Goal: Task Accomplishment & Management: Use online tool/utility

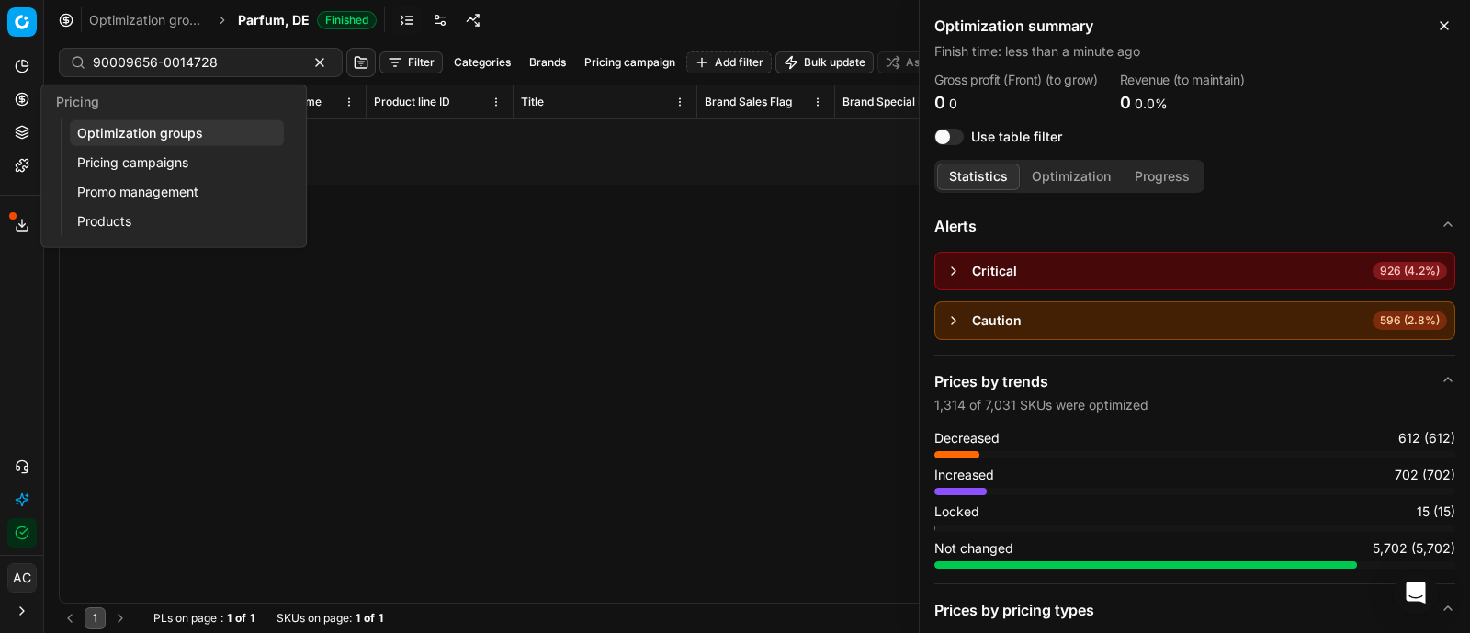
drag, startPoint x: 0, startPoint y: 0, endPoint x: 21, endPoint y: 94, distance: 96.1
click at [21, 94] on icon at bounding box center [22, 99] width 15 height 15
click at [94, 130] on link "Optimization groups" at bounding box center [177, 133] width 214 height 26
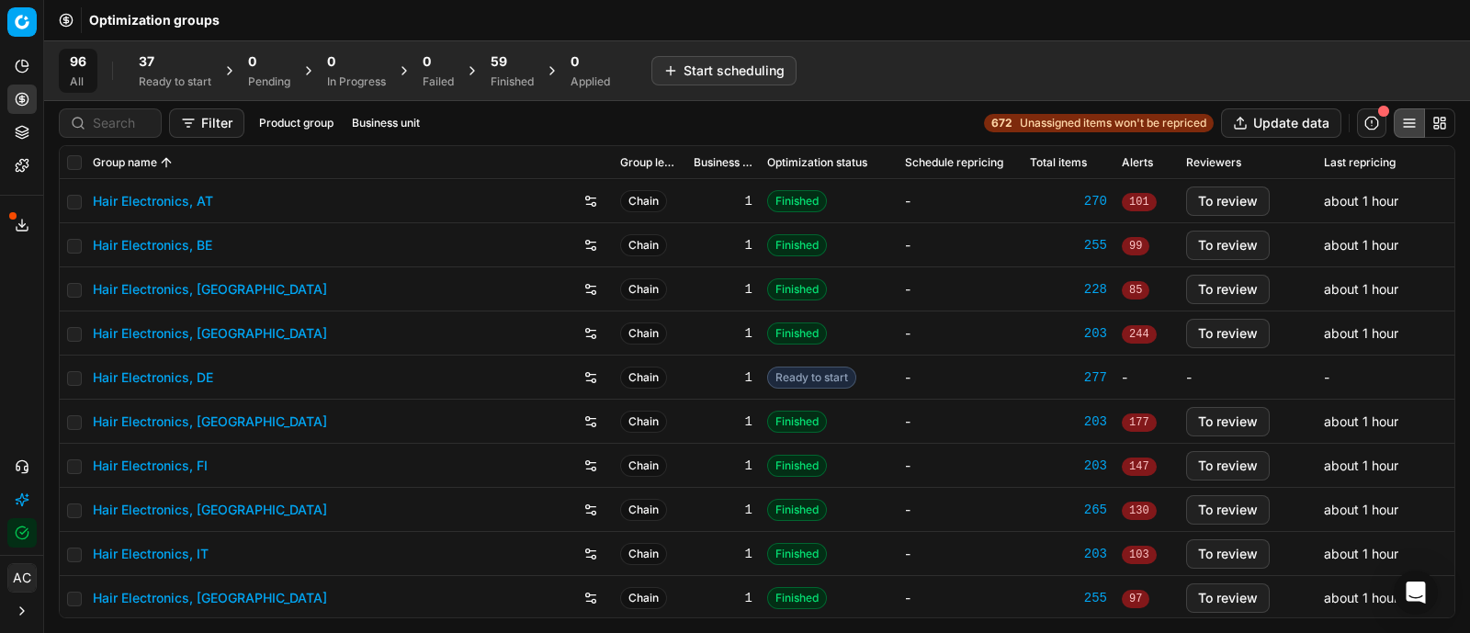
click at [154, 67] on div "37" at bounding box center [175, 61] width 73 height 18
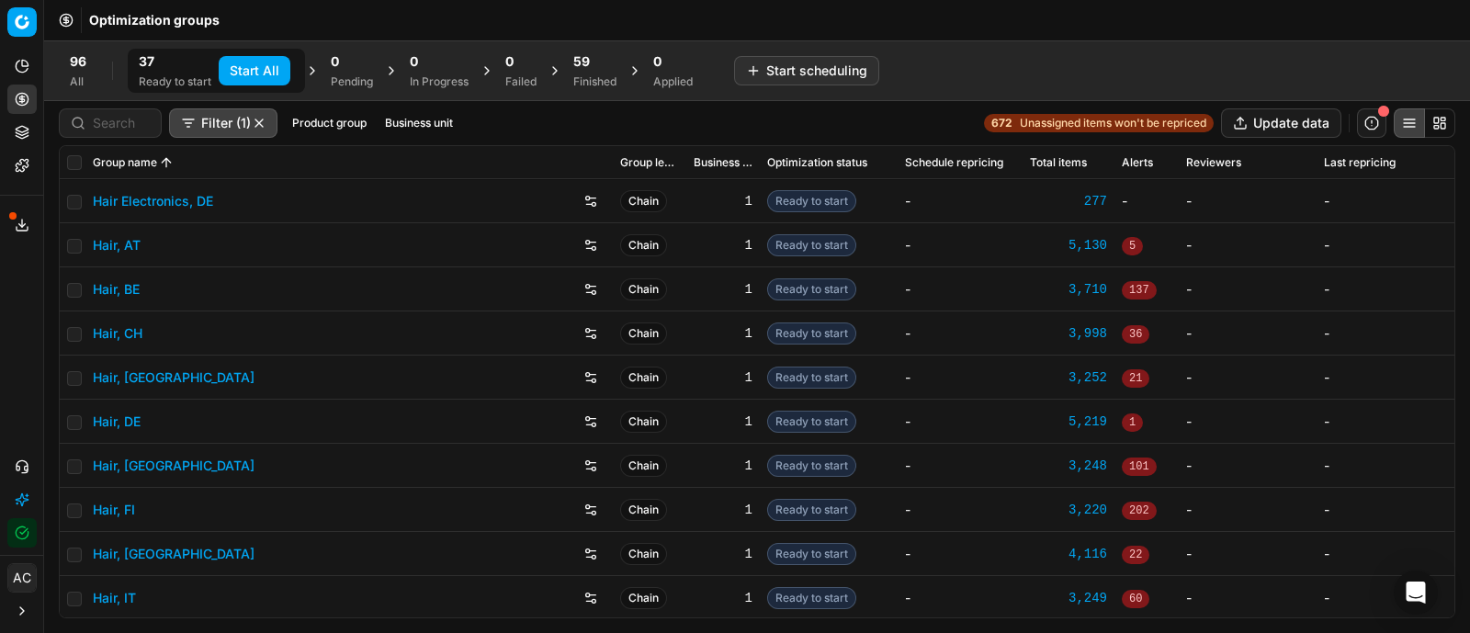
click at [243, 75] on button "Start All" at bounding box center [255, 70] width 72 height 29
click at [596, 67] on span "59" at bounding box center [590, 61] width 17 height 18
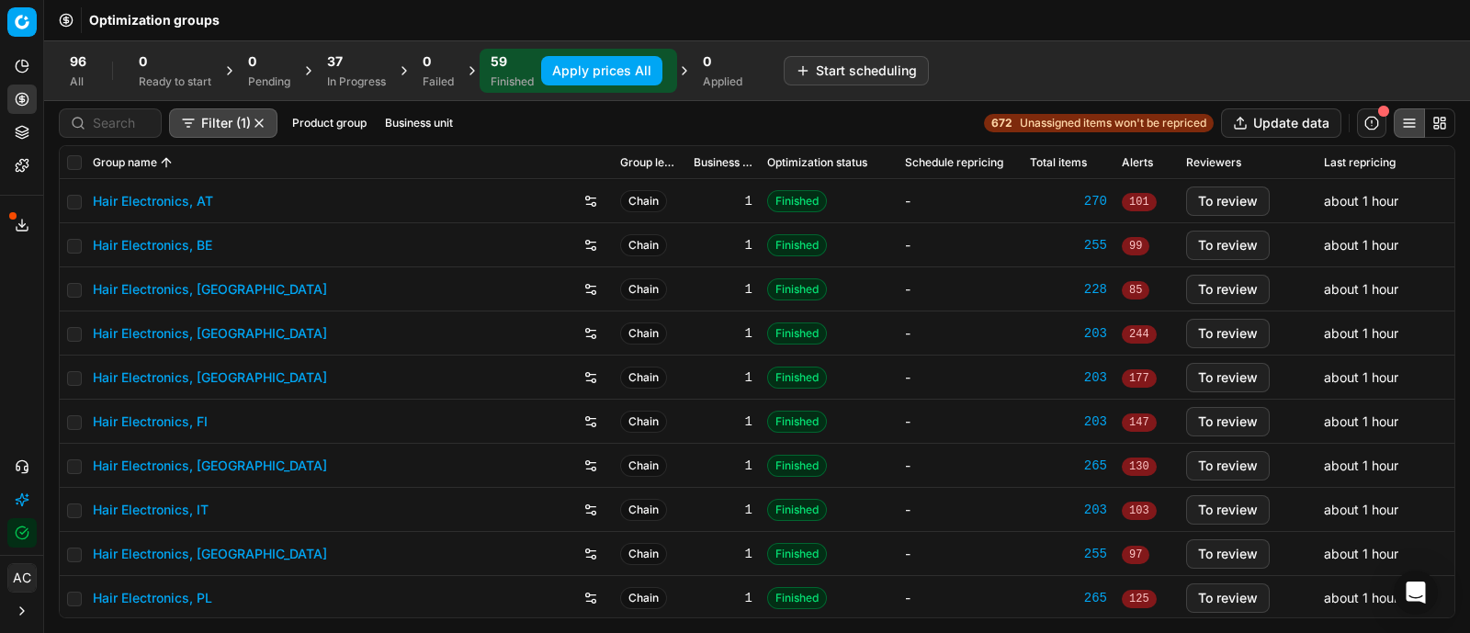
click at [578, 80] on button "Apply prices All" at bounding box center [601, 70] width 121 height 29
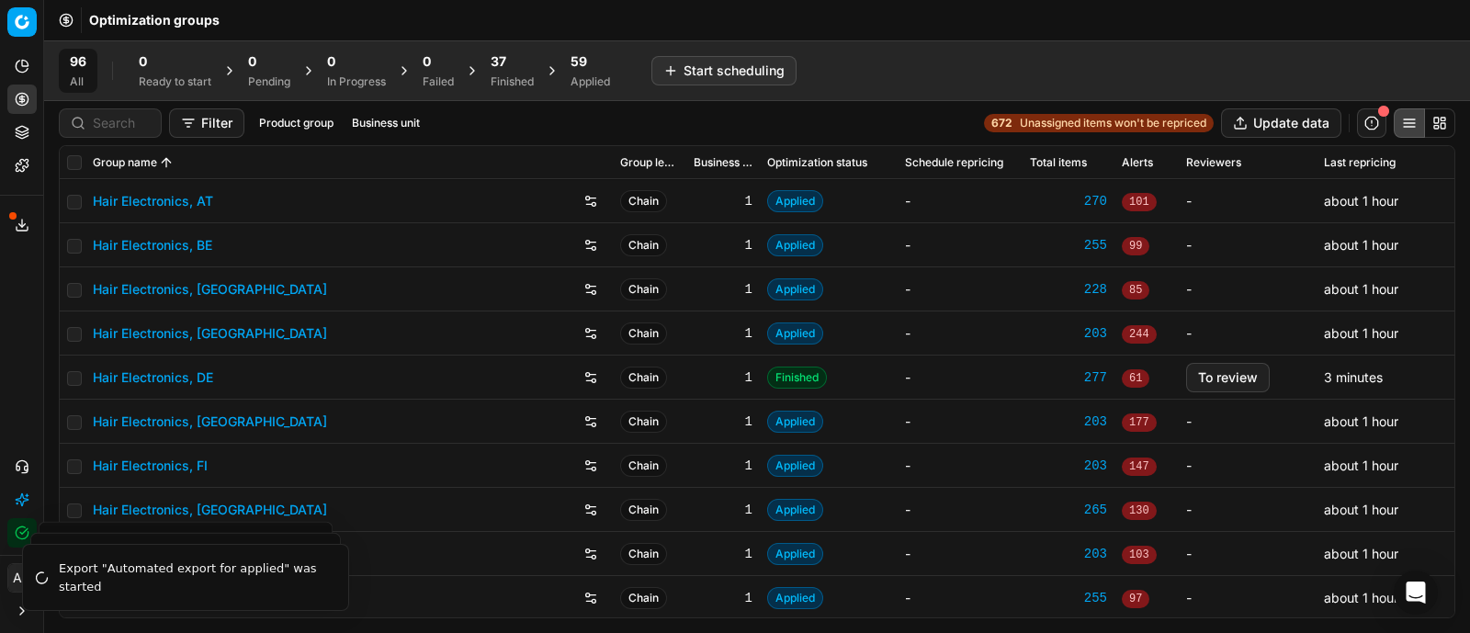
click at [492, 67] on div "37 Finished" at bounding box center [512, 71] width 65 height 44
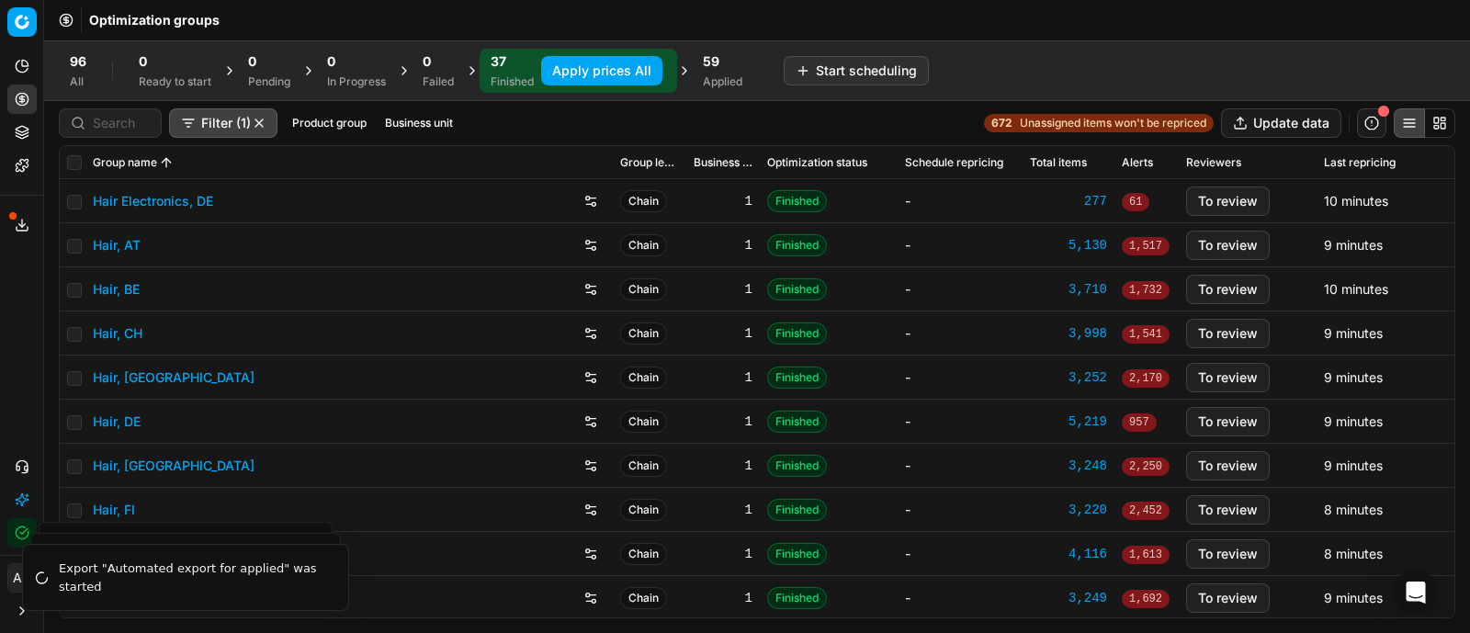
click at [568, 68] on button "Apply prices All" at bounding box center [601, 70] width 121 height 29
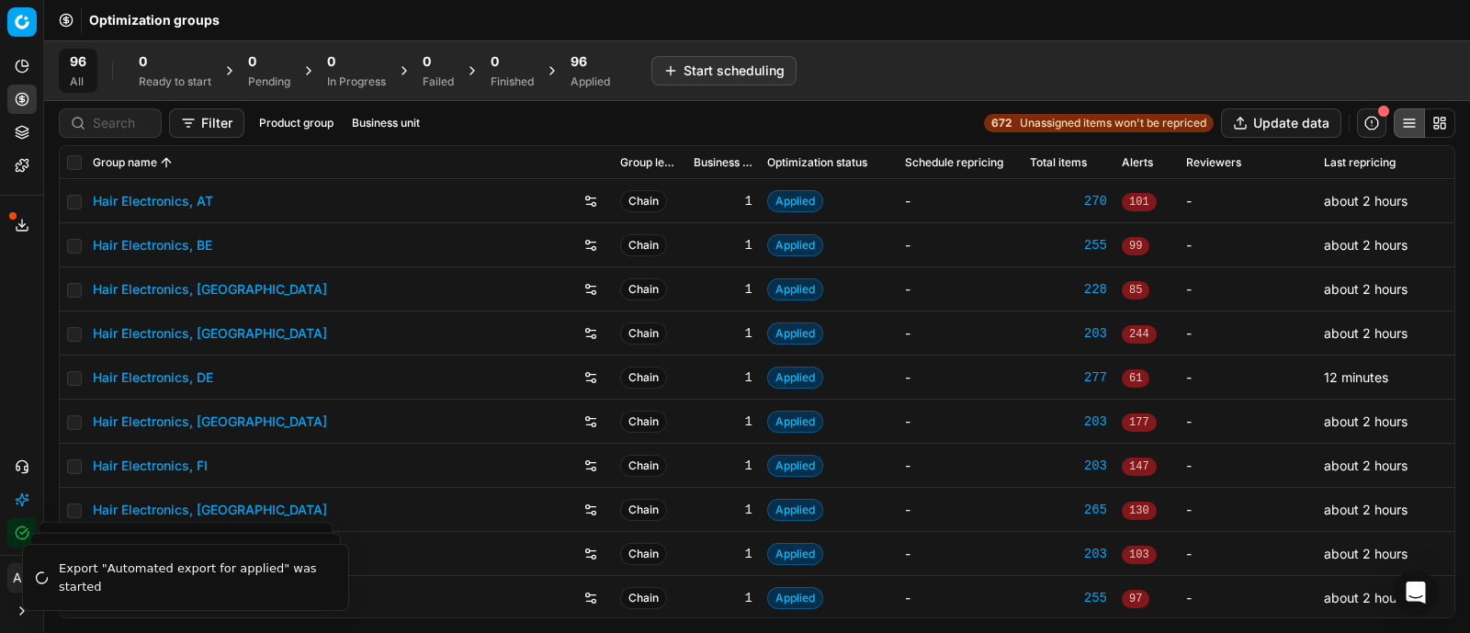
click at [568, 68] on div "96 Applied" at bounding box center [591, 71] width 62 height 44
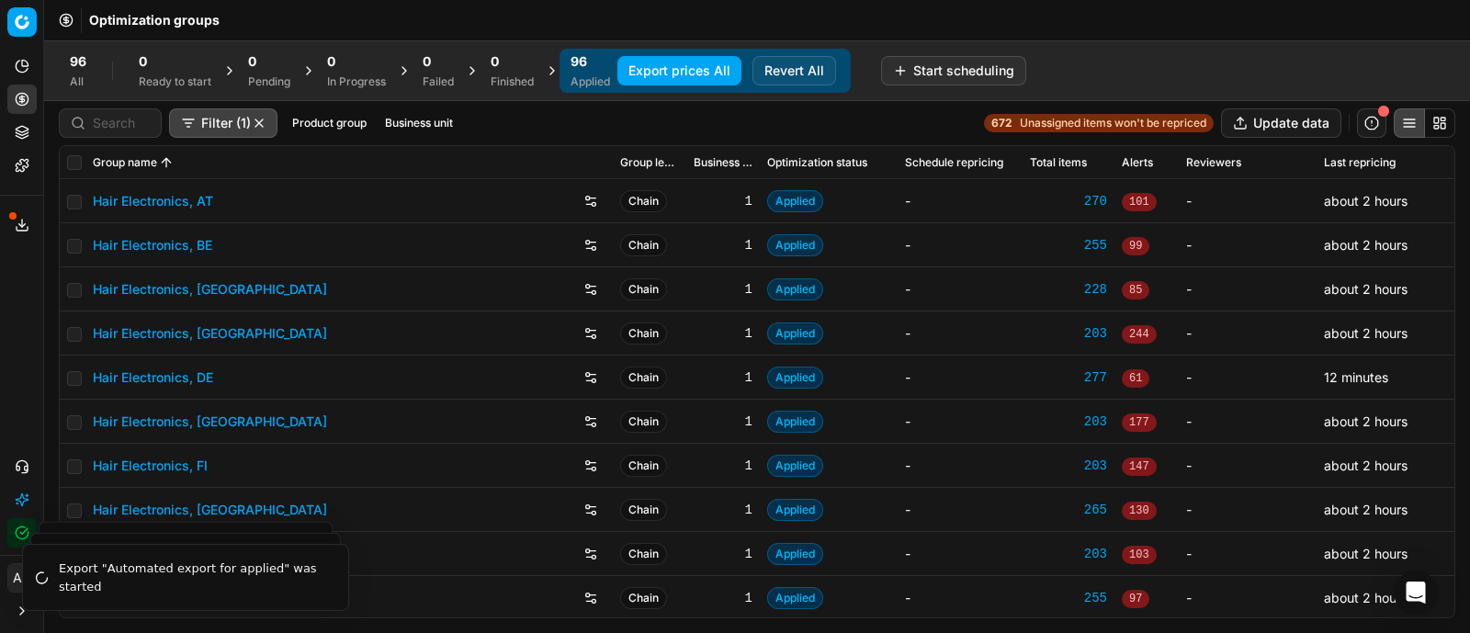
click at [670, 72] on button "Export prices All" at bounding box center [679, 70] width 124 height 29
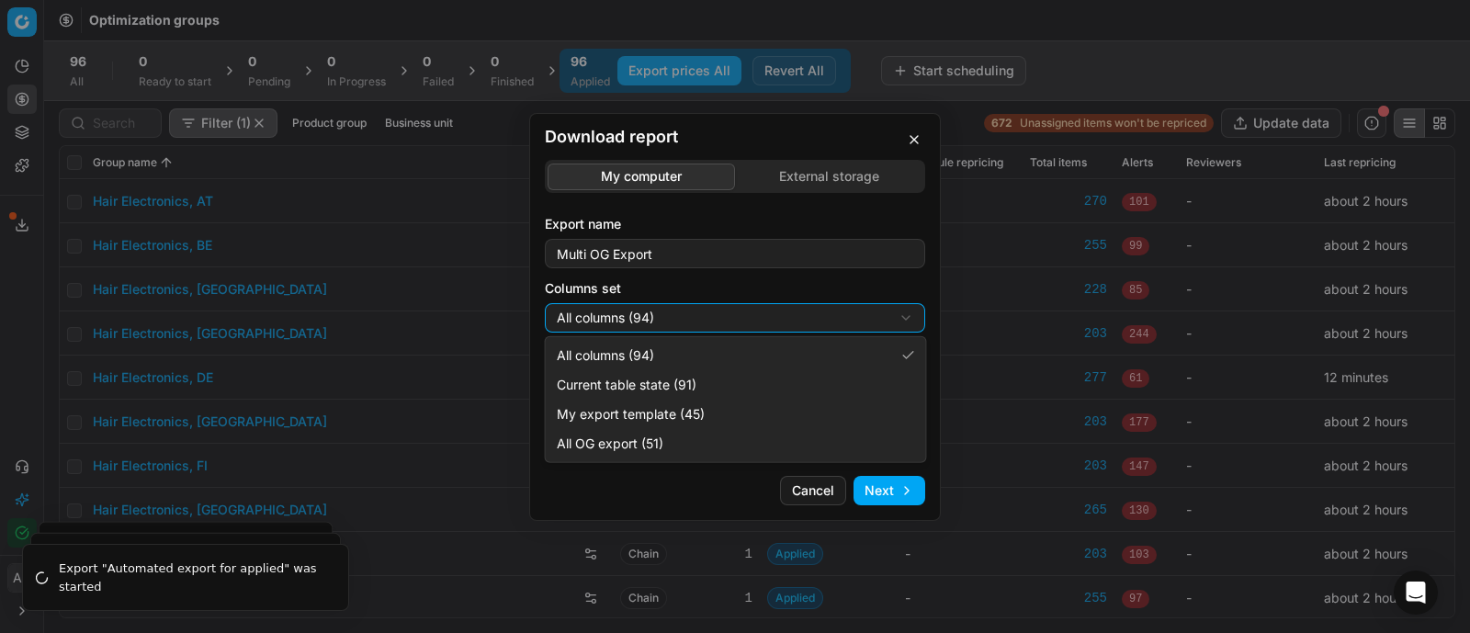
click at [712, 324] on div "Download report My computer External storage Export name Multi OG Export Column…" at bounding box center [735, 316] width 1470 height 633
select select "custom"
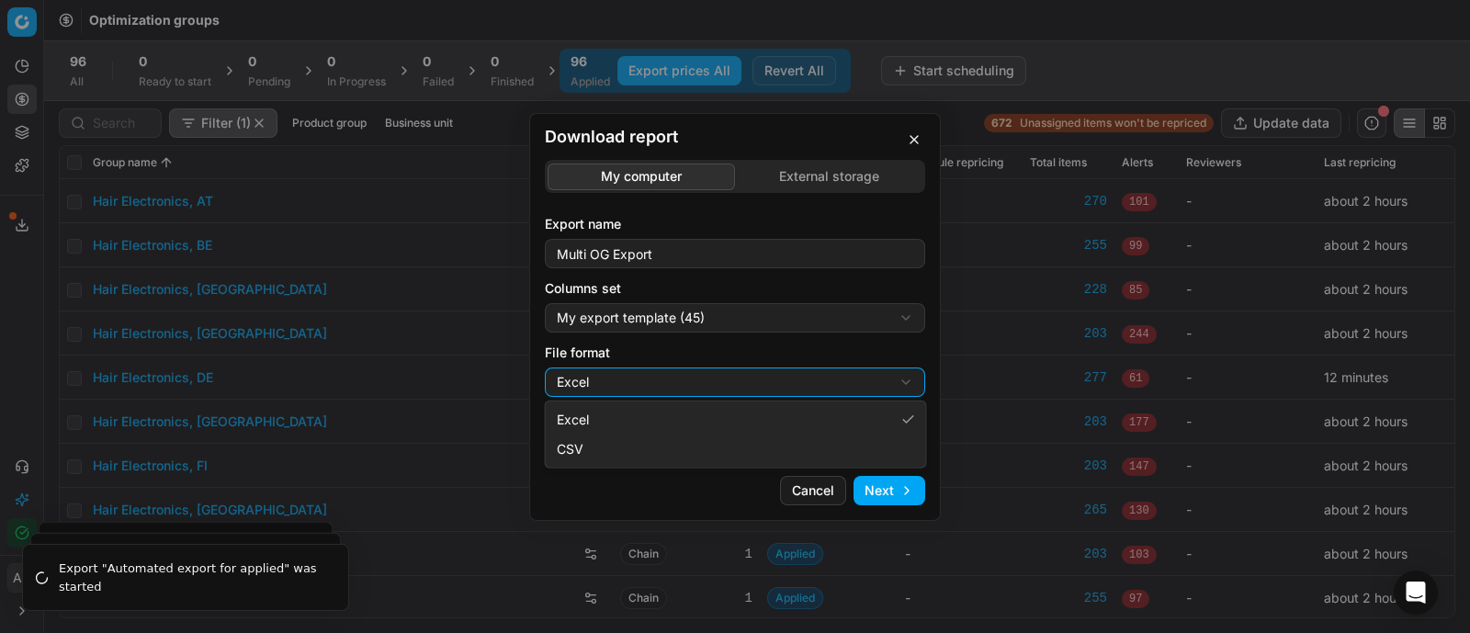
click at [680, 368] on div "Download report My computer External storage Export name Multi OG Export Column…" at bounding box center [735, 316] width 1470 height 633
select select "csv"
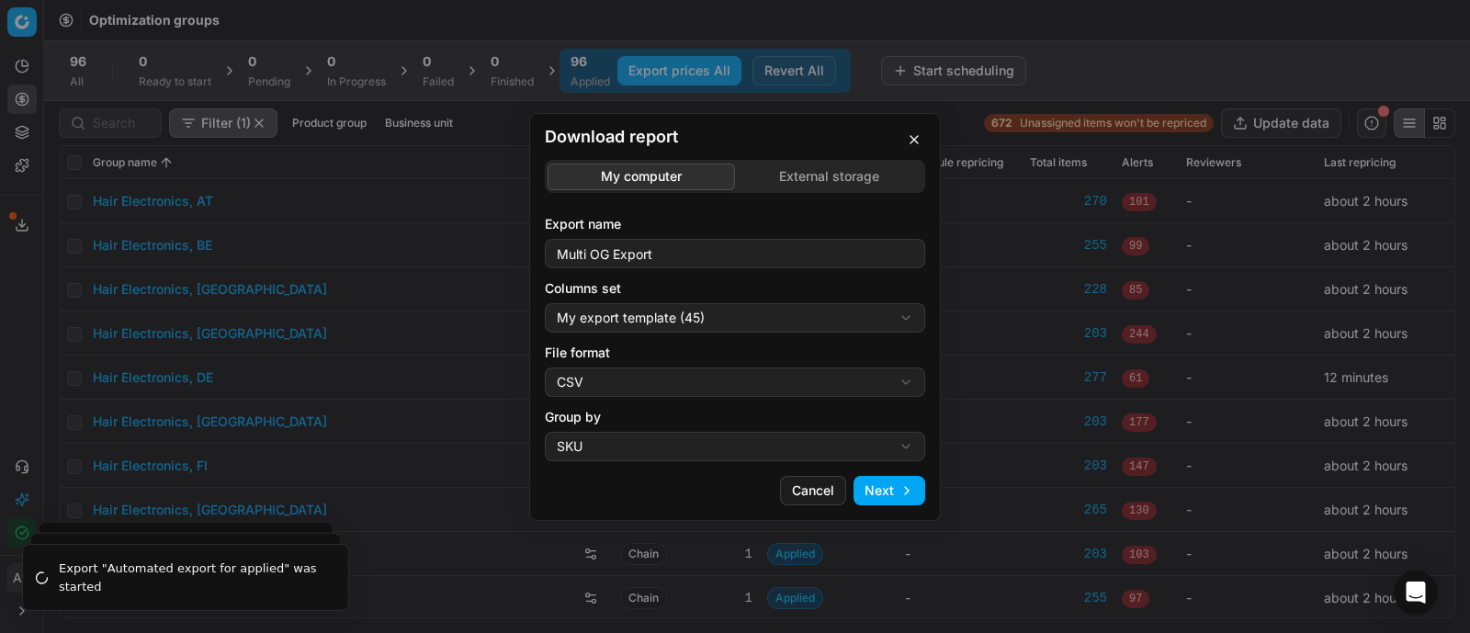
click at [891, 506] on div "Download report My computer External storage Export name Multi OG Export Column…" at bounding box center [735, 317] width 412 height 408
click at [888, 493] on button "Next" at bounding box center [890, 490] width 72 height 29
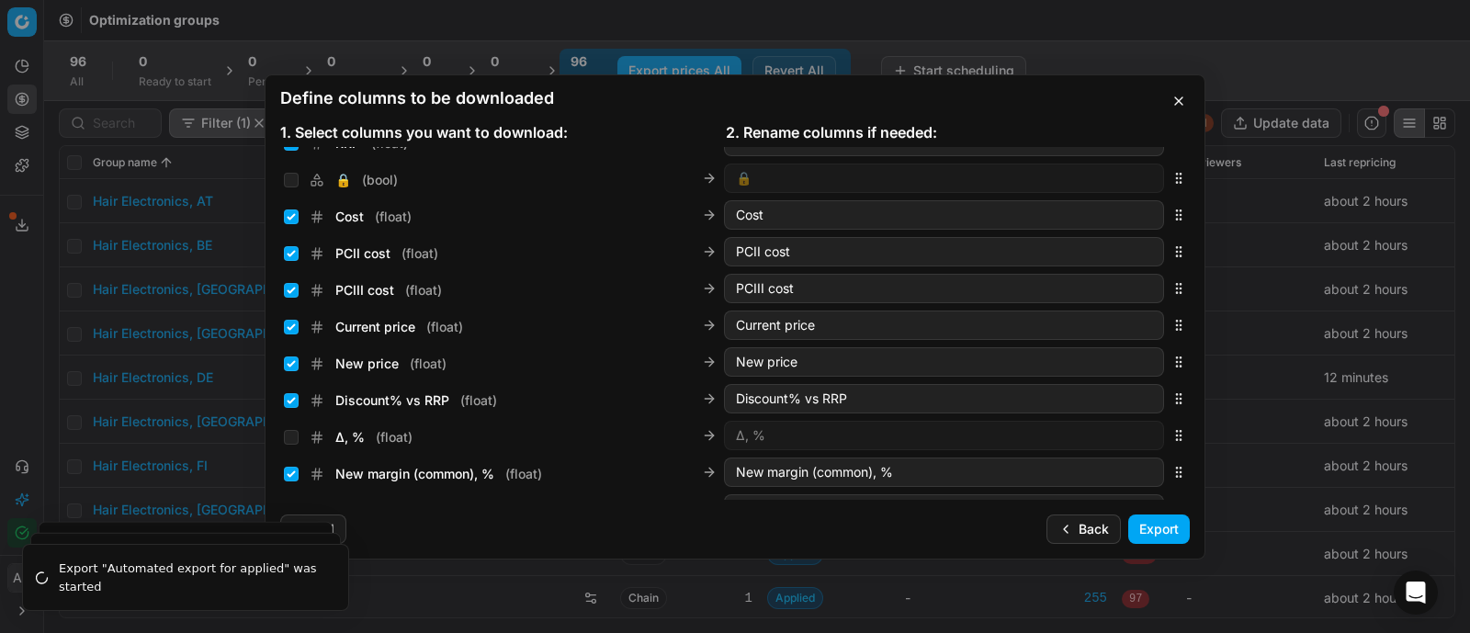
scroll to position [280, 0]
click at [289, 329] on input "Current price ( float )" at bounding box center [291, 328] width 15 height 15
checkbox input "false"
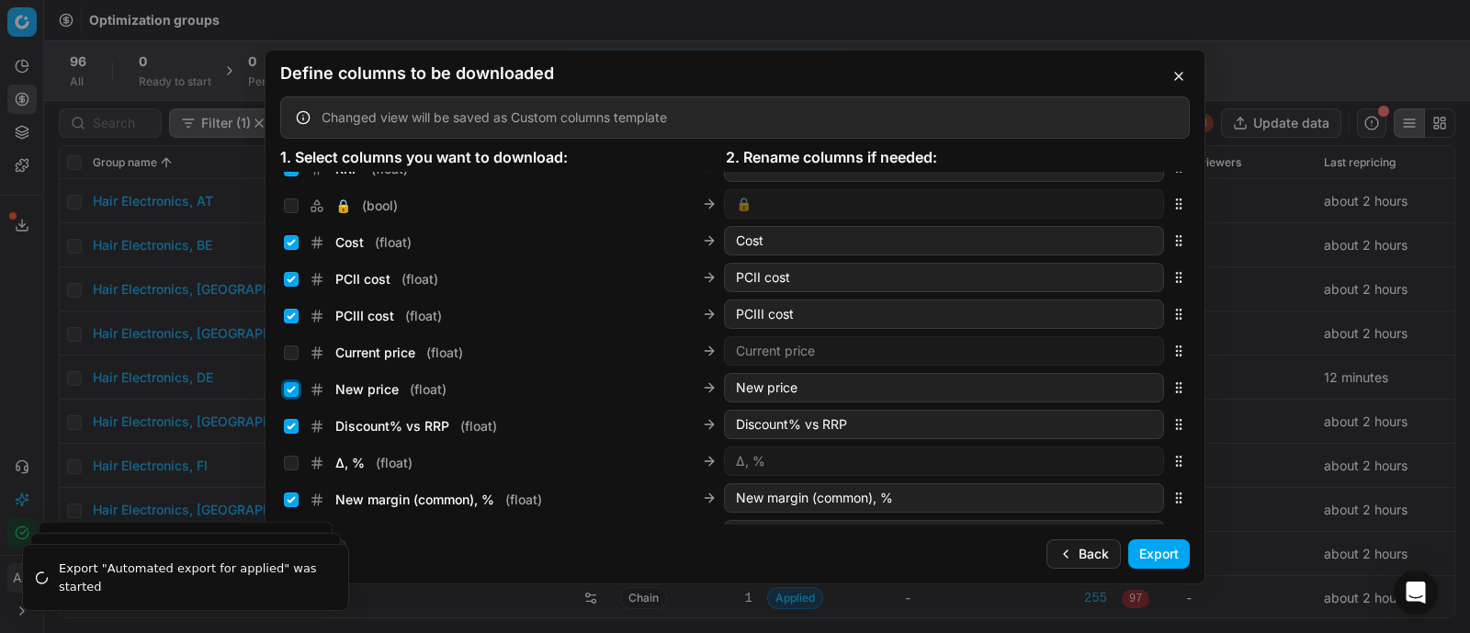
click at [293, 390] on input "New price ( float )" at bounding box center [291, 389] width 15 height 15
checkbox input "false"
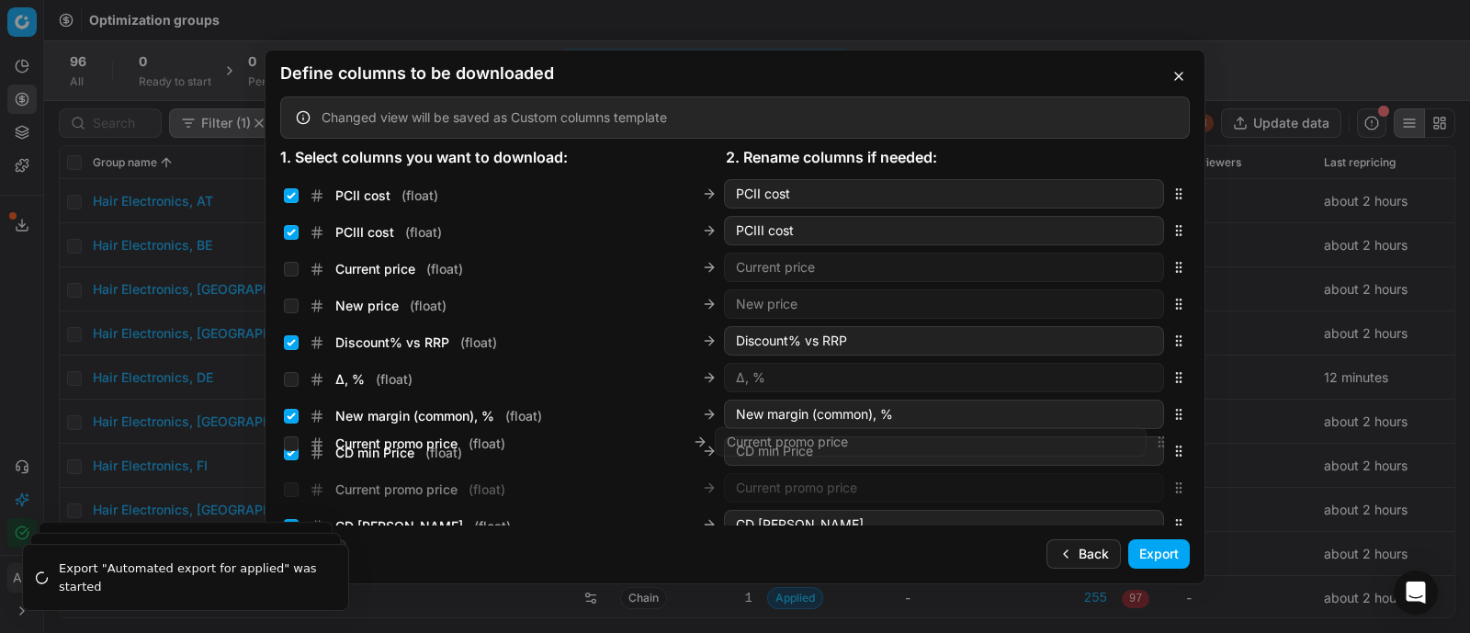
scroll to position [375, 0]
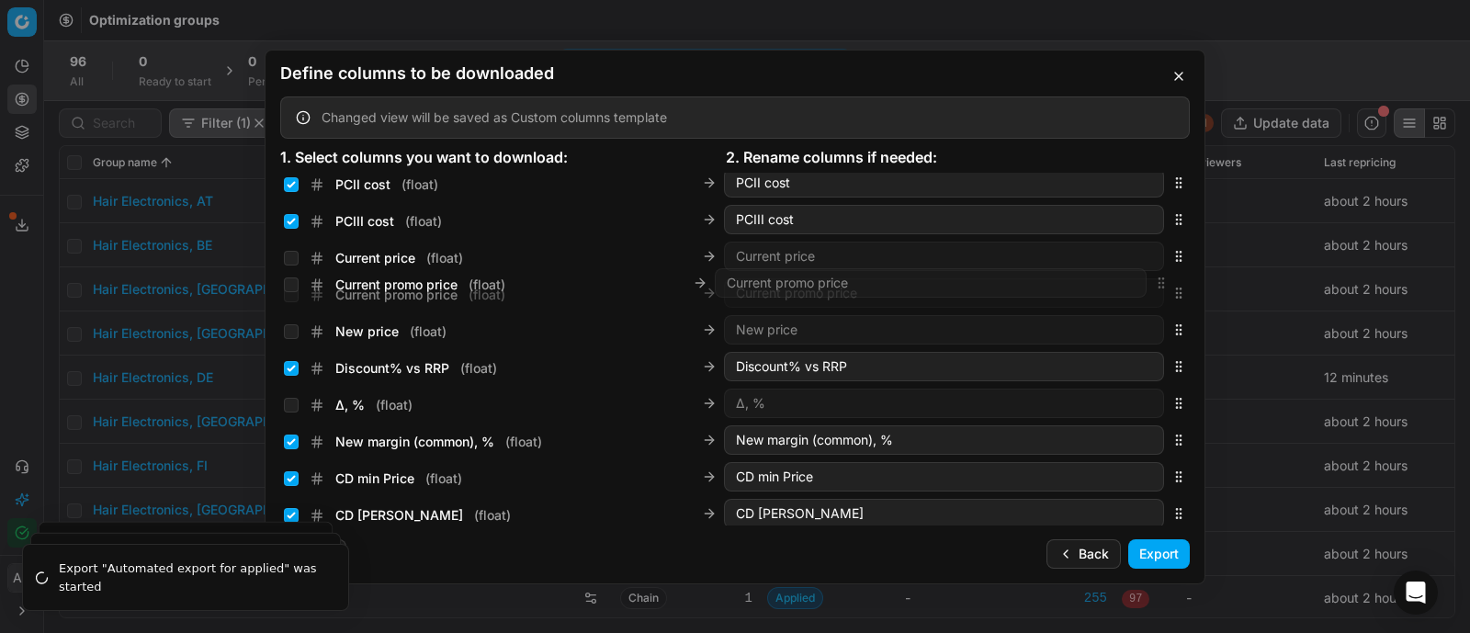
drag, startPoint x: 1166, startPoint y: 349, endPoint x: 1138, endPoint y: 287, distance: 68.3
click at [1138, 287] on div "Current promo price ( float ) Current promo price" at bounding box center [735, 293] width 910 height 37
click at [292, 291] on input "Current promo price ( float )" at bounding box center [291, 295] width 15 height 15
checkbox input "true"
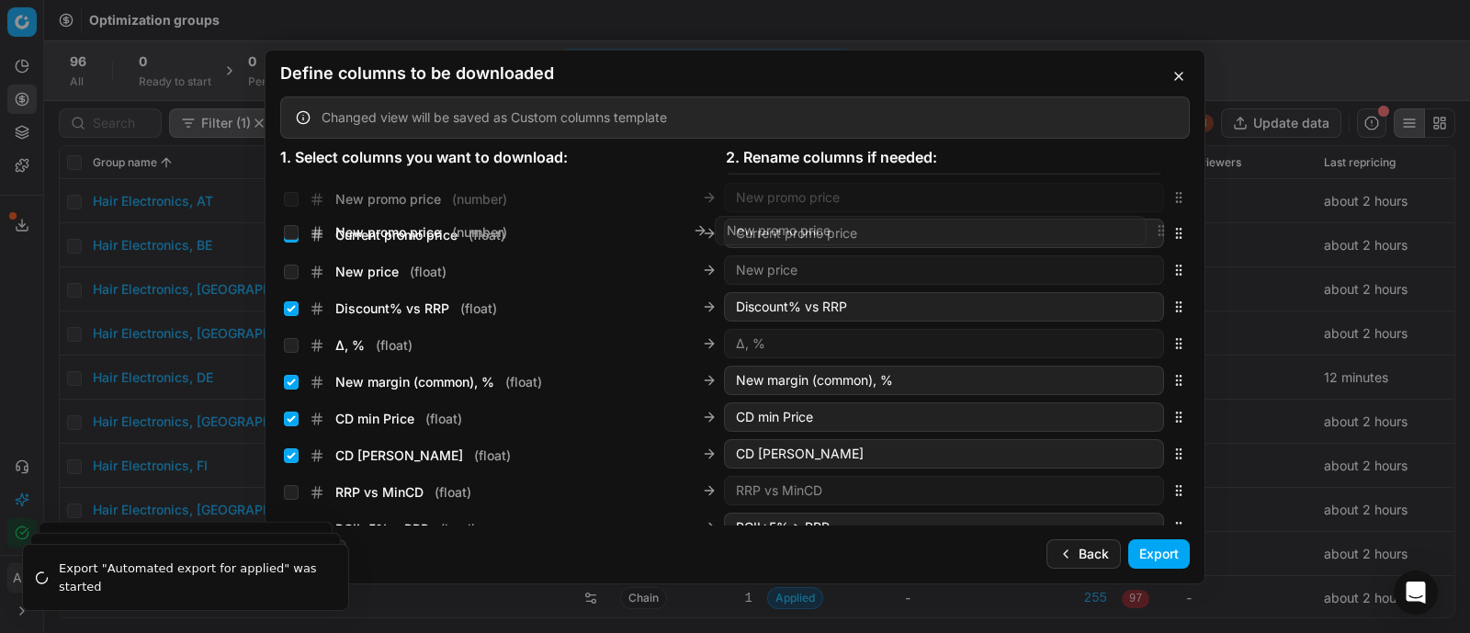
scroll to position [443, 0]
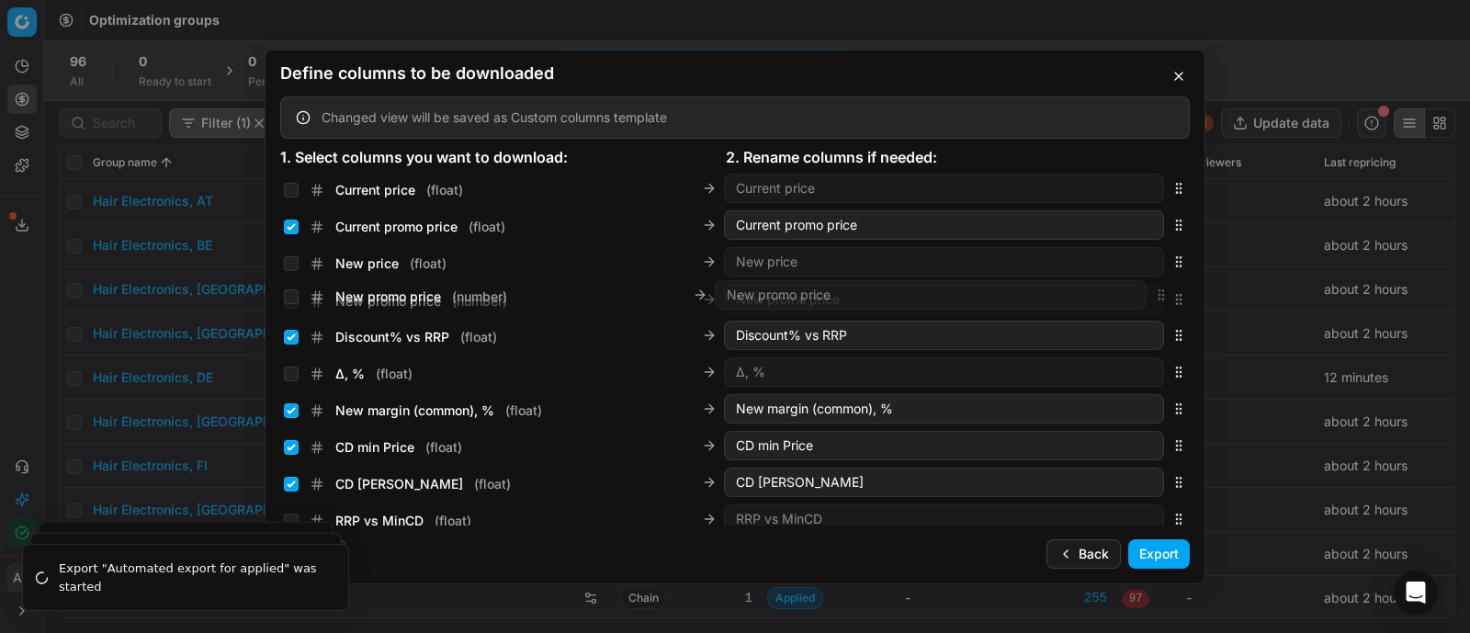
drag, startPoint x: 1161, startPoint y: 353, endPoint x: 1080, endPoint y: 300, distance: 96.8
click at [1080, 300] on div "New promo price ( number ) New promo price" at bounding box center [735, 299] width 910 height 37
click at [292, 300] on input "New promo price ( number )" at bounding box center [291, 300] width 15 height 15
checkbox input "true"
click at [1143, 558] on button "Export" at bounding box center [1159, 553] width 62 height 29
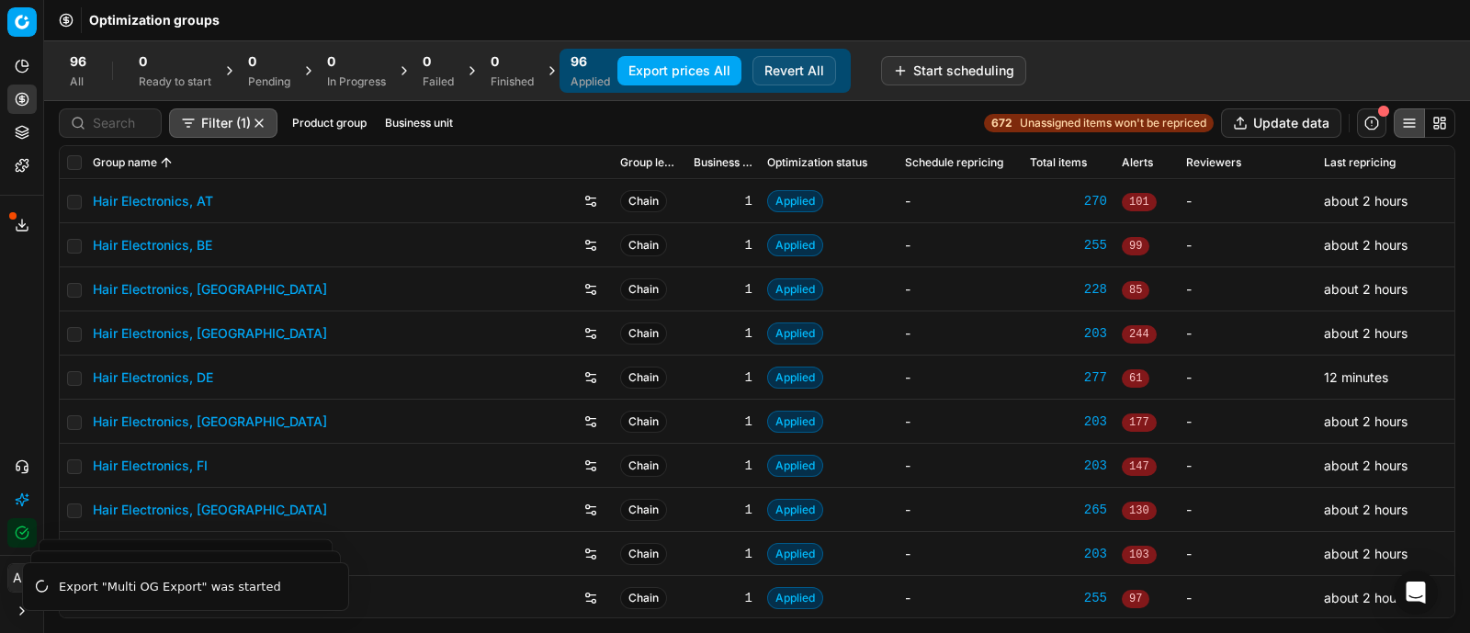
click at [17, 232] on icon at bounding box center [22, 225] width 15 height 15
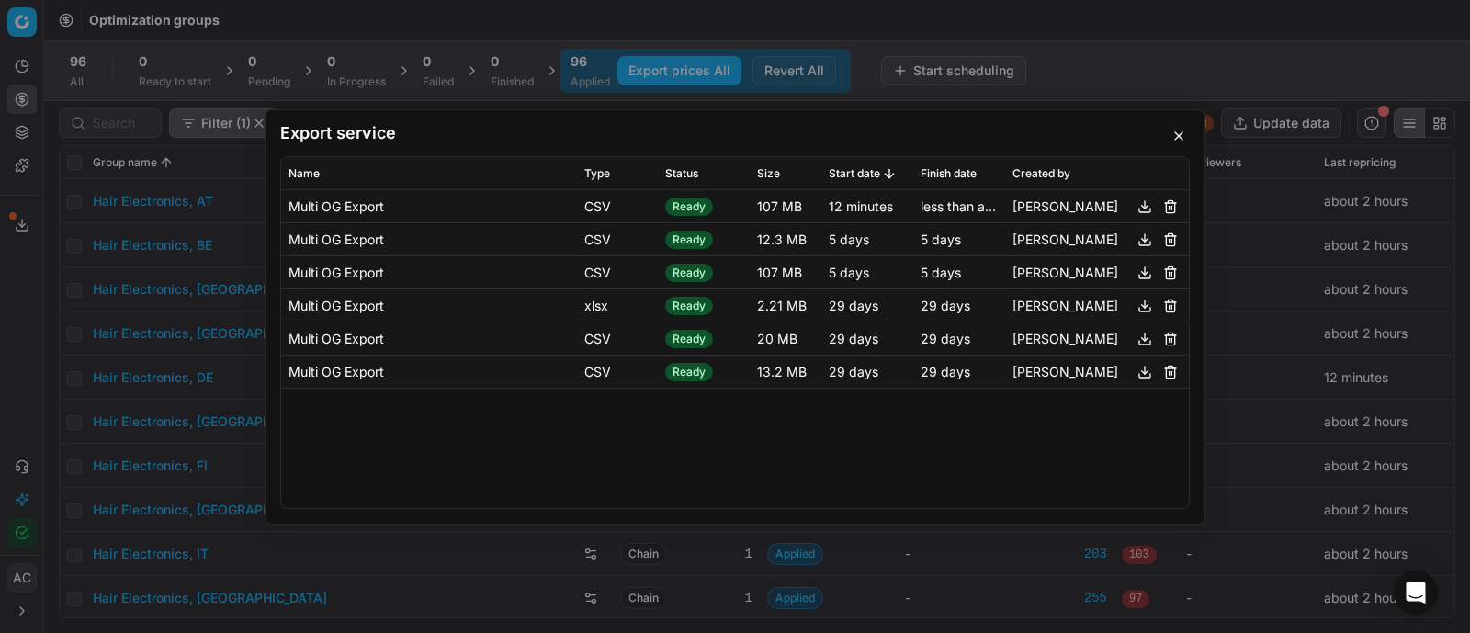
click at [276, 30] on div "Export service Name Type Status Size Start date Finish date Created by Multi OG…" at bounding box center [735, 316] width 1470 height 633
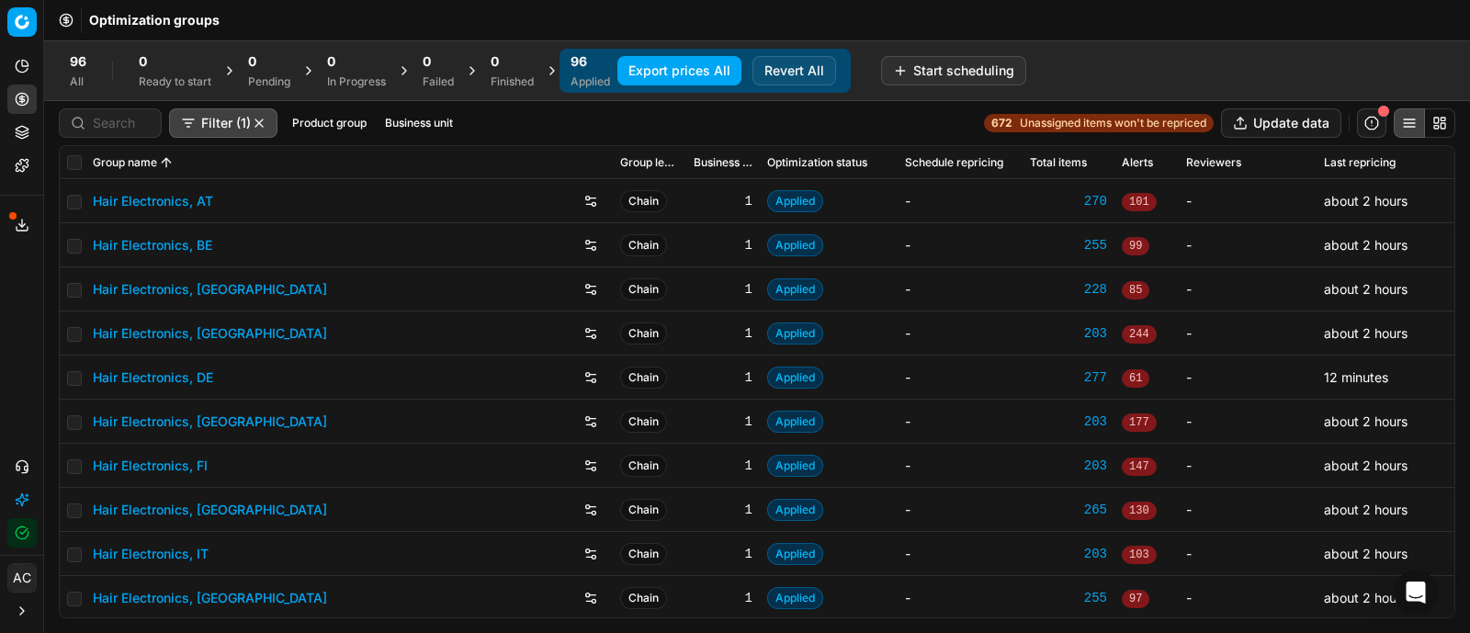
click at [17, 220] on icon at bounding box center [22, 225] width 15 height 15
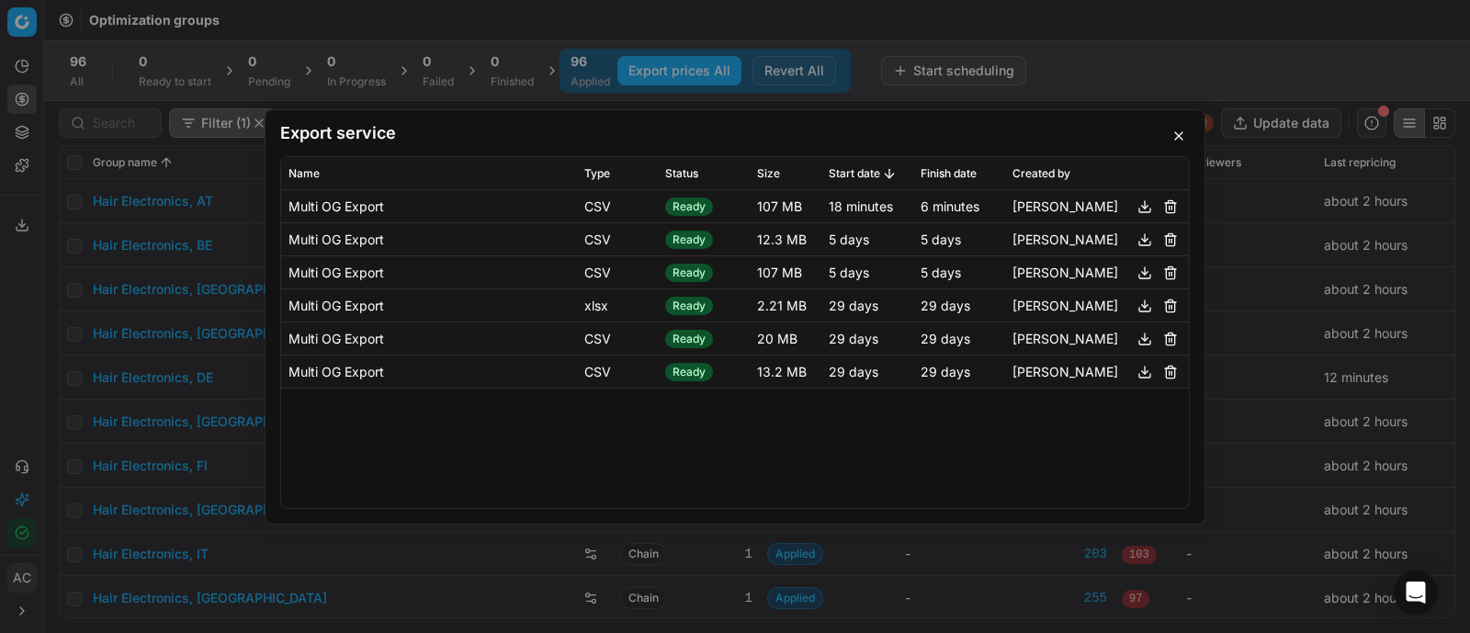
click at [1144, 203] on button "button" at bounding box center [1145, 206] width 22 height 22
click at [116, 358] on div "Export service Name Type Status Size Start date Finish date Created by Multi OG…" at bounding box center [735, 316] width 1470 height 633
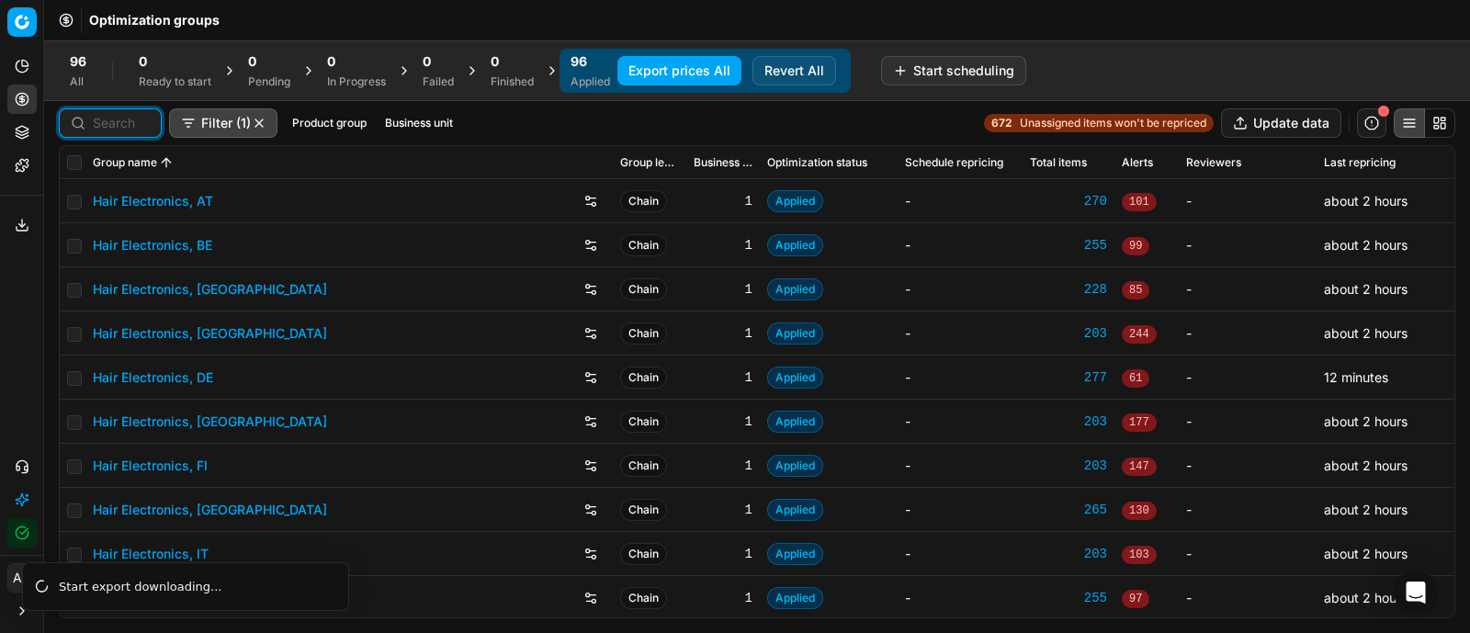
click at [112, 130] on input at bounding box center [121, 123] width 57 height 18
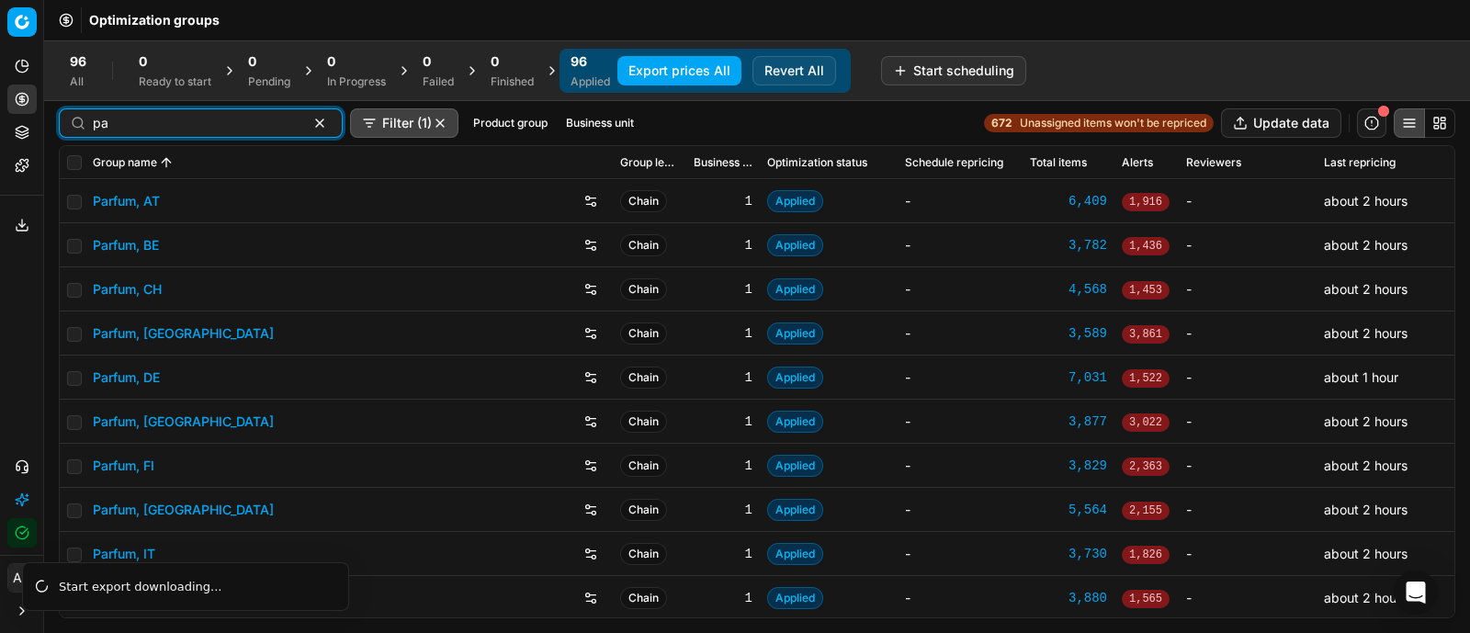
type input "p"
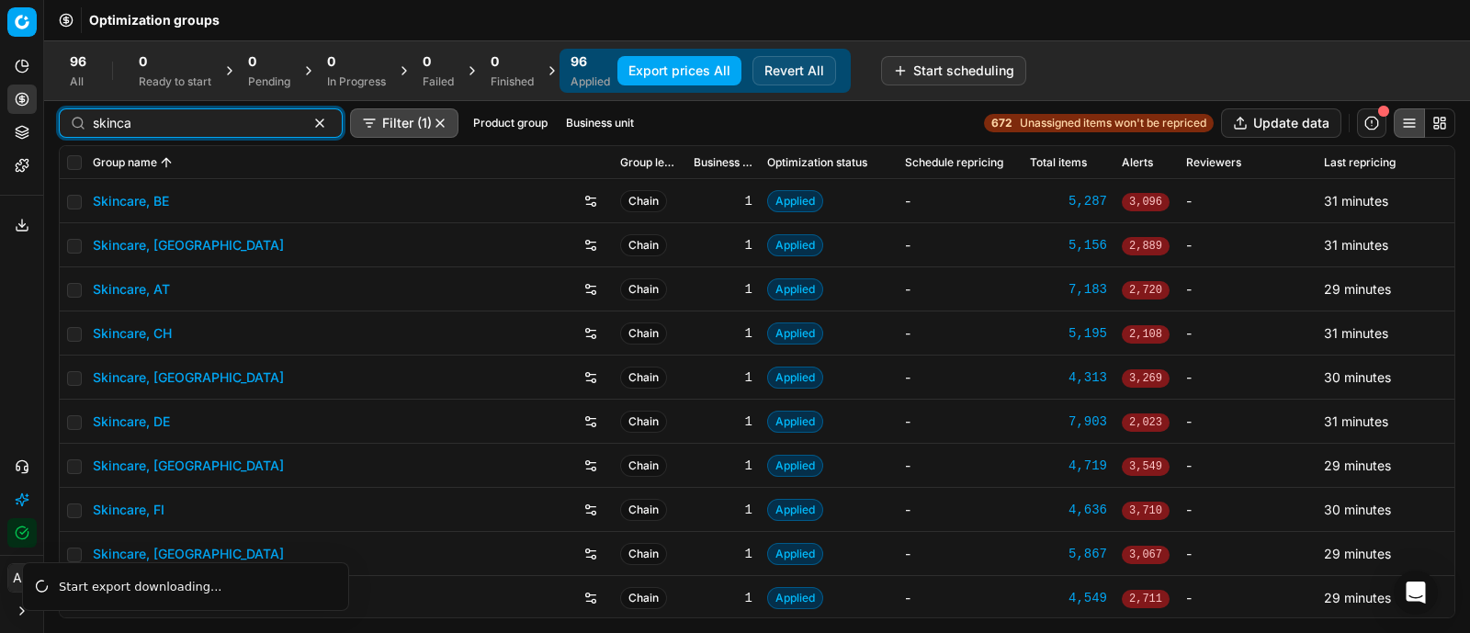
type input "skinca"
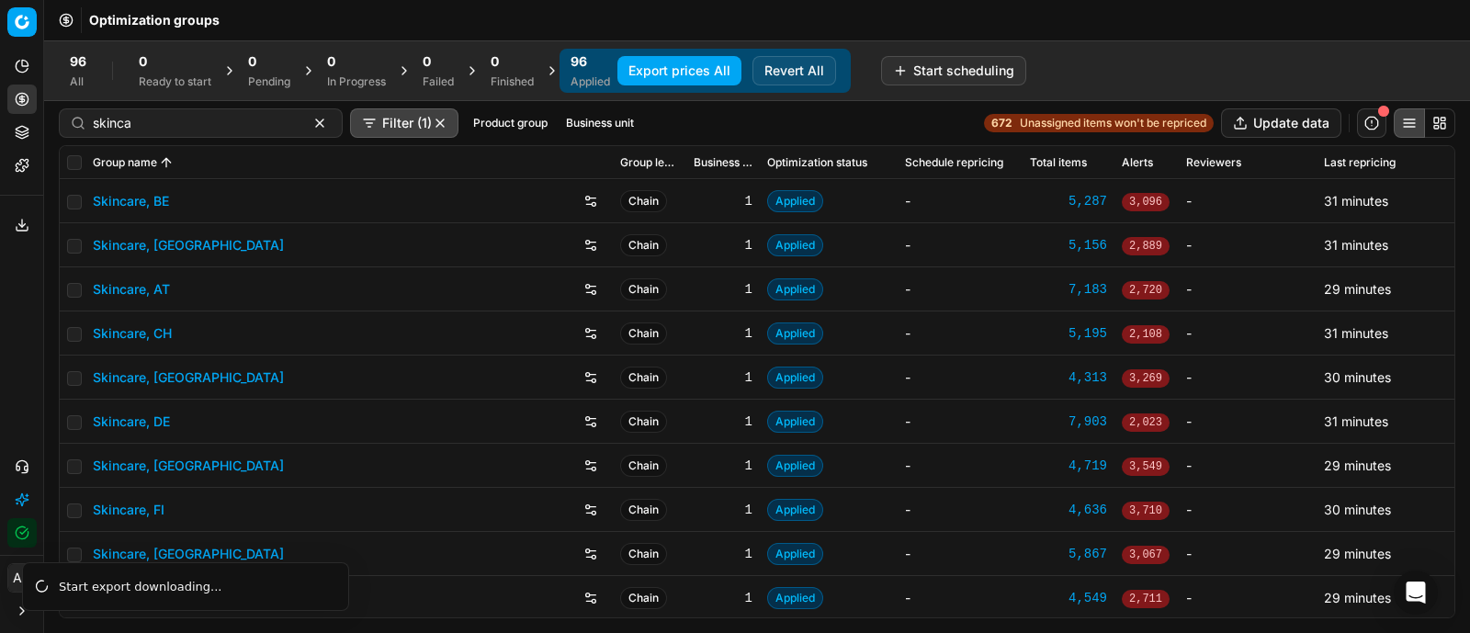
click at [152, 290] on link "Skincare, AT" at bounding box center [131, 289] width 77 height 18
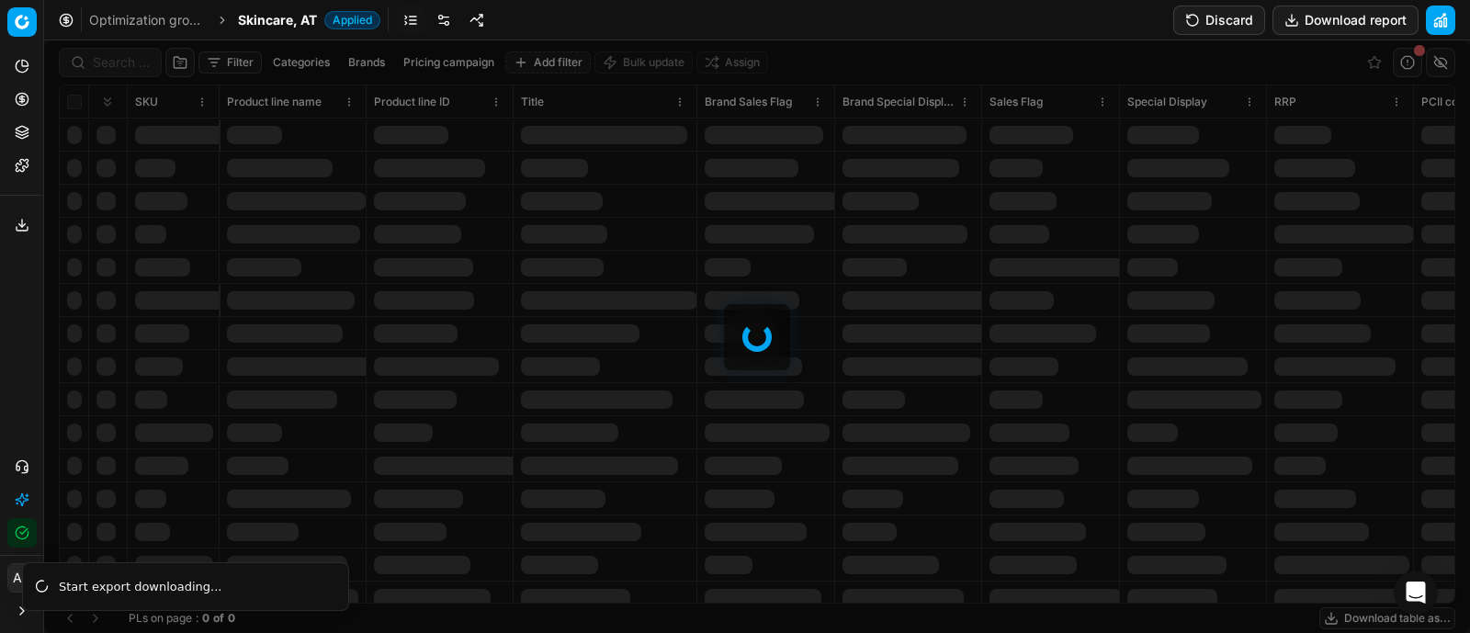
click at [109, 57] on div at bounding box center [757, 336] width 1426 height 593
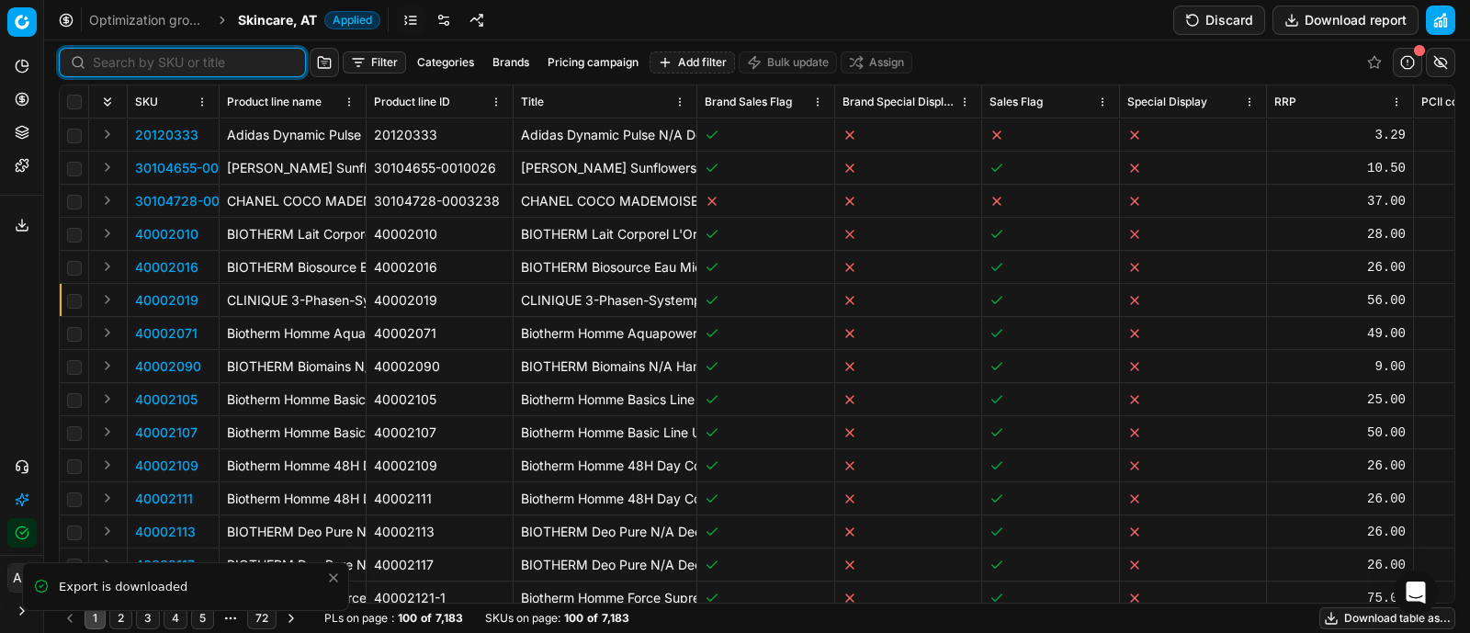
click at [109, 57] on input at bounding box center [193, 62] width 201 height 18
paste input "90009649-0014720"
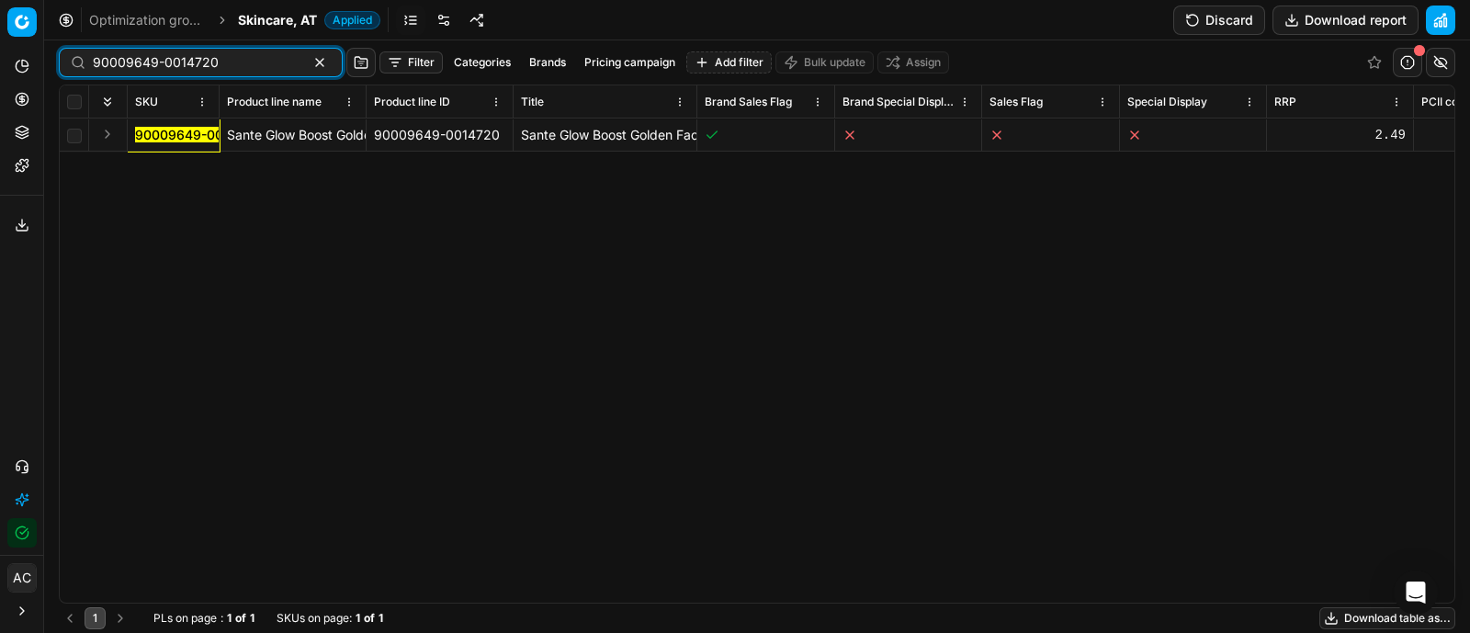
type input "90009649-0014720"
click at [373, 217] on div "90009649-0014720 Sante Glow Boost Golden Facial Mask AHA Gesichtsmaske 8 ml 900…" at bounding box center [757, 361] width 1395 height 484
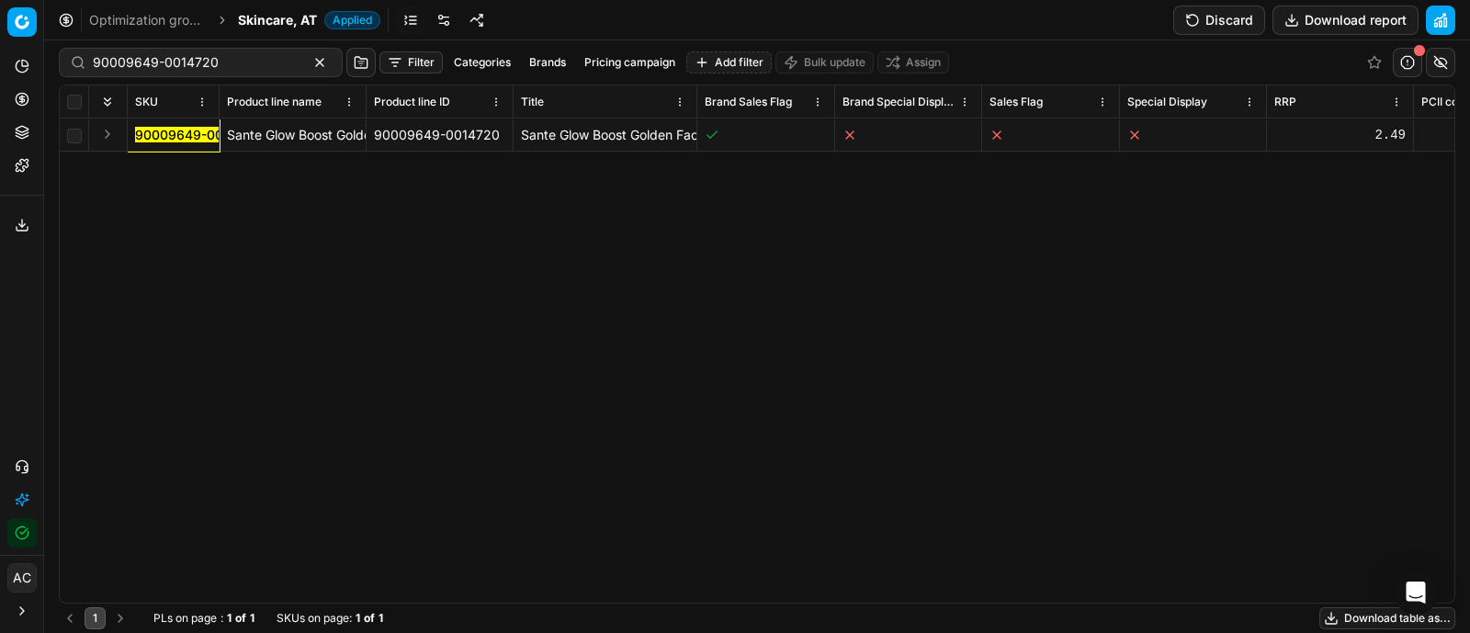
click at [106, 134] on button "Expand" at bounding box center [107, 134] width 22 height 22
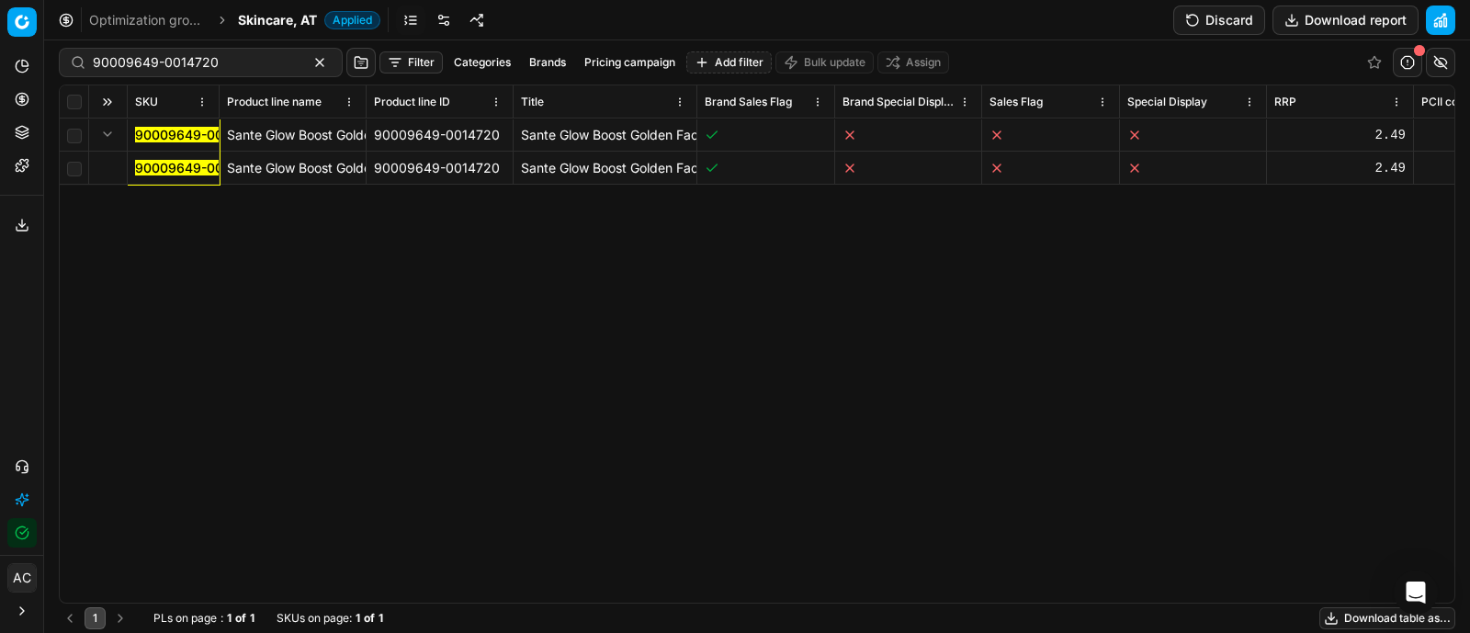
click at [182, 172] on mark "90009649-0014720" at bounding box center [198, 168] width 126 height 16
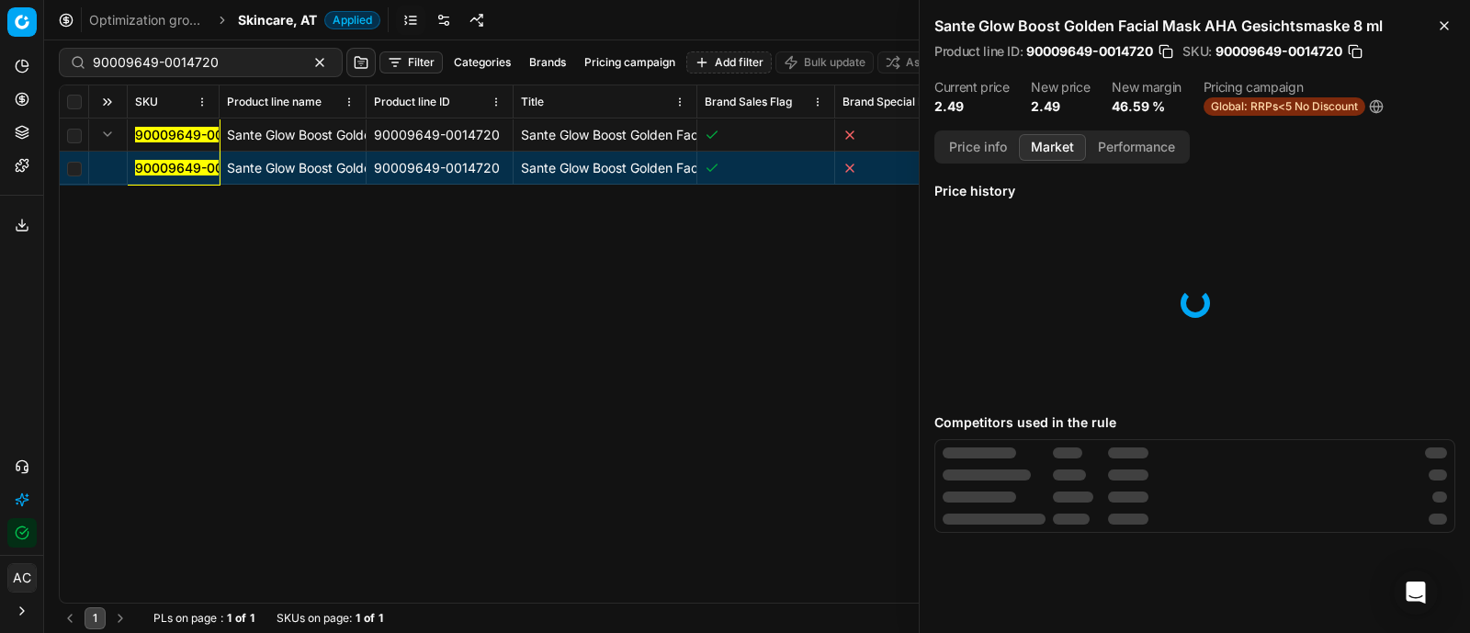
click at [1035, 150] on button "Market" at bounding box center [1052, 147] width 67 height 27
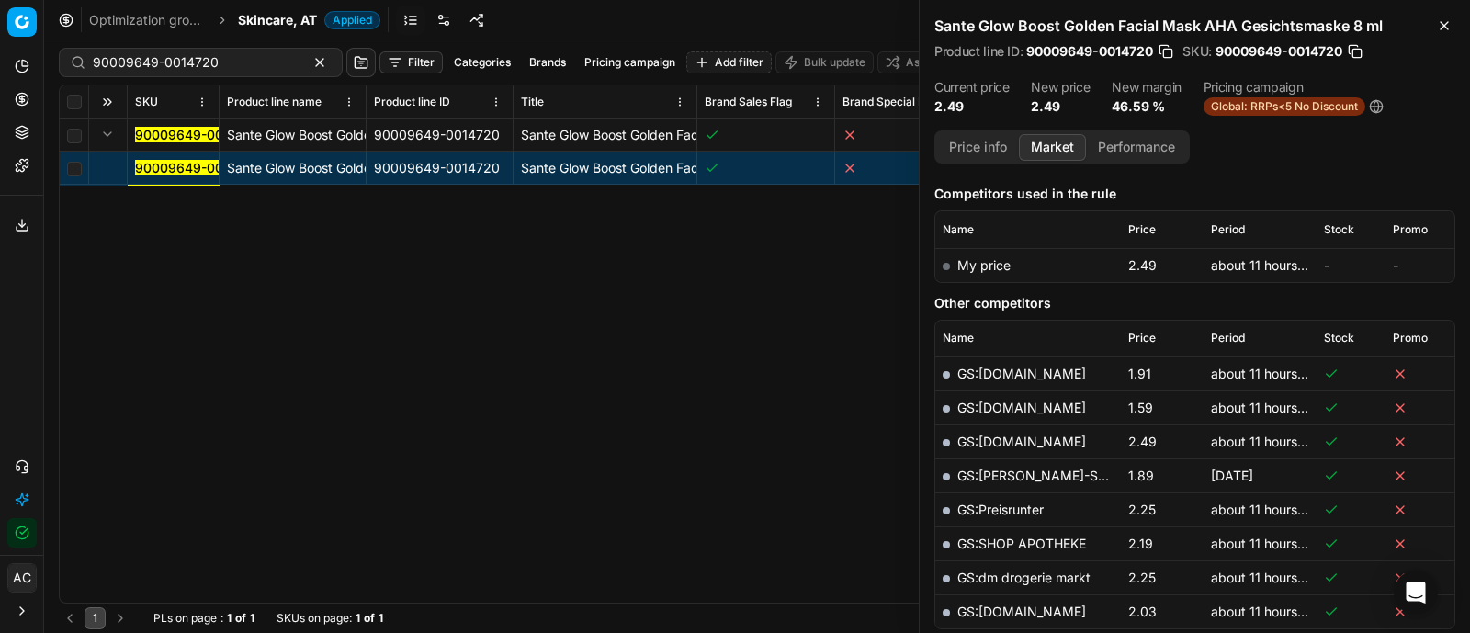
scroll to position [220, 0]
click at [1437, 24] on icon "button" at bounding box center [1444, 25] width 15 height 15
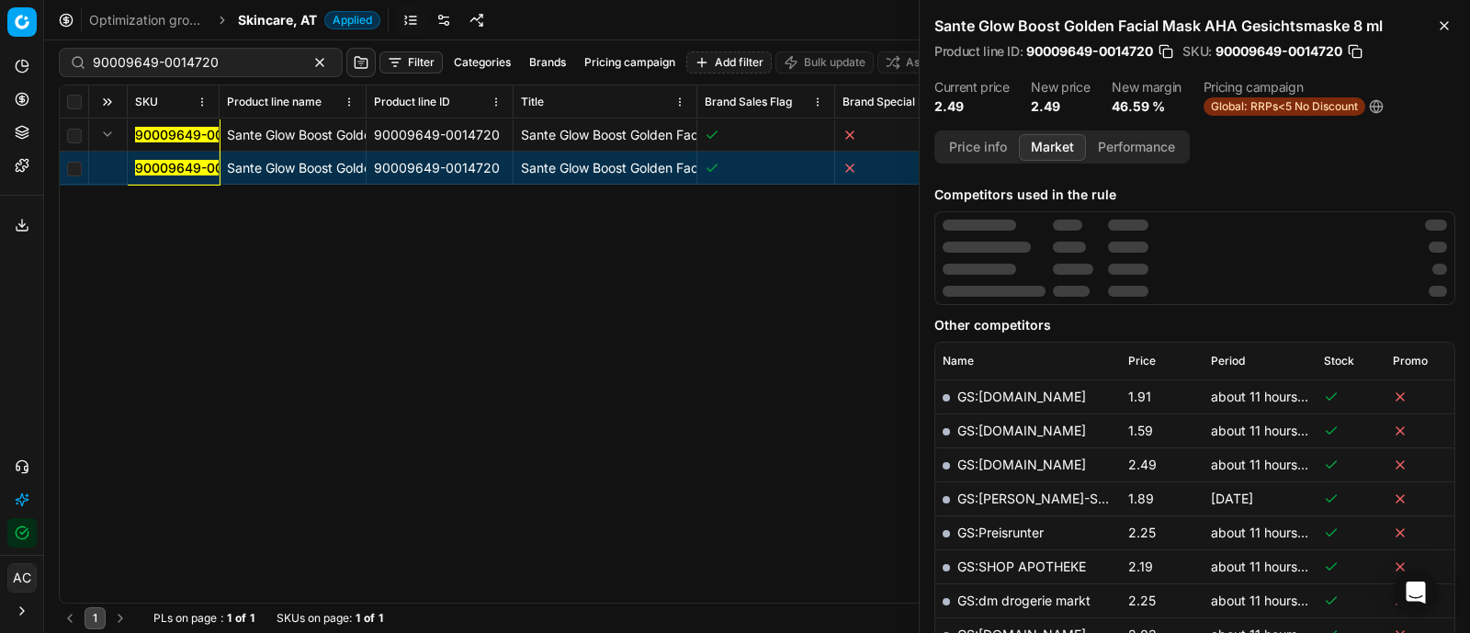
scroll to position [0, 0]
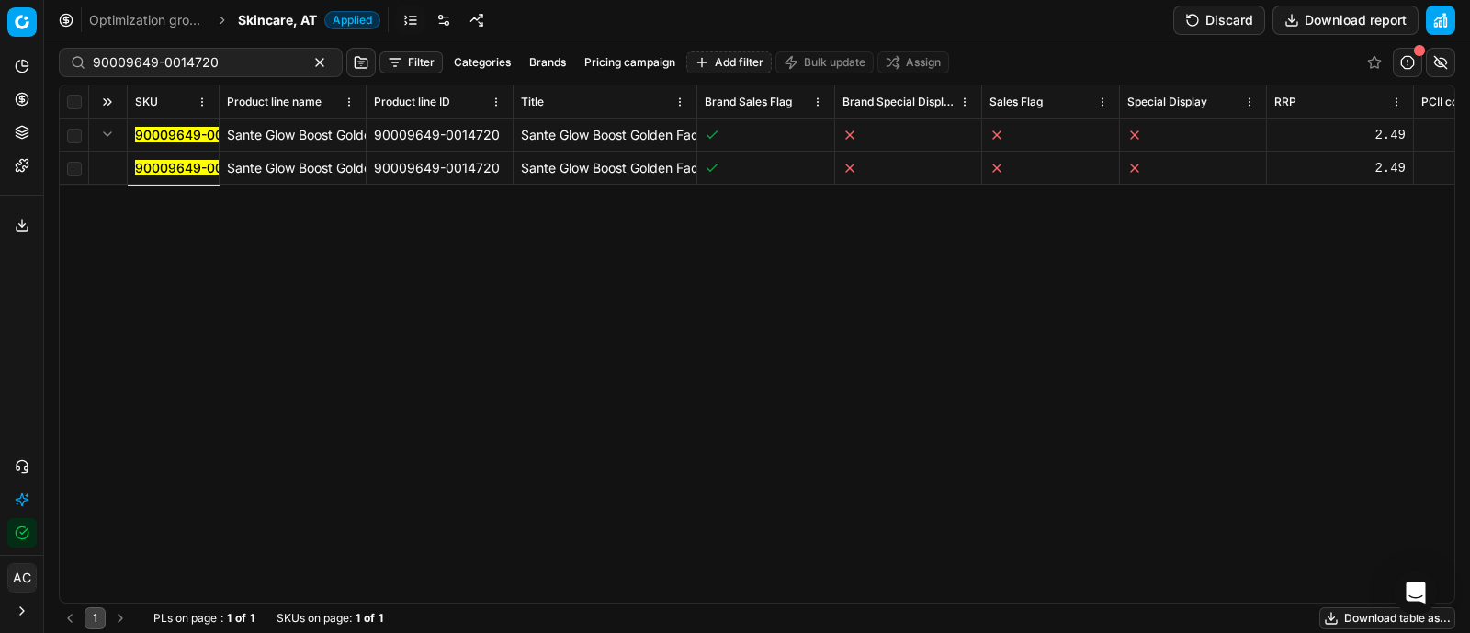
click at [960, 330] on div "90009649-0014720 Sante Glow Boost Golden Facial Mask AHA Gesichtsmaske 8 ml 900…" at bounding box center [757, 361] width 1395 height 484
click at [905, 376] on div "90009649-0014720 Sante Glow Boost Golden Facial Mask AHA Gesichtsmaske 8 ml 900…" at bounding box center [757, 361] width 1395 height 484
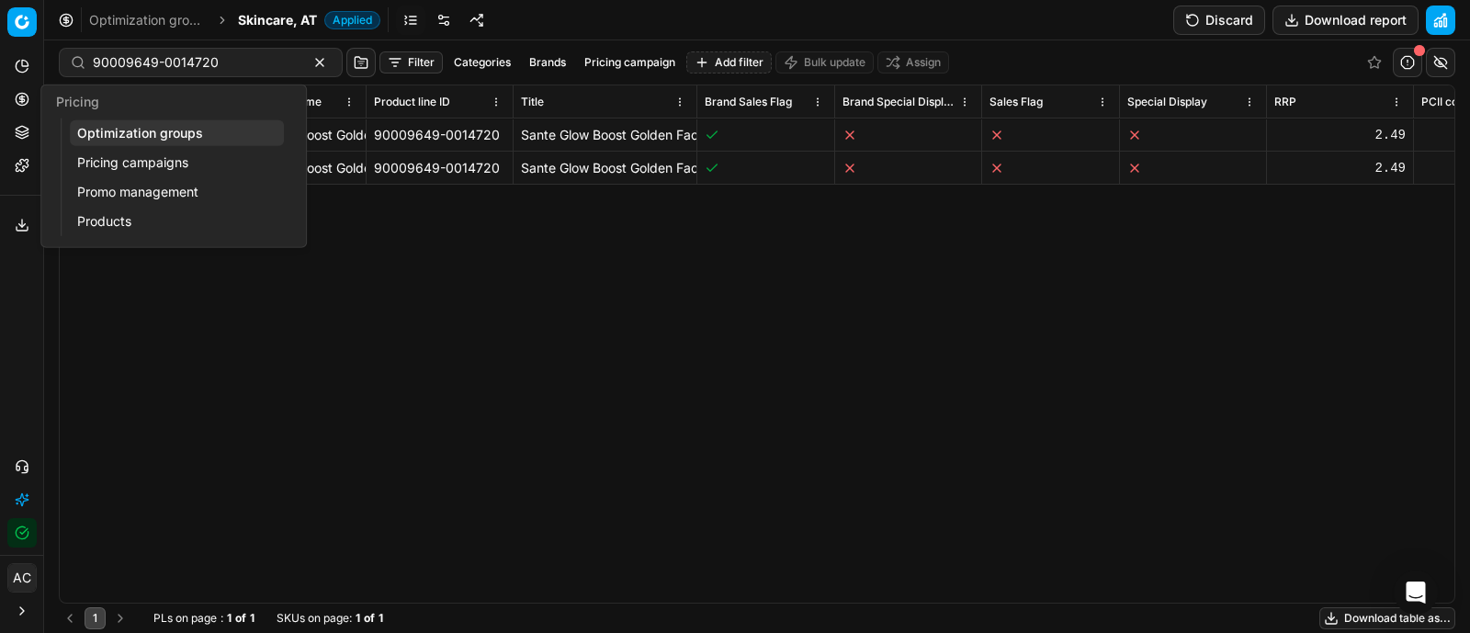
click at [15, 96] on icon at bounding box center [22, 99] width 15 height 15
click at [119, 133] on link "Optimization groups" at bounding box center [177, 133] width 214 height 26
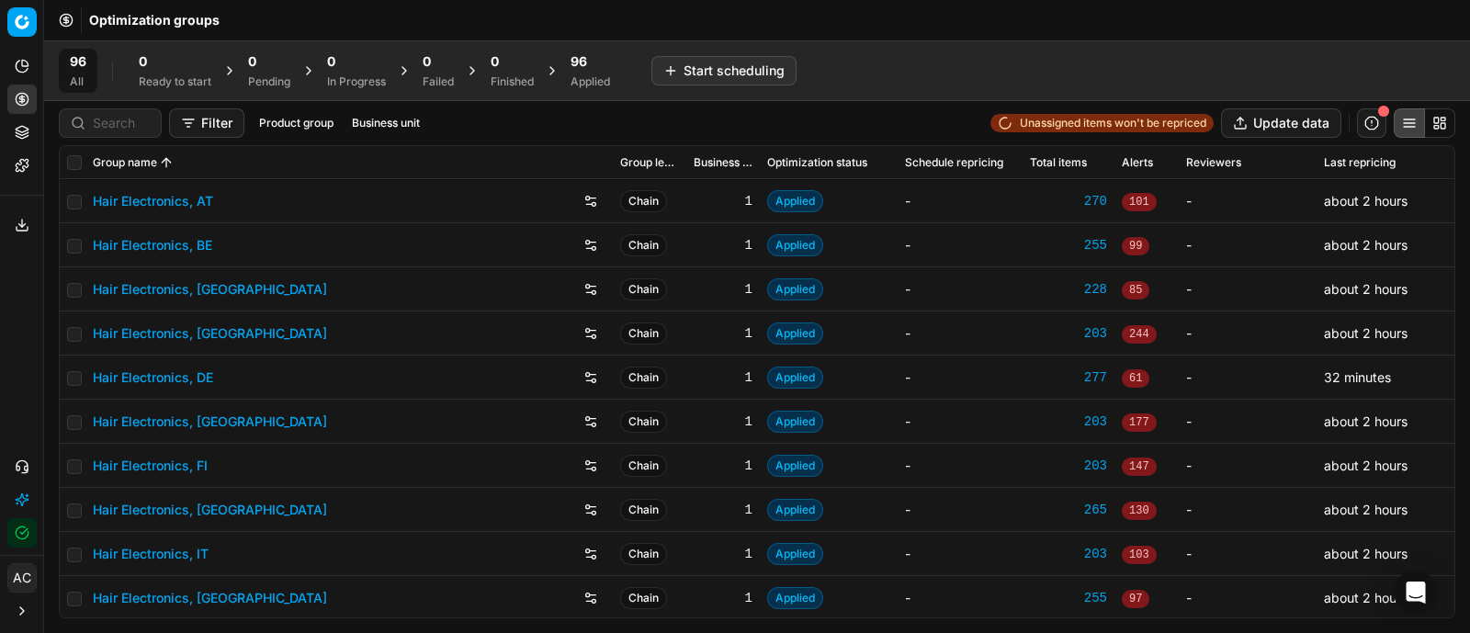
click at [587, 57] on span "96" at bounding box center [579, 61] width 17 height 18
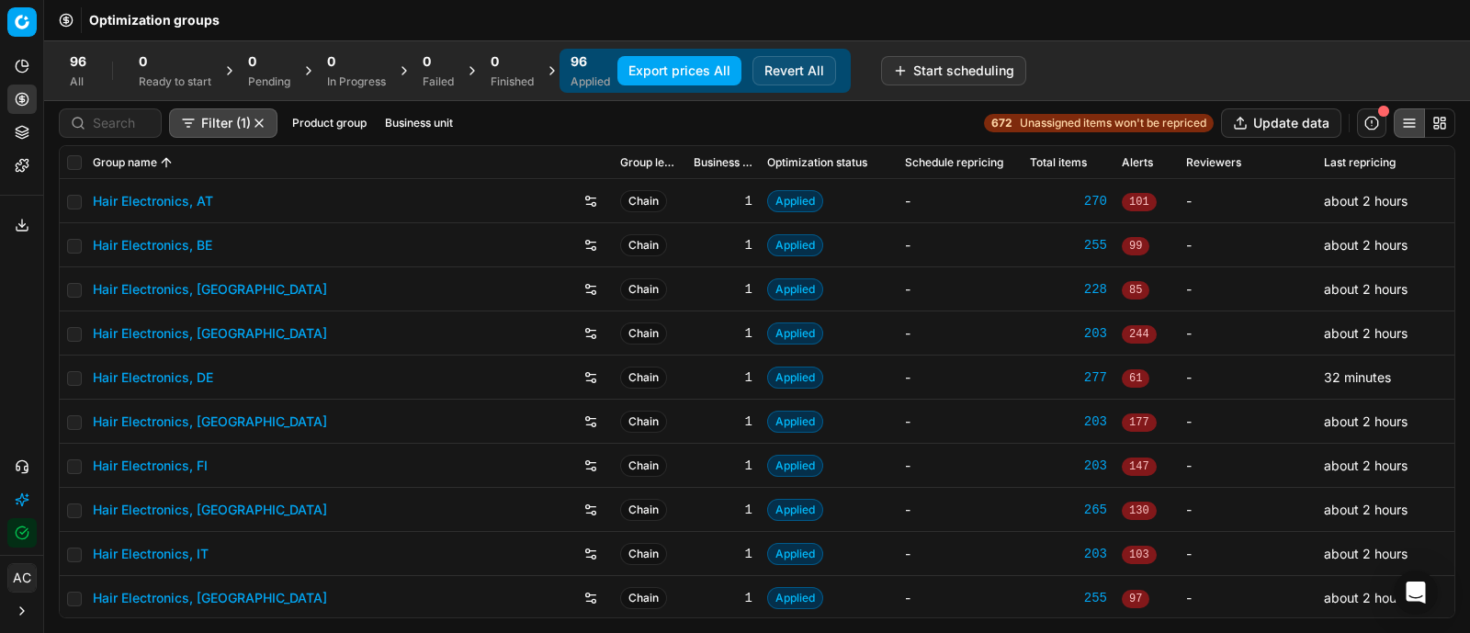
click at [671, 79] on button "Export prices All" at bounding box center [679, 70] width 124 height 29
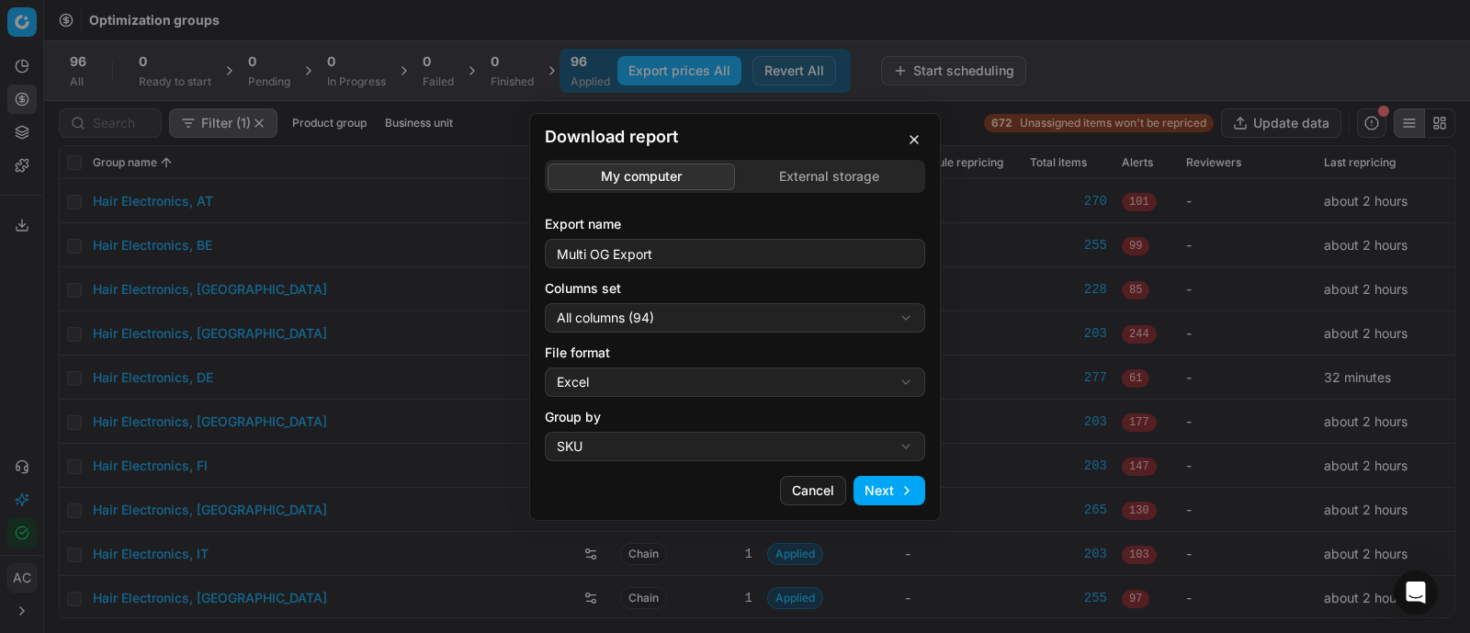
click at [752, 325] on div "Download report My computer External storage Export name Multi OG Export Column…" at bounding box center [735, 316] width 1470 height 633
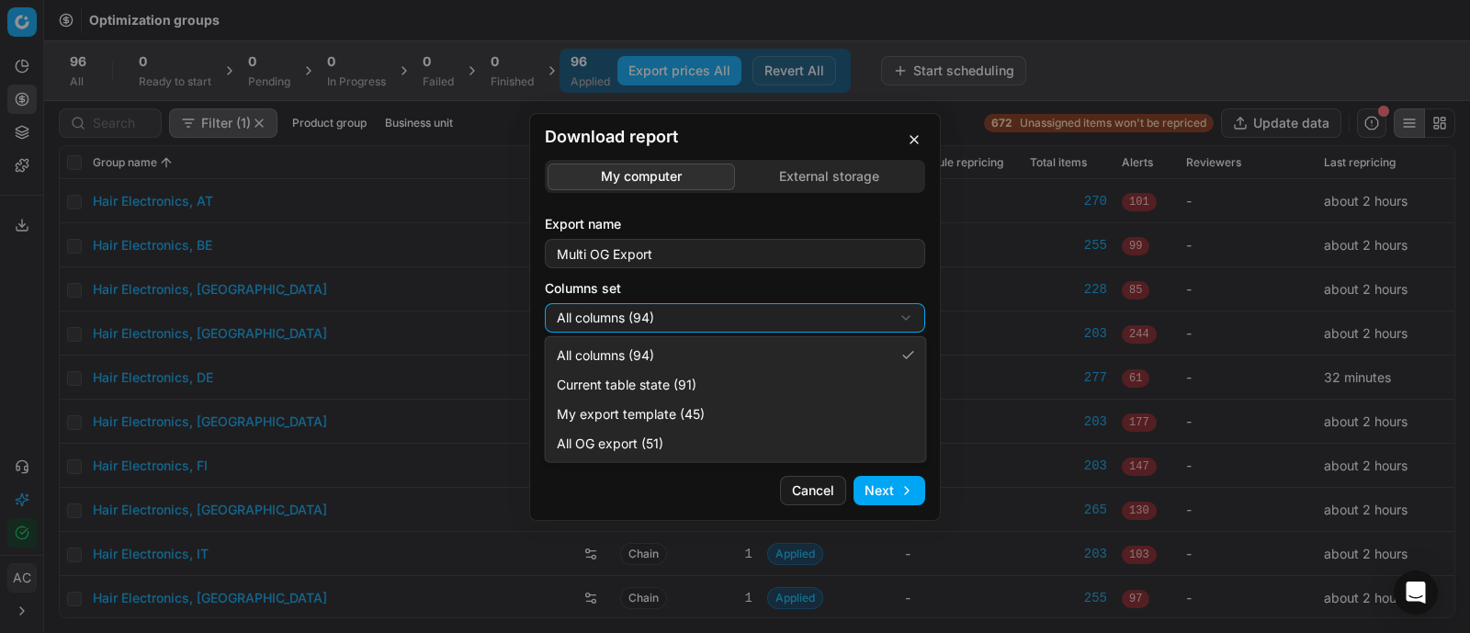
select select "custom"
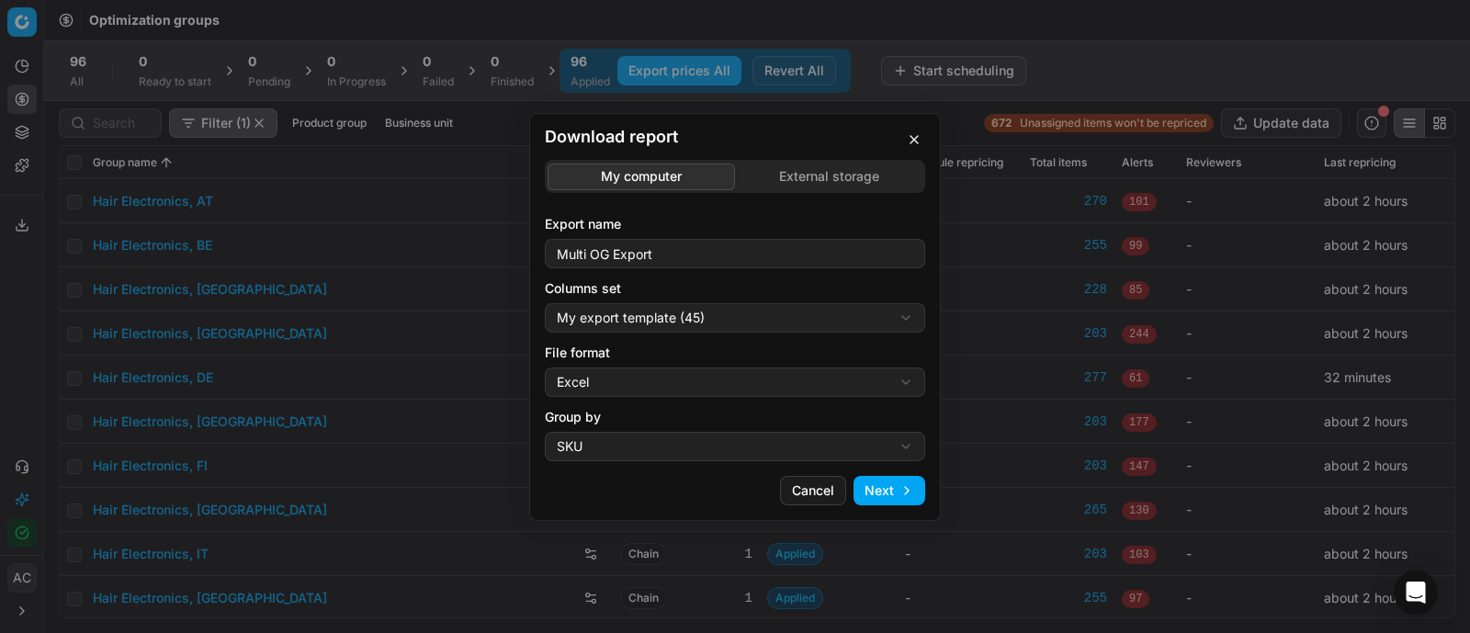
click at [870, 484] on button "Next" at bounding box center [890, 490] width 72 height 29
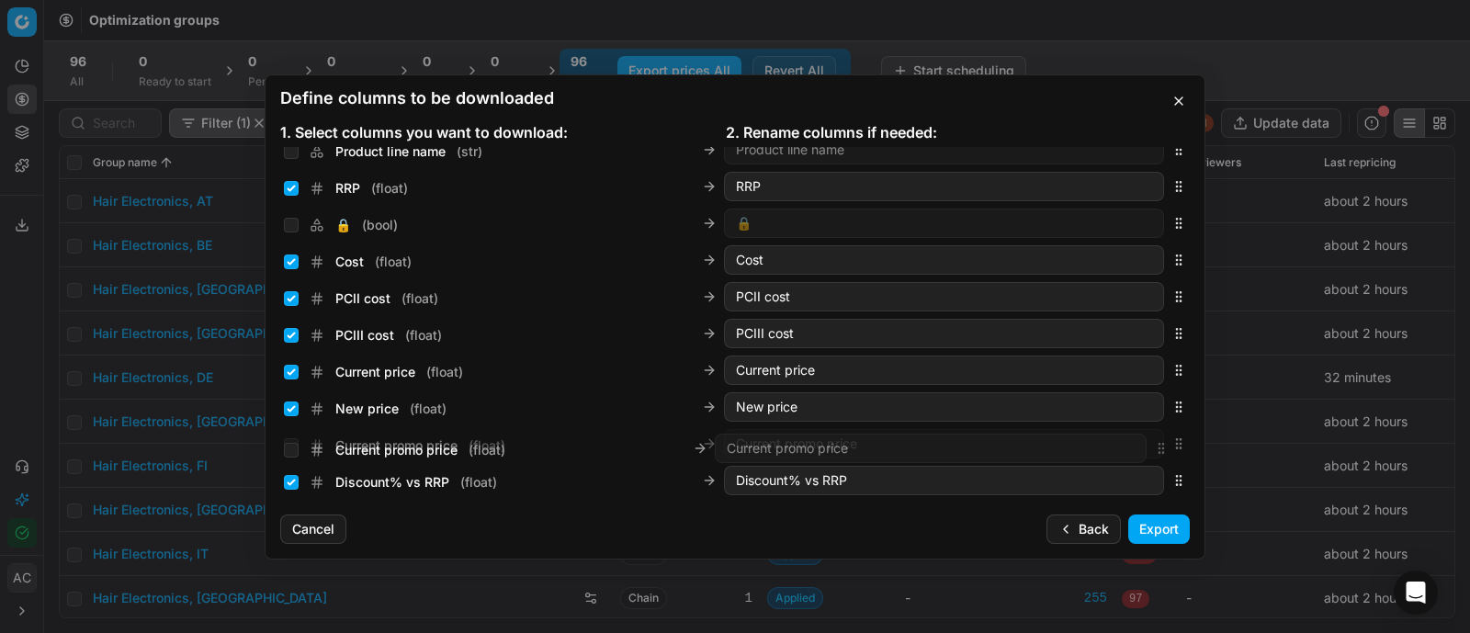
scroll to position [239, 0]
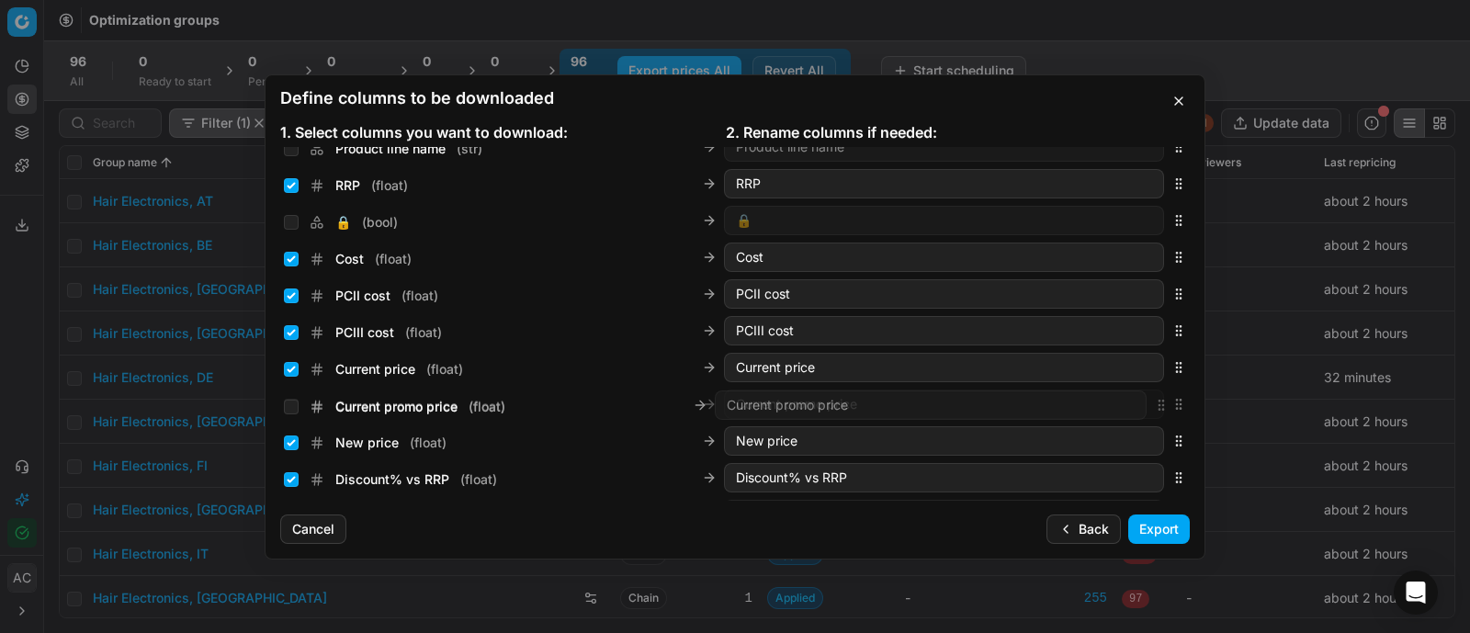
drag, startPoint x: 1162, startPoint y: 322, endPoint x: 1135, endPoint y: 406, distance: 88.0
click at [1135, 406] on div "Current promo price ( float ) Current promo price" at bounding box center [735, 404] width 910 height 37
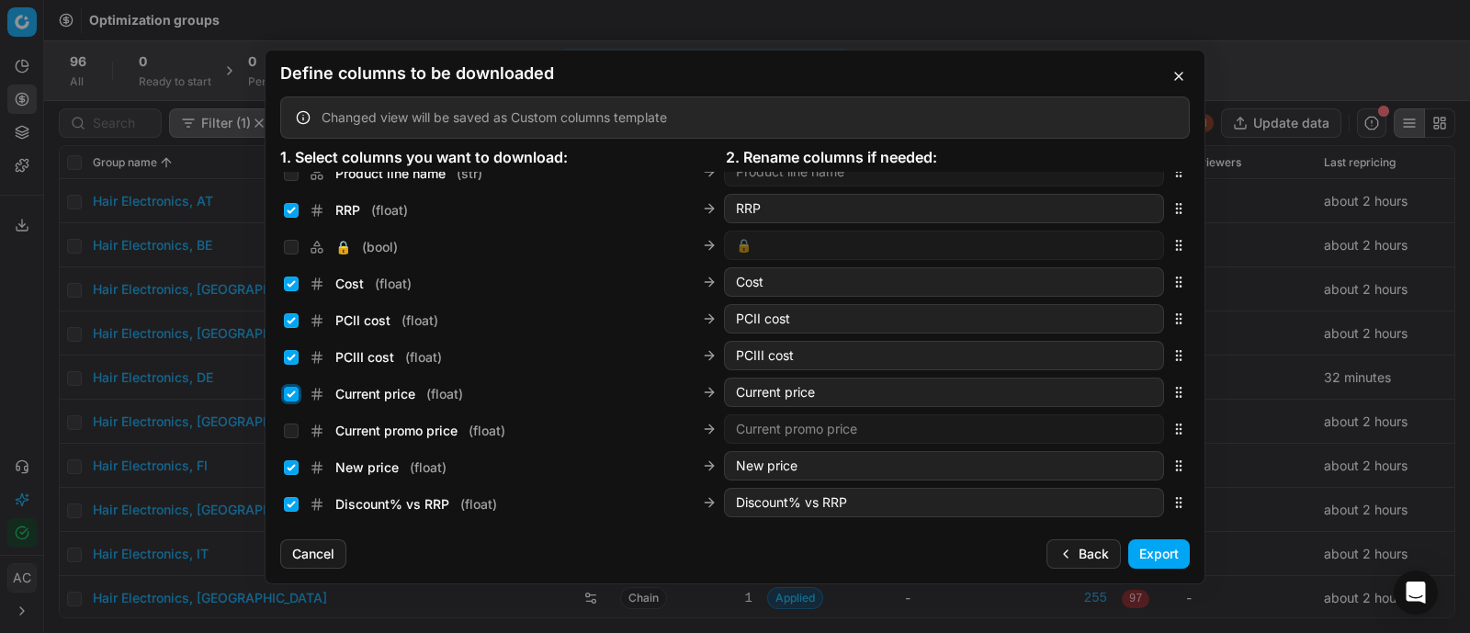
click at [294, 397] on input "Current price ( float )" at bounding box center [291, 394] width 15 height 15
checkbox input "false"
click at [290, 426] on input "Current promo price ( float )" at bounding box center [291, 431] width 15 height 15
checkbox input "true"
click at [294, 470] on input "New price ( float )" at bounding box center [291, 467] width 15 height 15
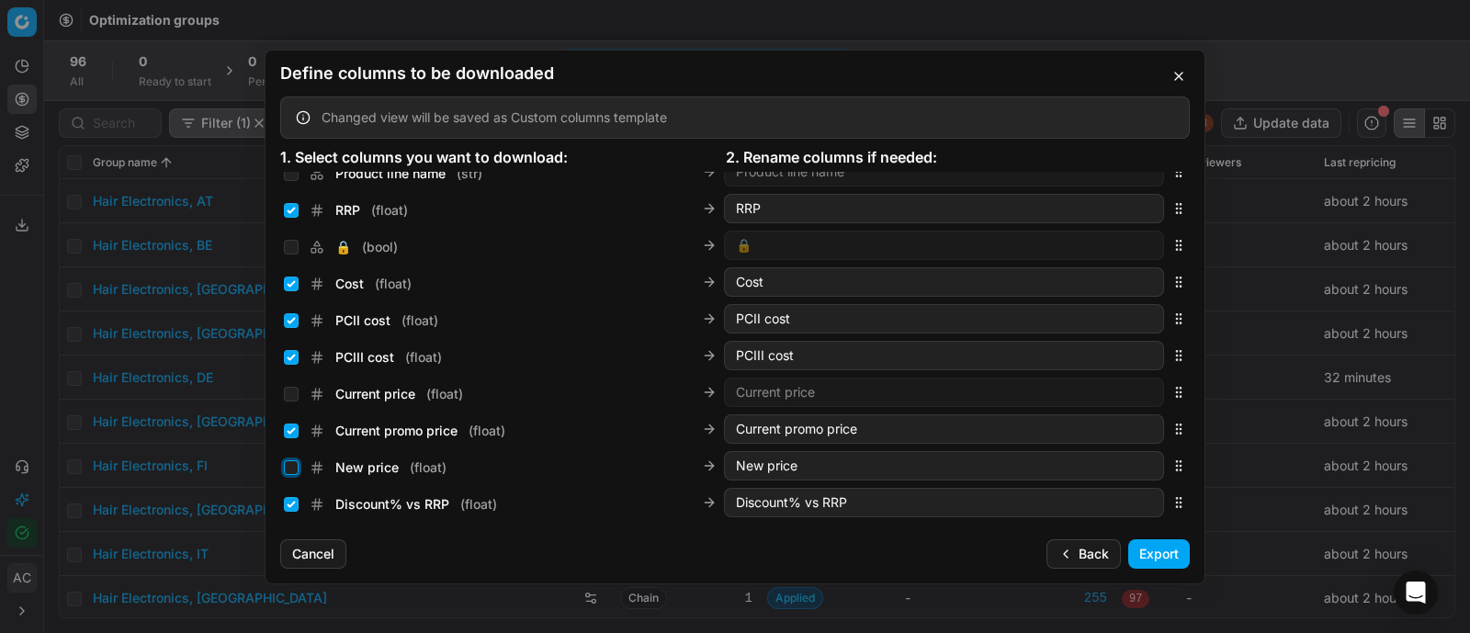
checkbox input "false"
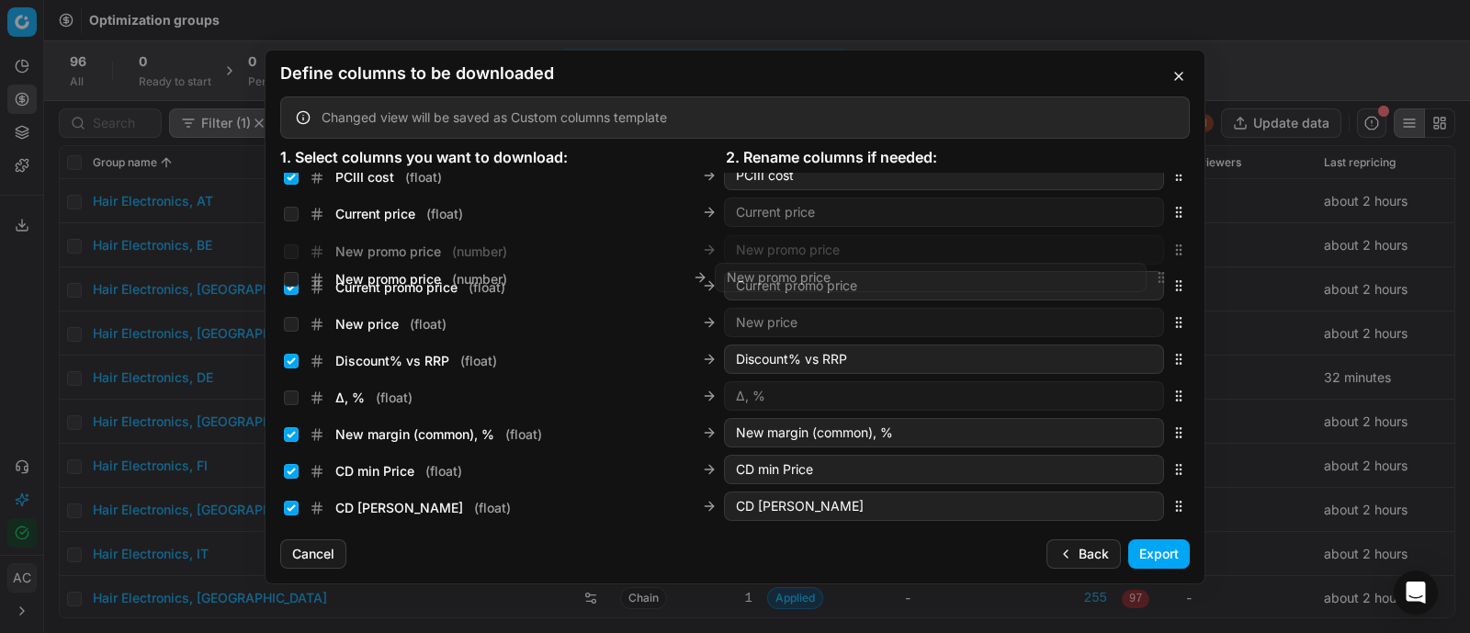
scroll to position [402, 0]
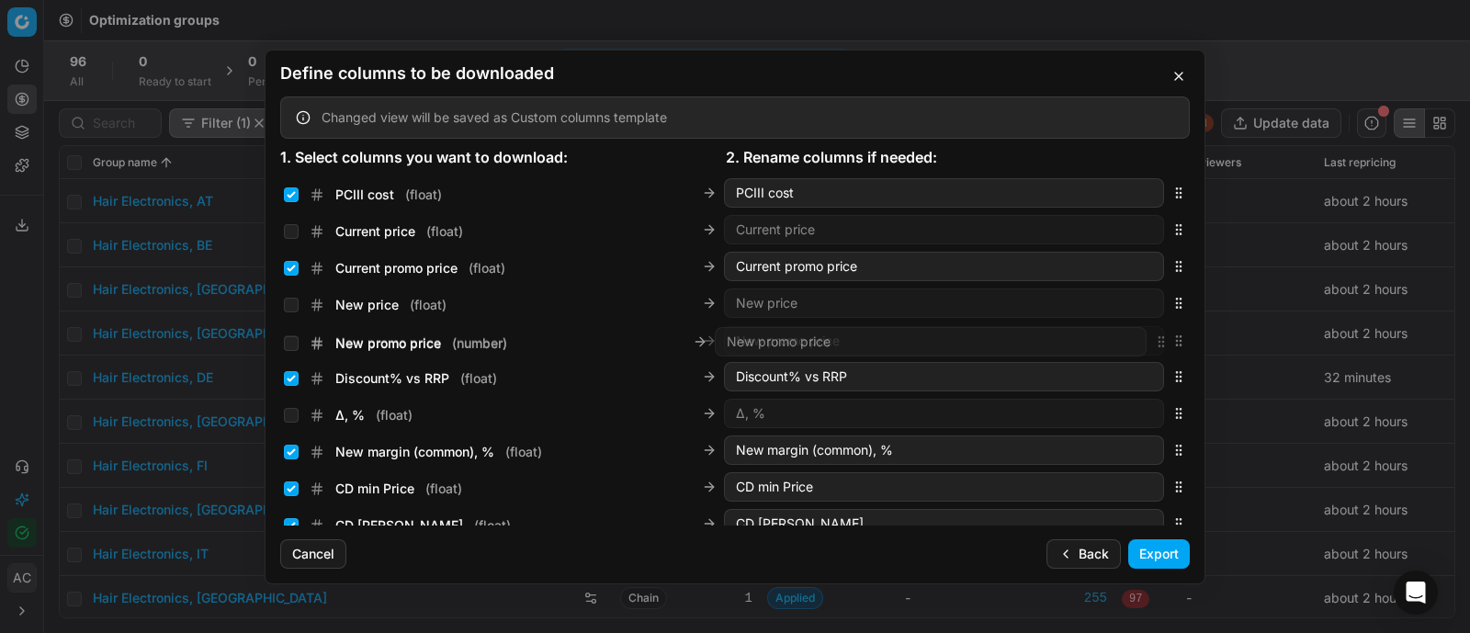
drag, startPoint x: 1163, startPoint y: 354, endPoint x: 1150, endPoint y: 347, distance: 14.4
click at [1150, 347] on div "New promo price ( number ) New promo price" at bounding box center [735, 340] width 910 height 37
click at [291, 341] on input "New promo price ( number )" at bounding box center [291, 341] width 15 height 15
checkbox input "true"
click at [1144, 558] on button "Export" at bounding box center [1159, 553] width 62 height 29
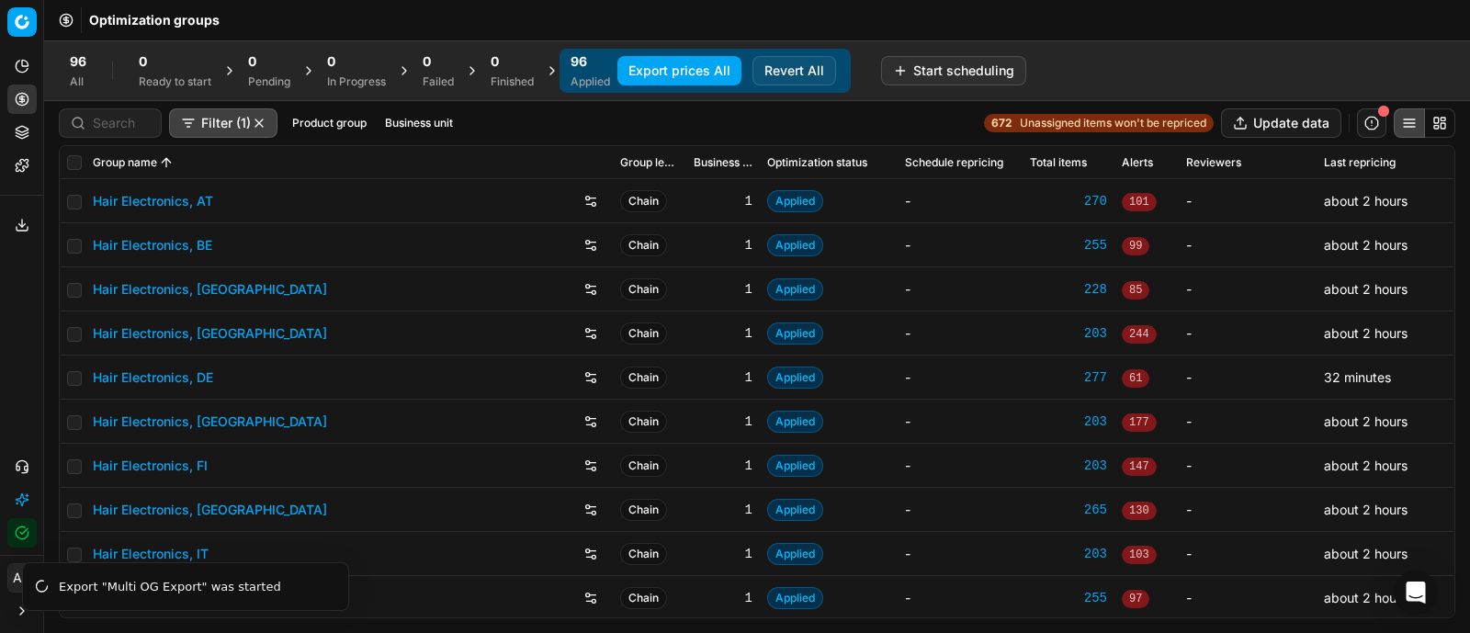
click at [27, 224] on icon at bounding box center [22, 225] width 15 height 15
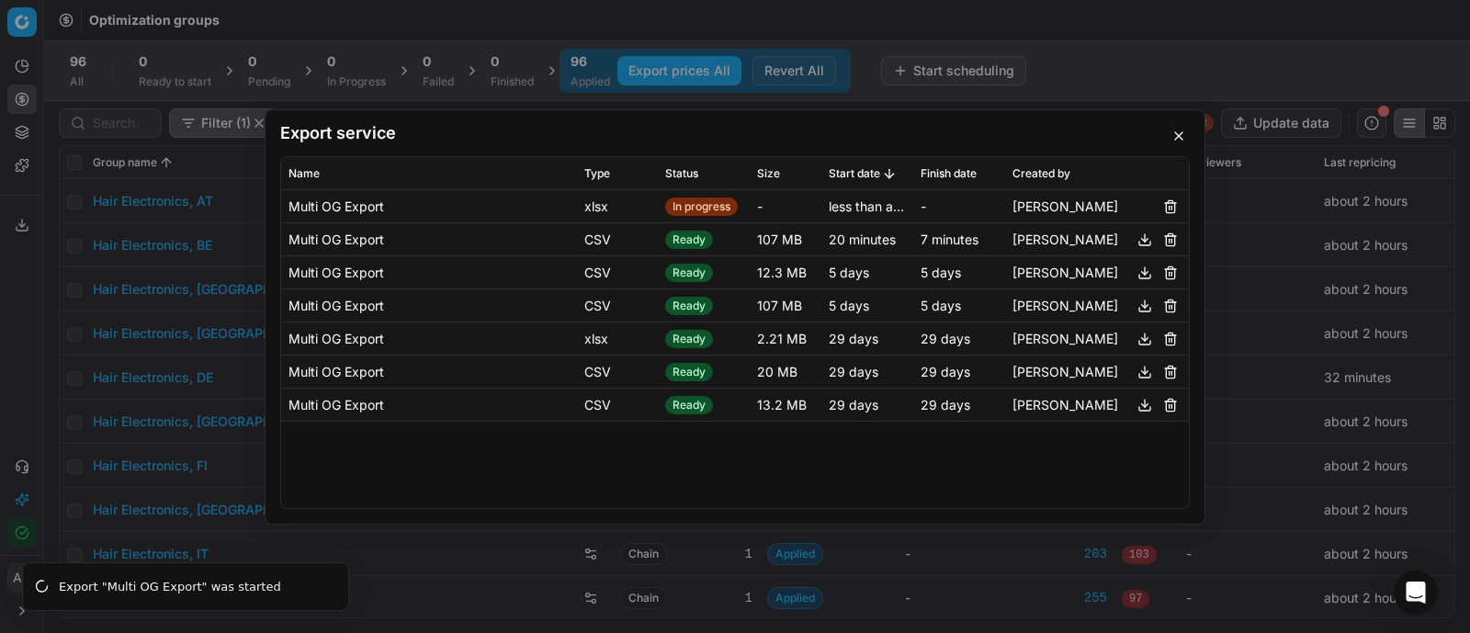
click at [87, 144] on div "Export service Name Type Status Size Start date Finish date Created by Multi OG…" at bounding box center [735, 316] width 1470 height 633
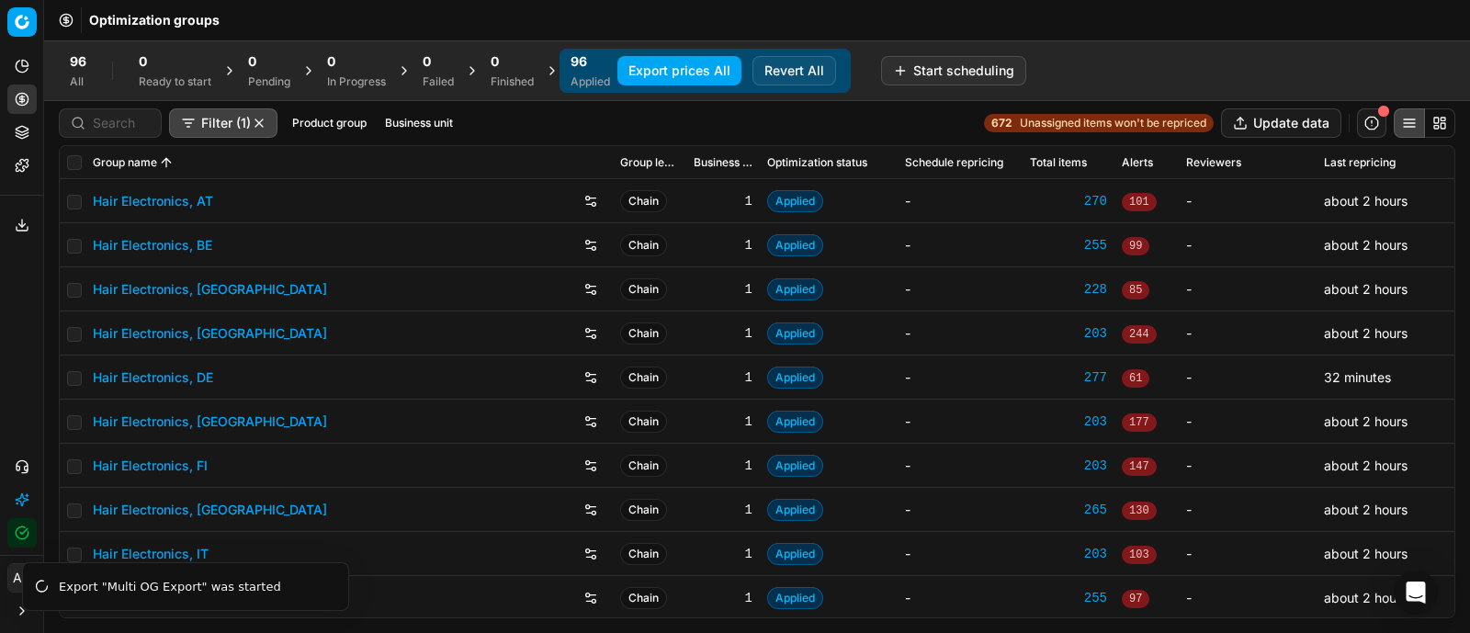
click at [97, 134] on div at bounding box center [110, 122] width 103 height 29
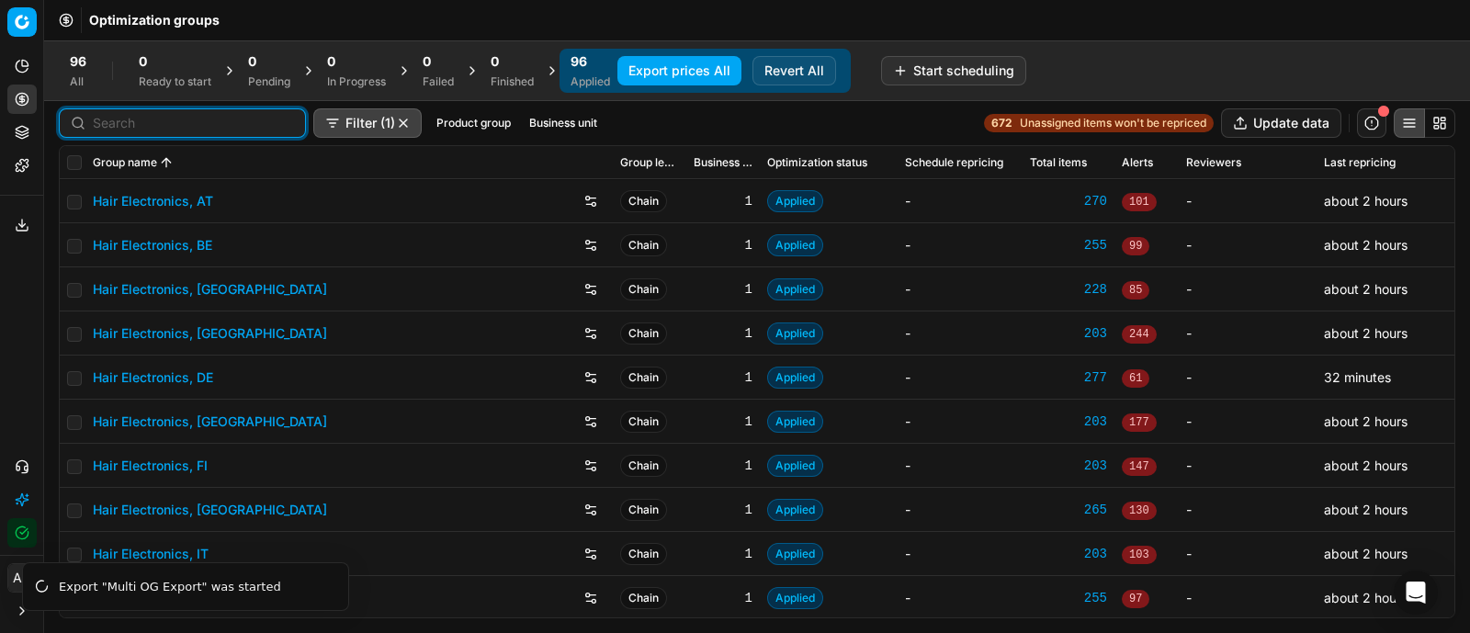
type input "a"
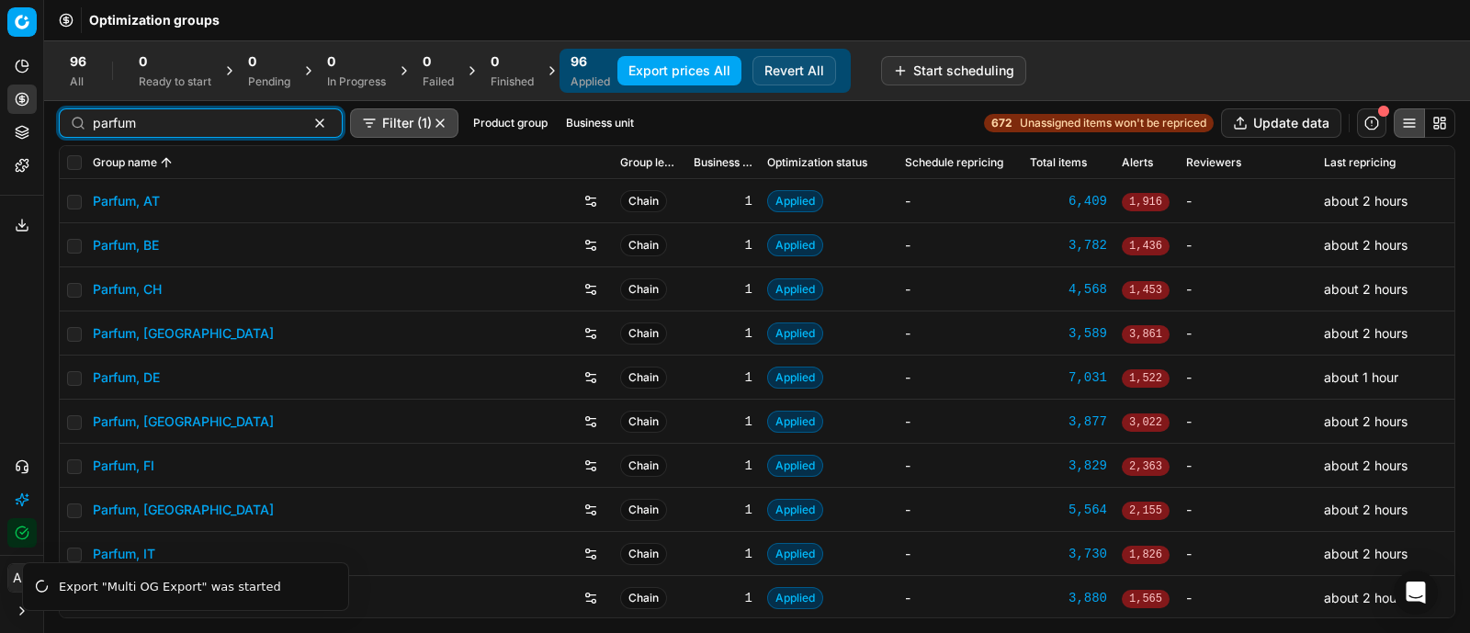
type input "parfum"
click at [133, 195] on link "Parfum, AT" at bounding box center [126, 201] width 67 height 18
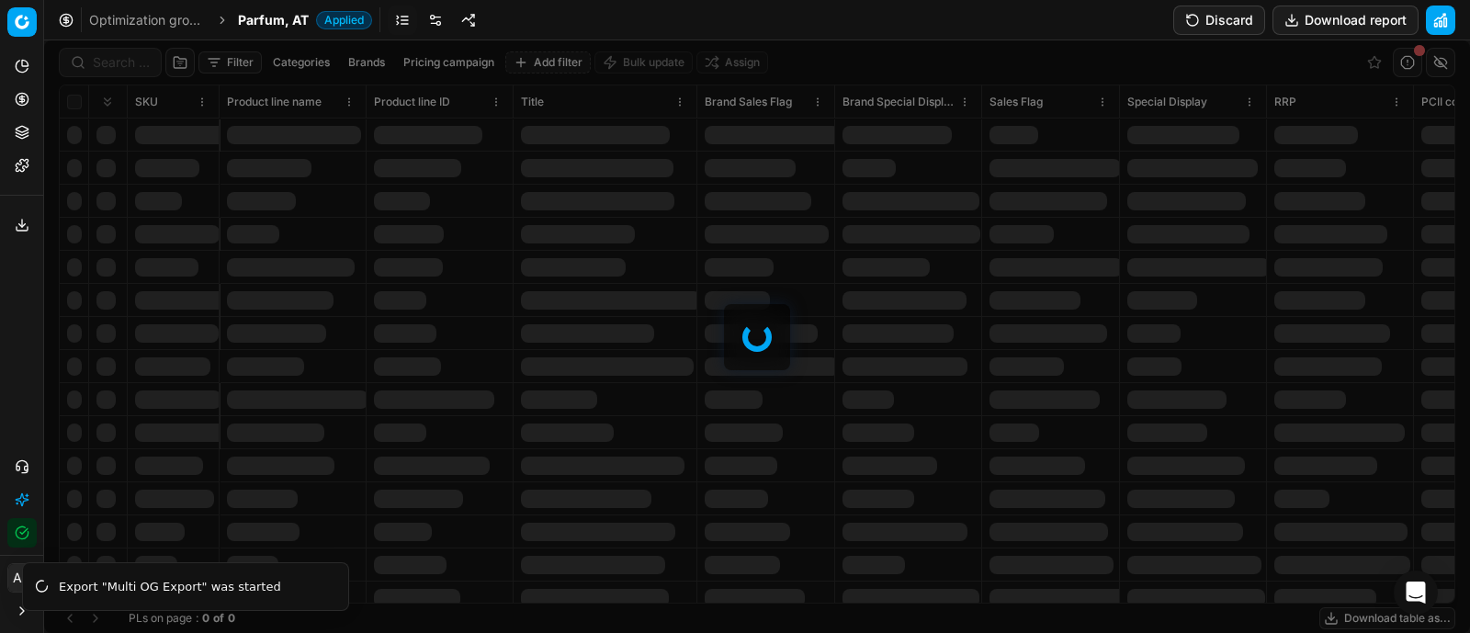
click at [116, 59] on div at bounding box center [757, 336] width 1426 height 593
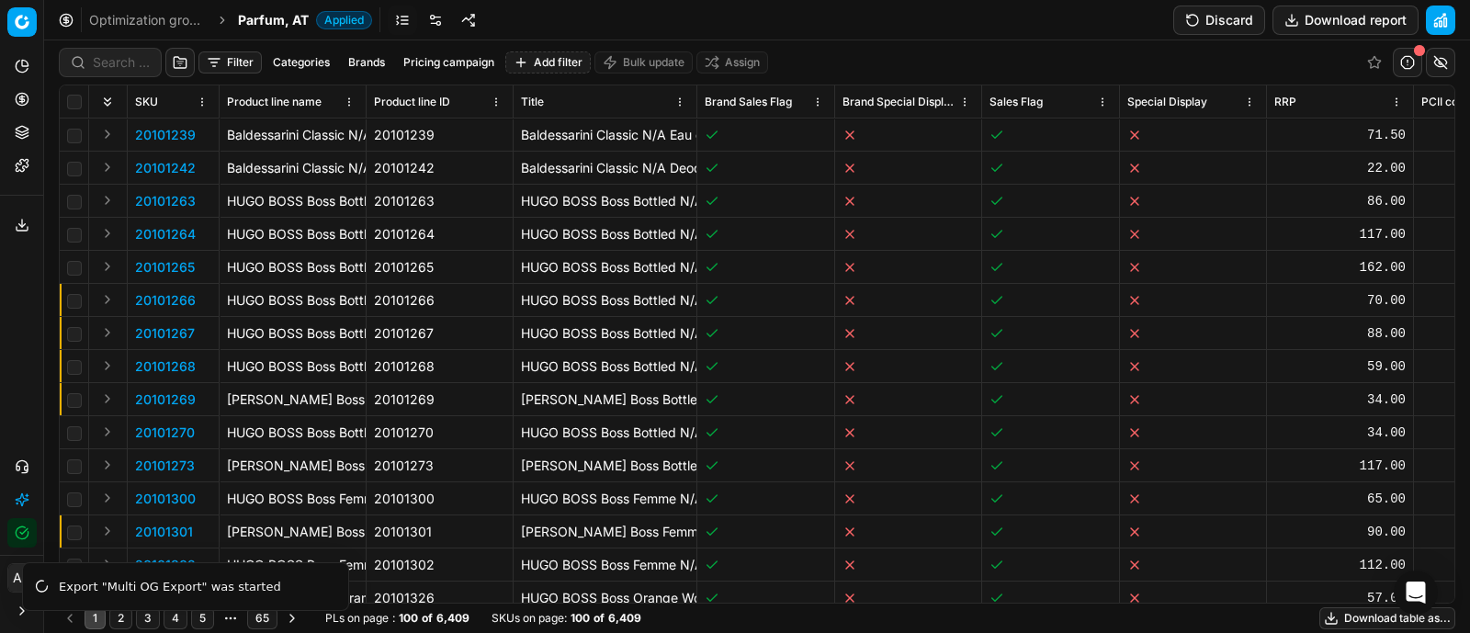
click at [116, 59] on div "Filter Categories Brands Pricing campaign Add filter Bulk update Assign SKU Pro…" at bounding box center [757, 336] width 1426 height 593
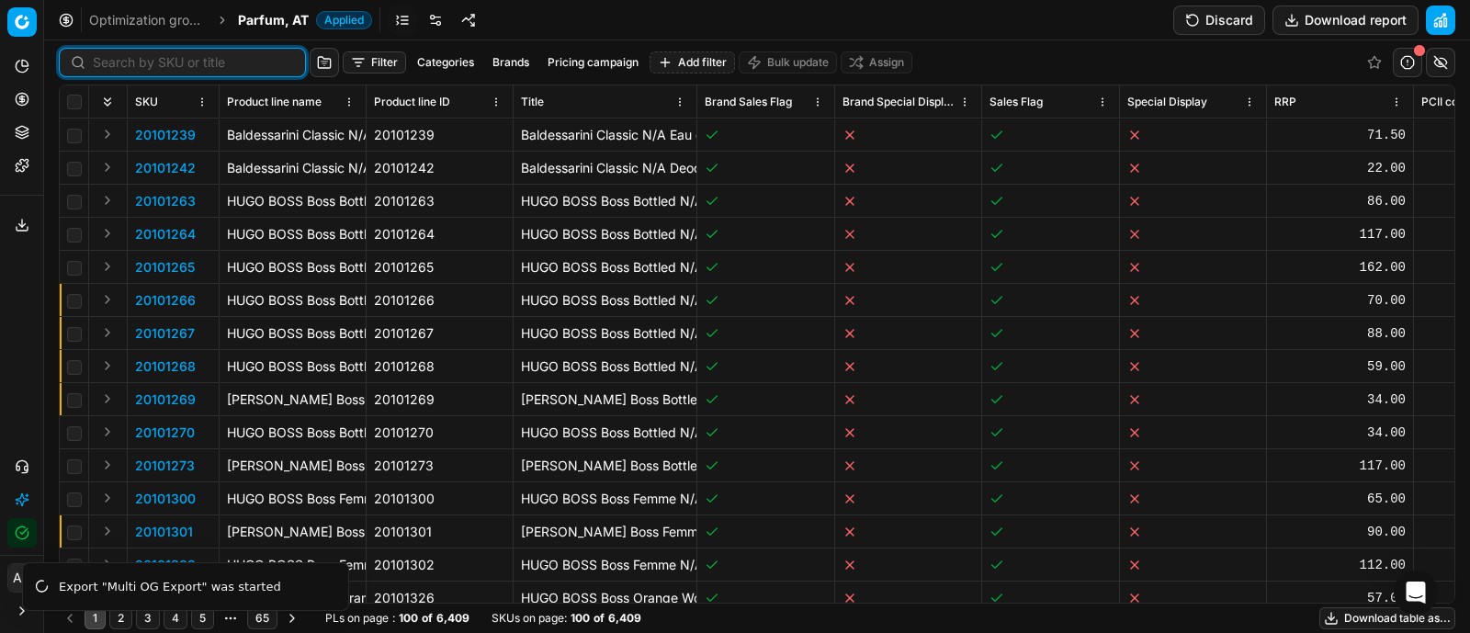
paste input "80059932-0019359"
click at [116, 59] on input at bounding box center [193, 62] width 201 height 18
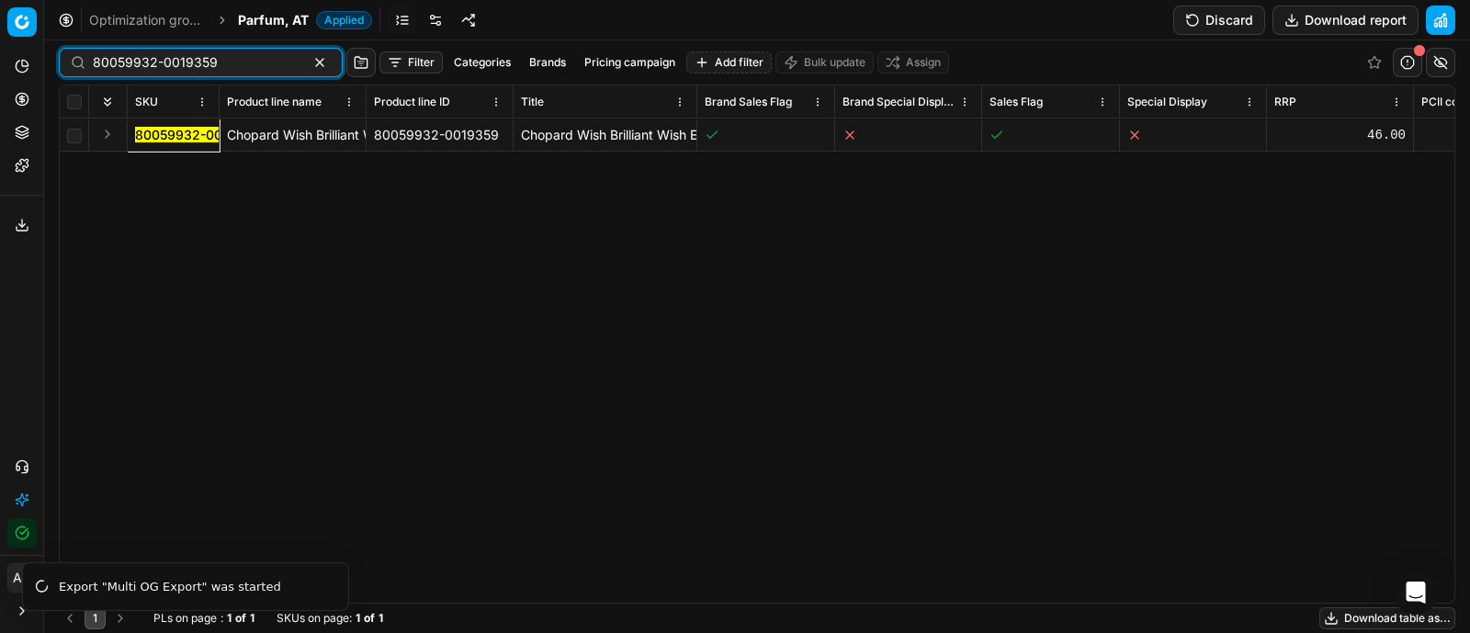
type input "80059932-0019359"
click at [109, 134] on button "Expand" at bounding box center [107, 134] width 22 height 22
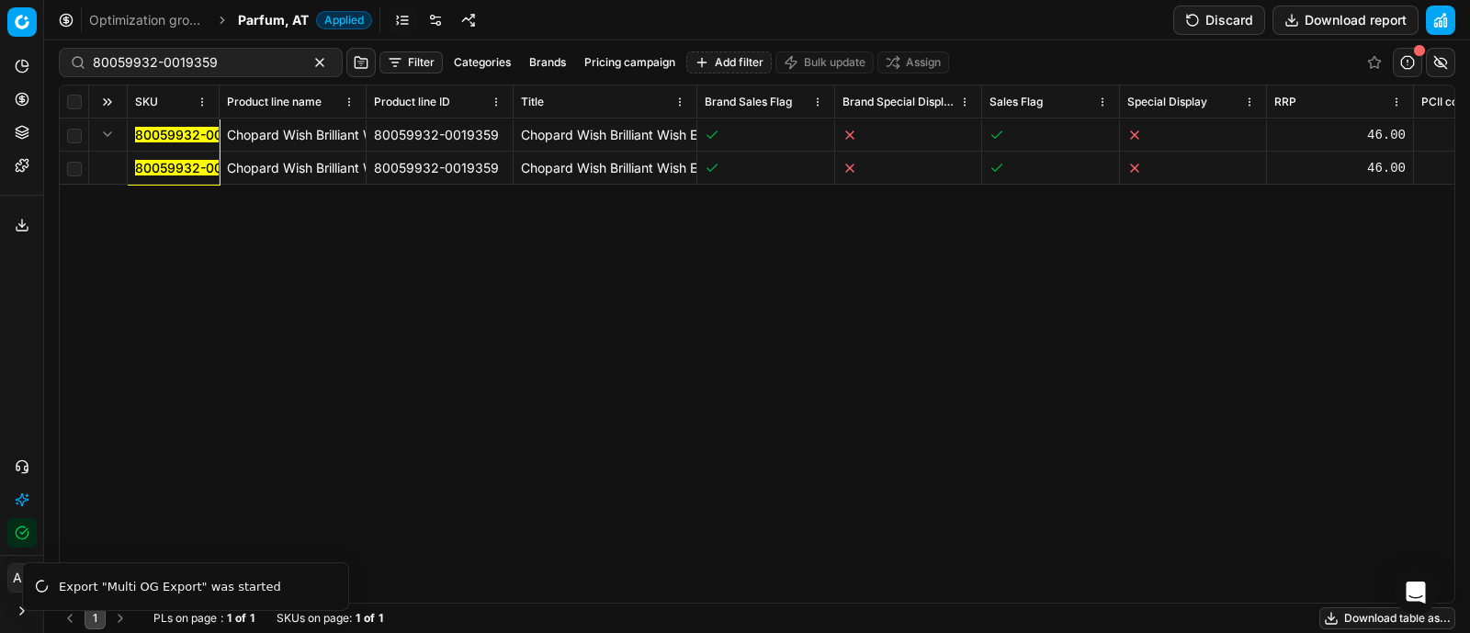
click at [150, 169] on mark "80059932-0019359" at bounding box center [197, 168] width 125 height 16
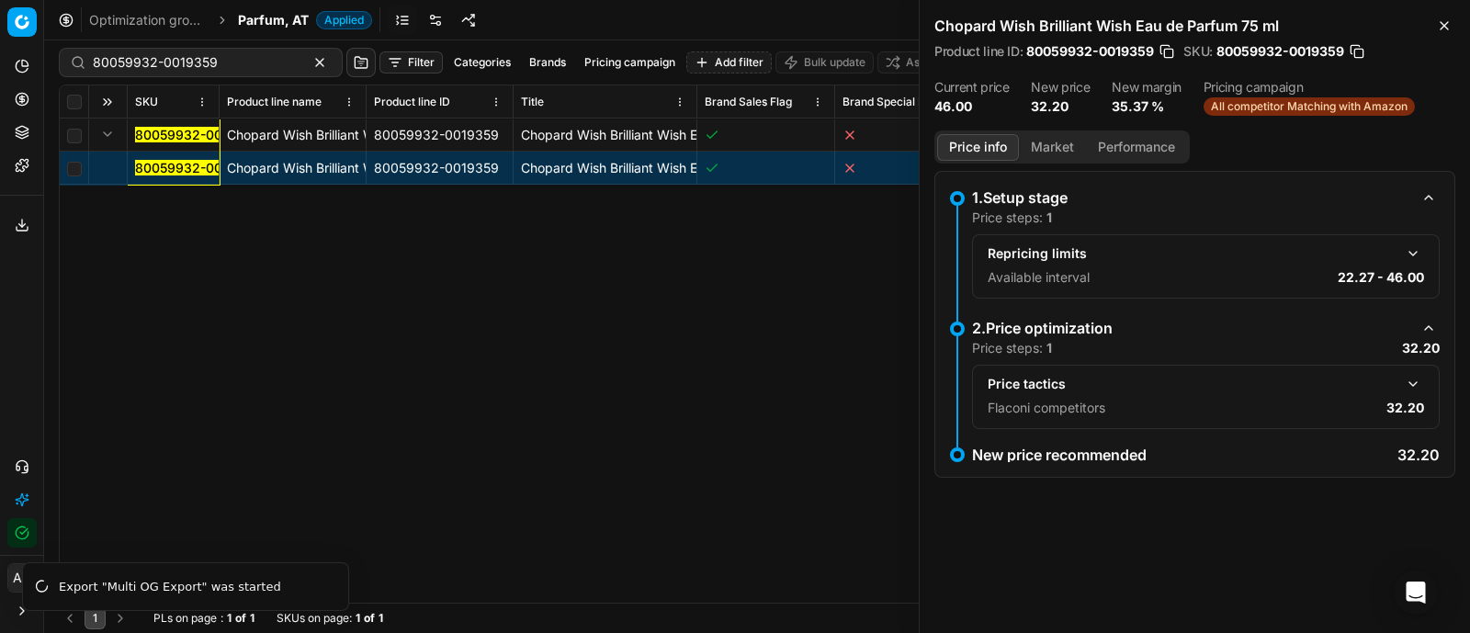
click at [1412, 385] on button "button" at bounding box center [1413, 384] width 22 height 22
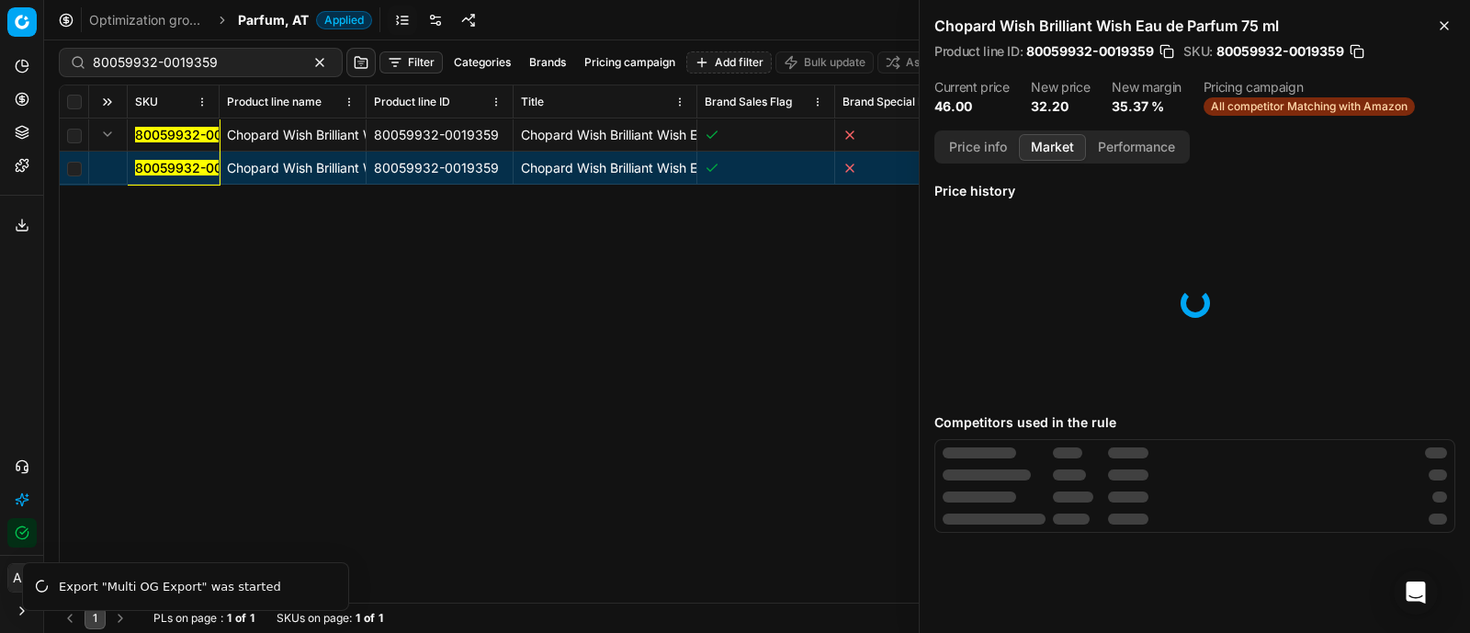
click at [1052, 141] on button "Market" at bounding box center [1052, 147] width 67 height 27
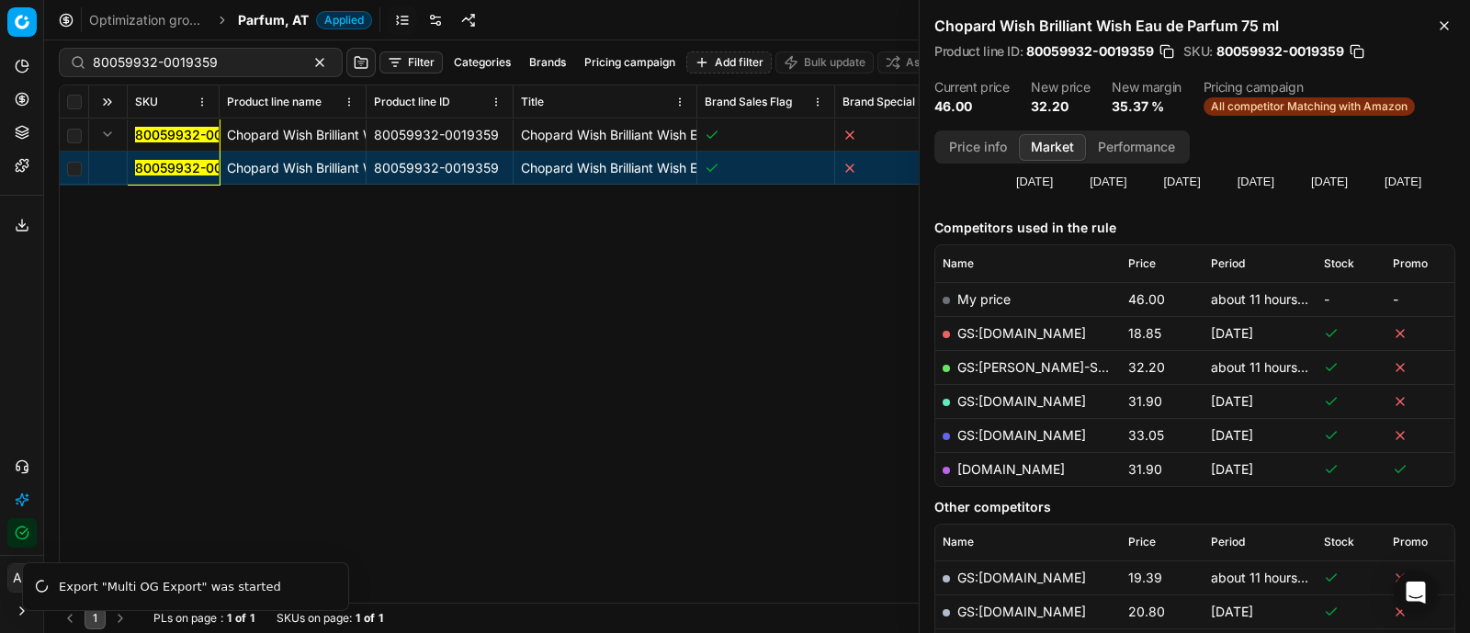
scroll to position [187, 0]
click at [1027, 330] on link "GS:[DOMAIN_NAME]" at bounding box center [1021, 333] width 129 height 16
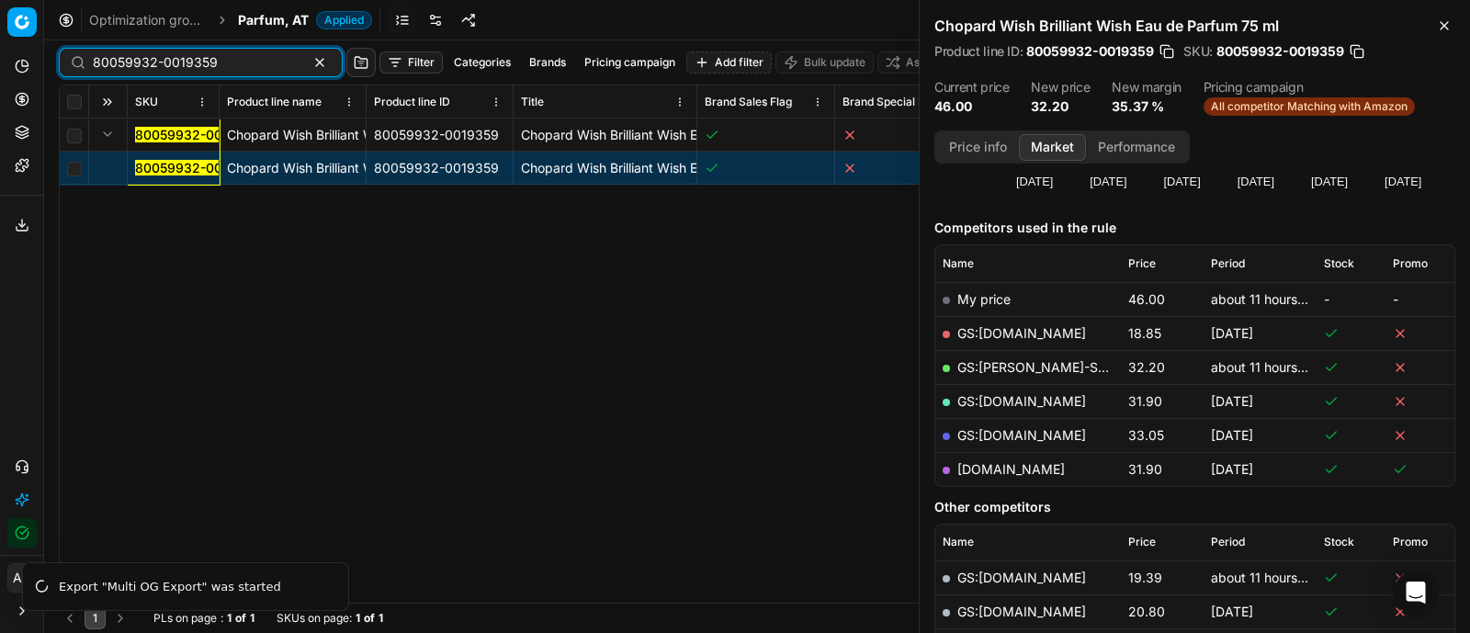
click at [186, 60] on input "80059932-0019359" at bounding box center [193, 62] width 201 height 18
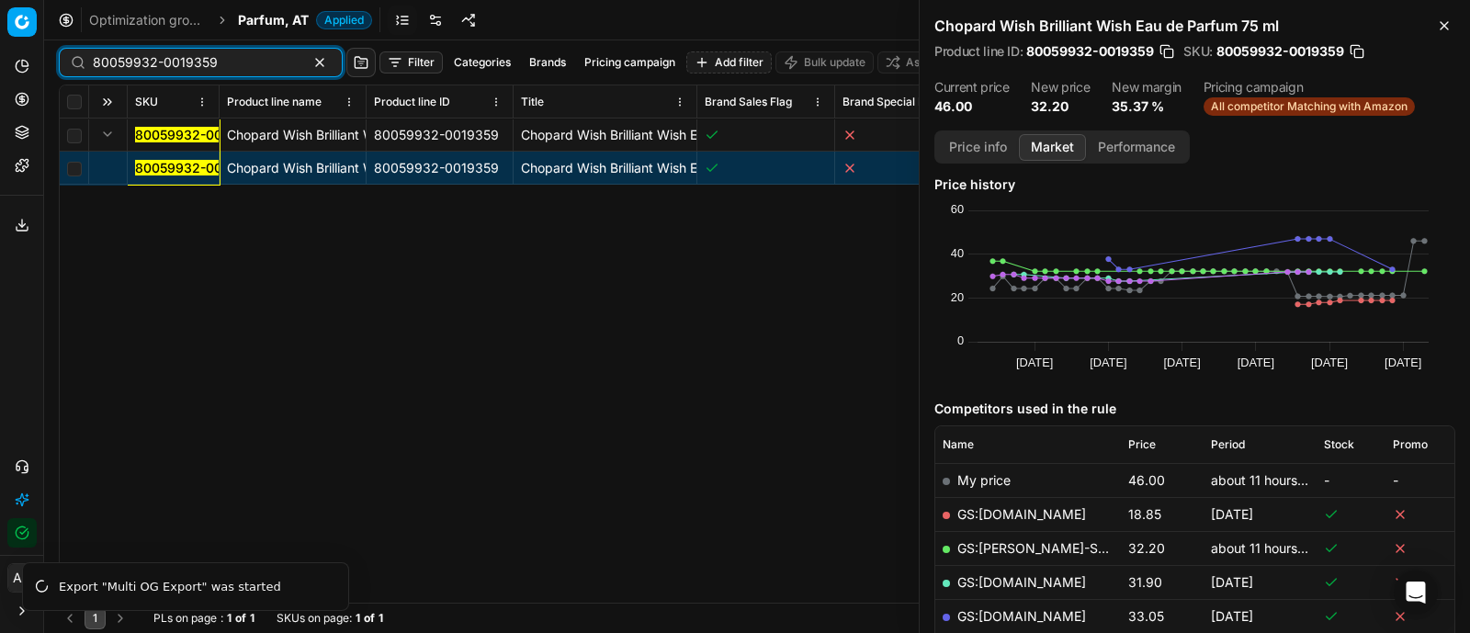
scroll to position [0, 0]
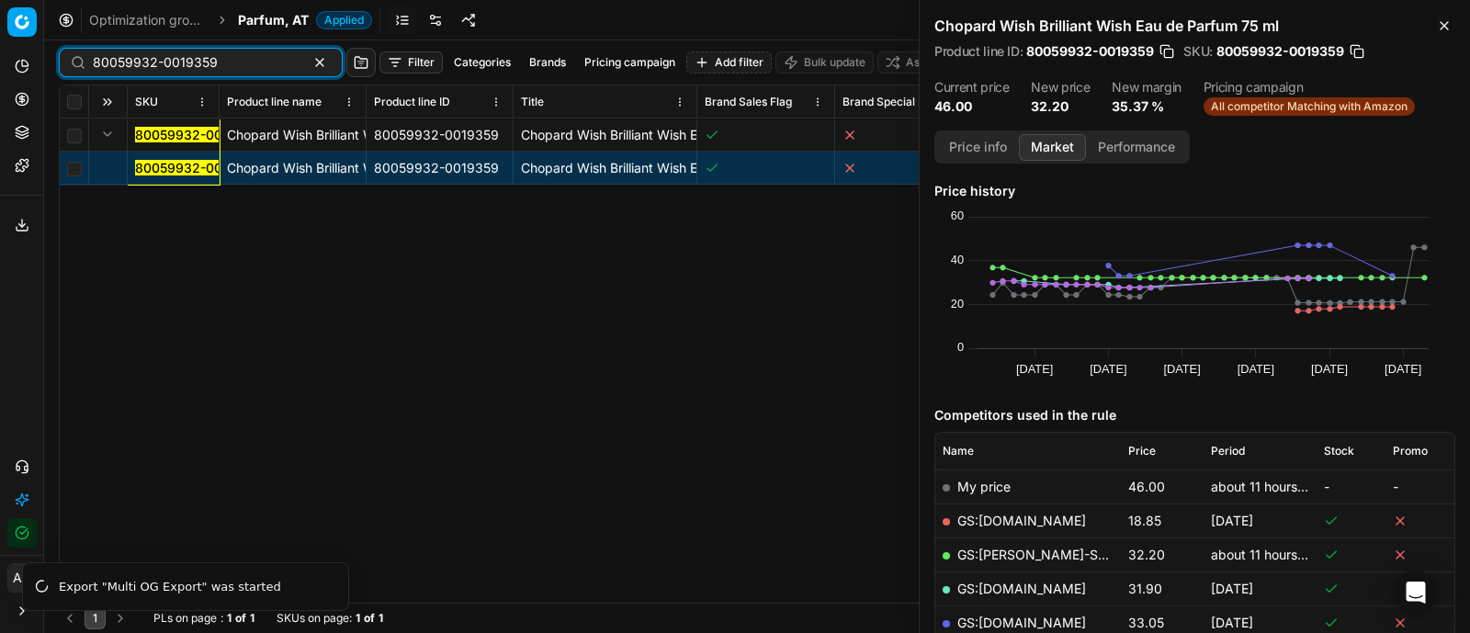
click at [247, 53] on input "80059932-0019359" at bounding box center [193, 62] width 201 height 18
click at [285, 19] on span "Parfum, AT" at bounding box center [273, 20] width 71 height 18
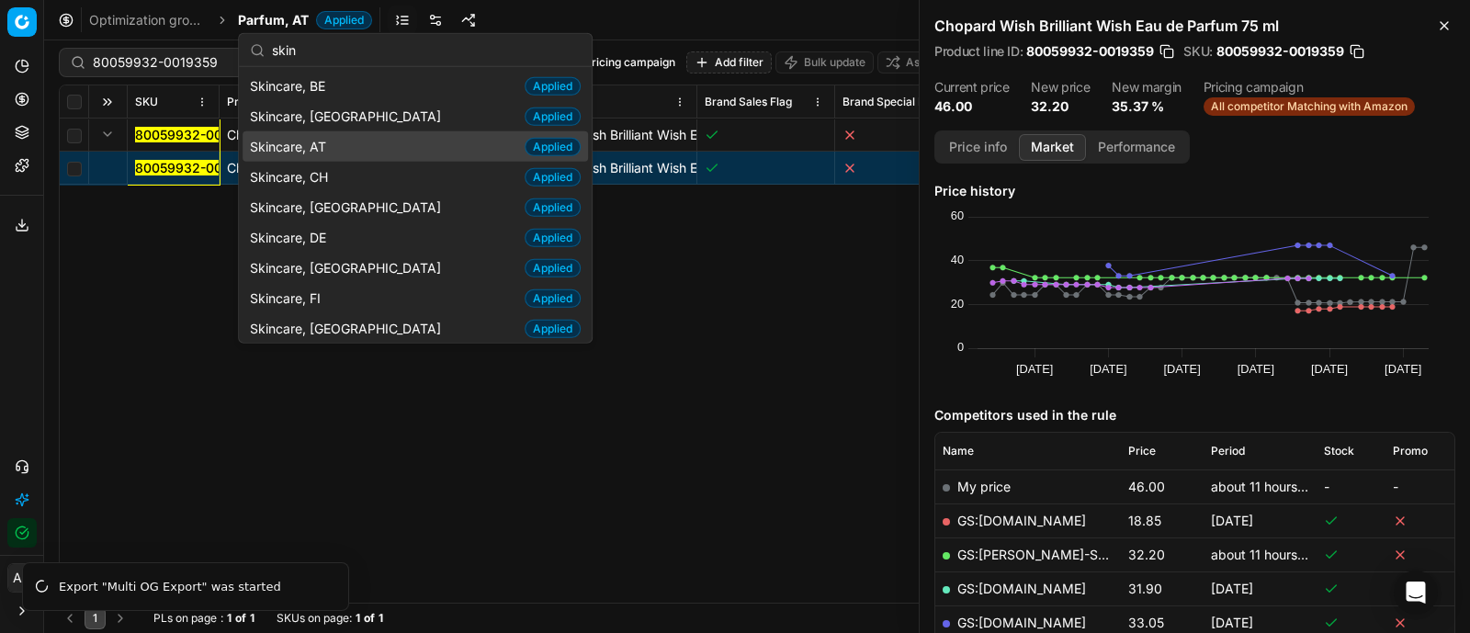
type input "skin"
click at [365, 144] on div "Skincare, AT Applied" at bounding box center [415, 146] width 345 height 30
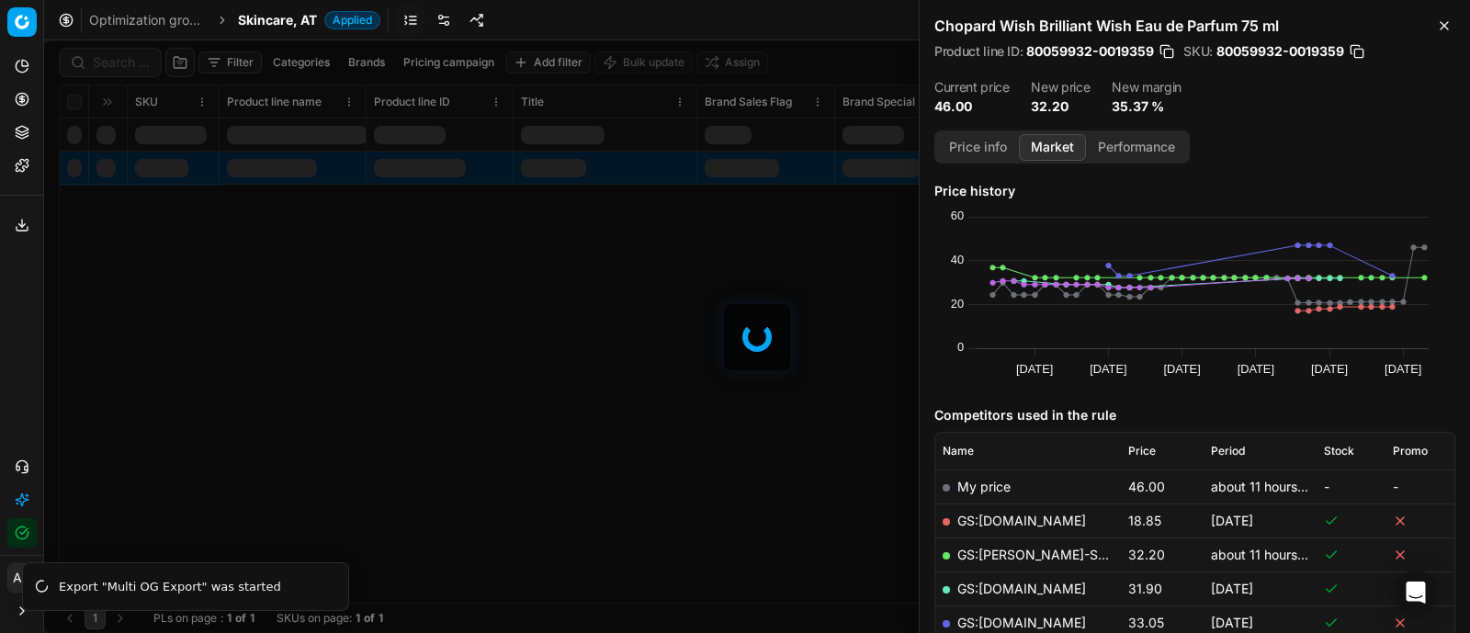
click at [130, 62] on div at bounding box center [757, 336] width 1426 height 593
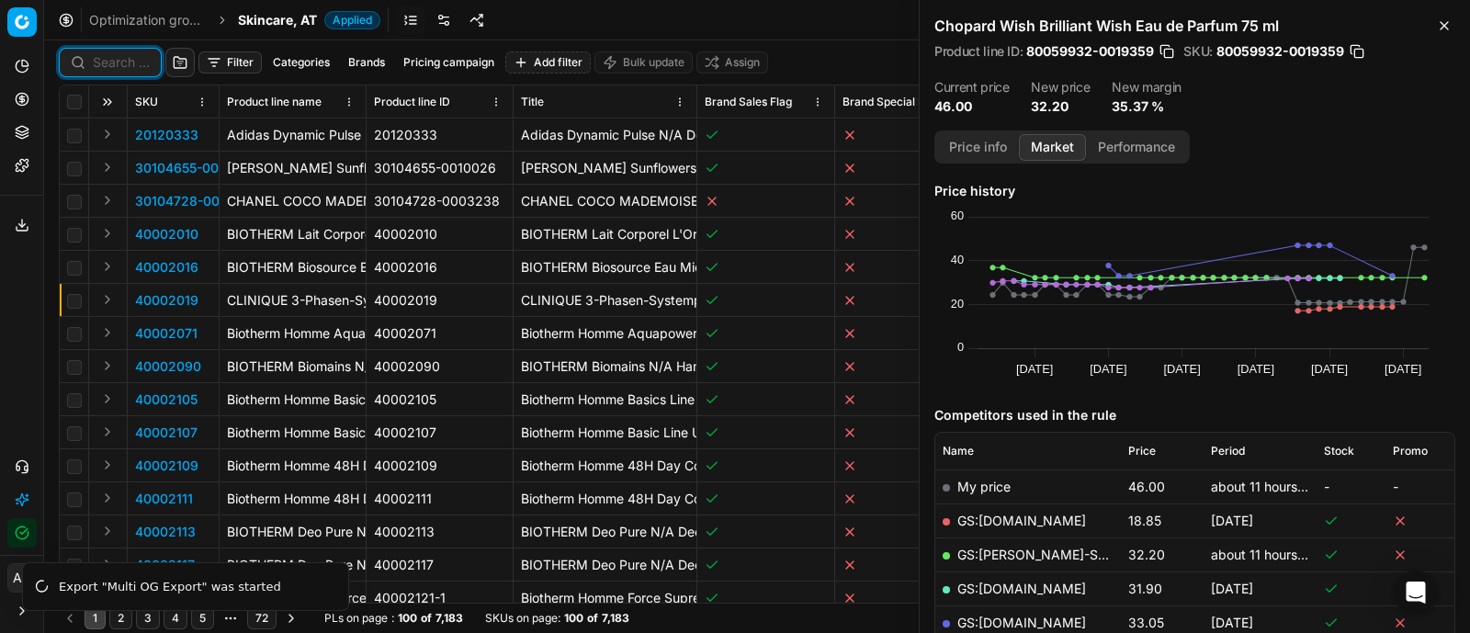
click at [130, 62] on input at bounding box center [121, 62] width 57 height 18
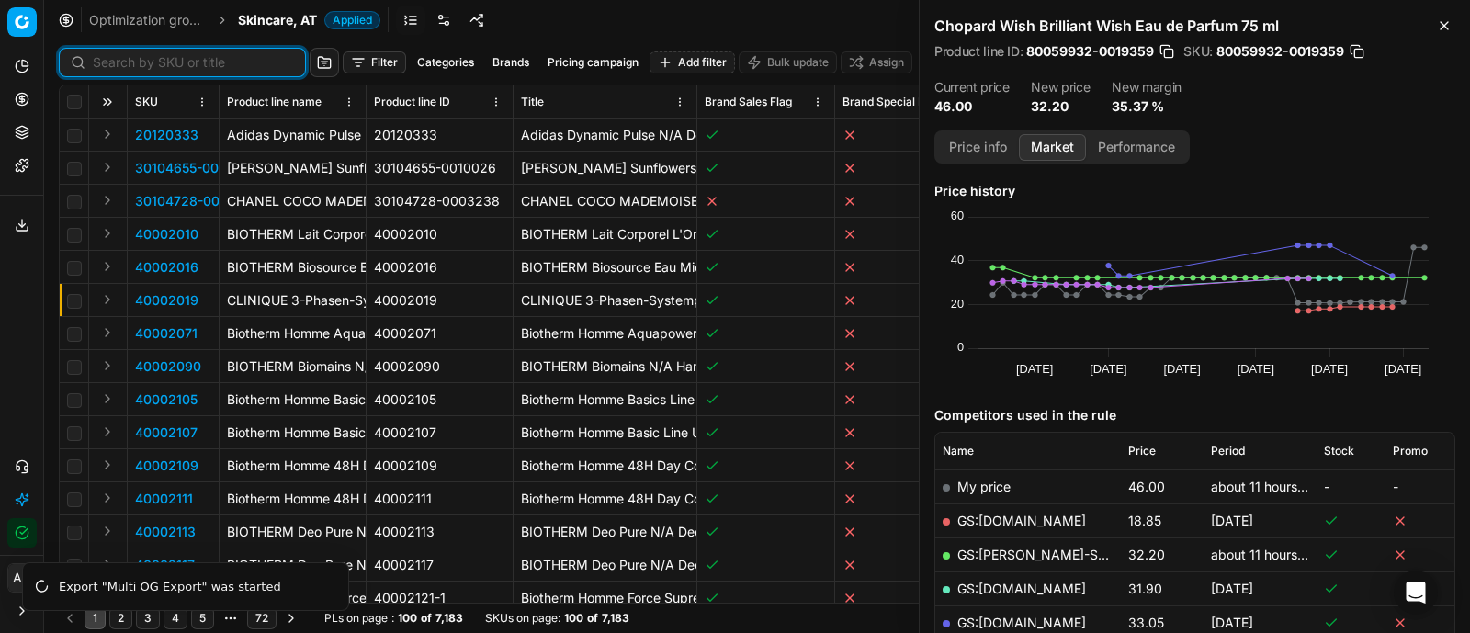
paste input "90015538-0024176"
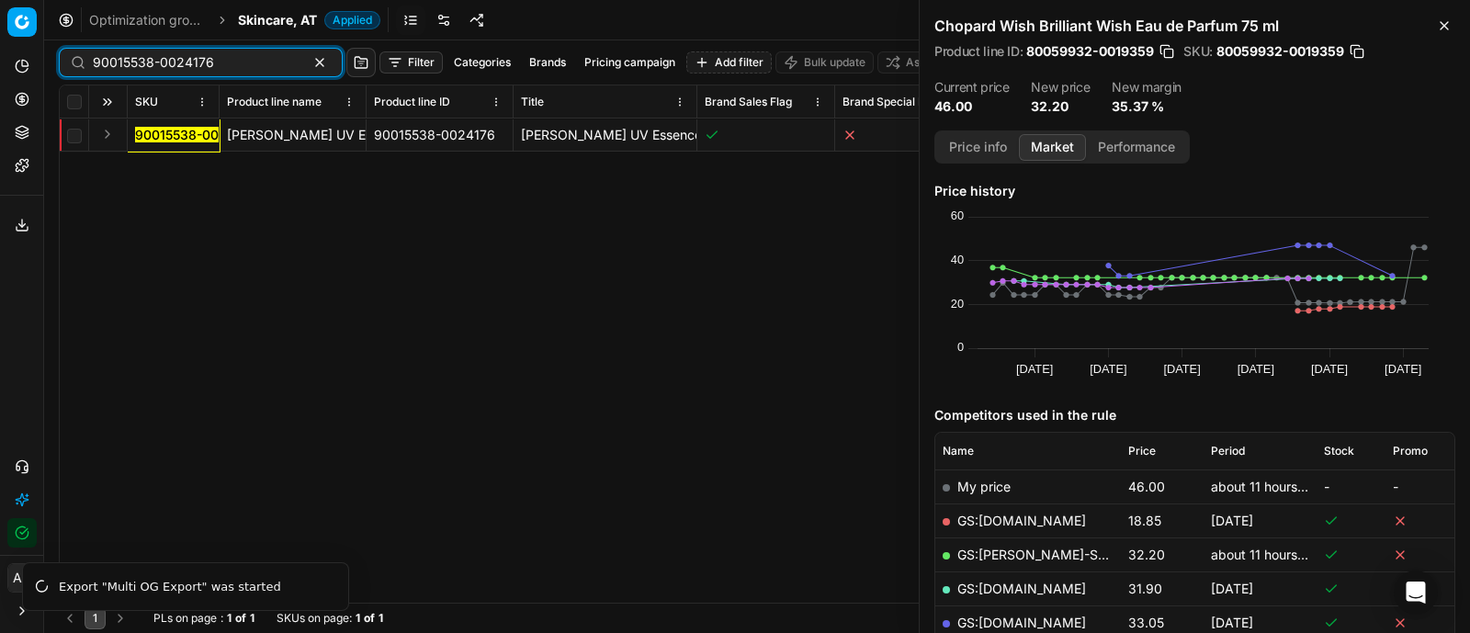
type input "90015538-0024176"
click at [108, 135] on button "Expand" at bounding box center [107, 134] width 22 height 22
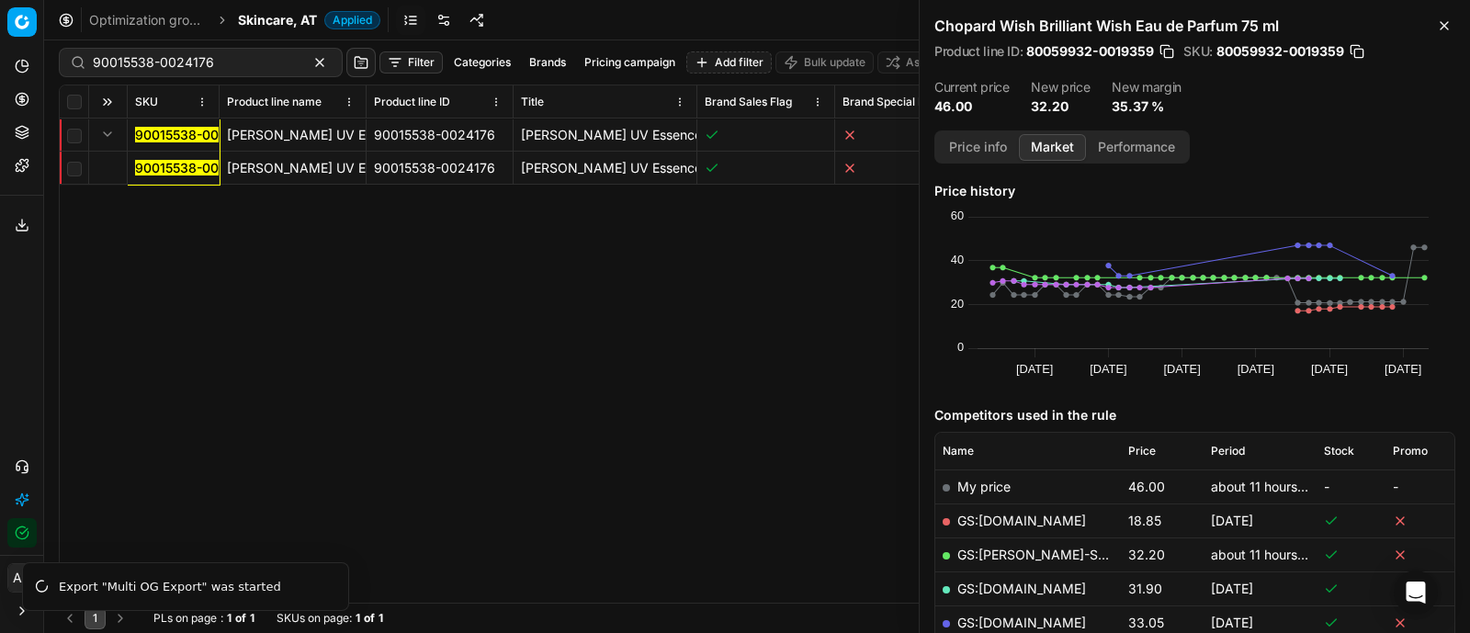
click at [163, 166] on mark "90015538-0024176" at bounding box center [195, 168] width 121 height 16
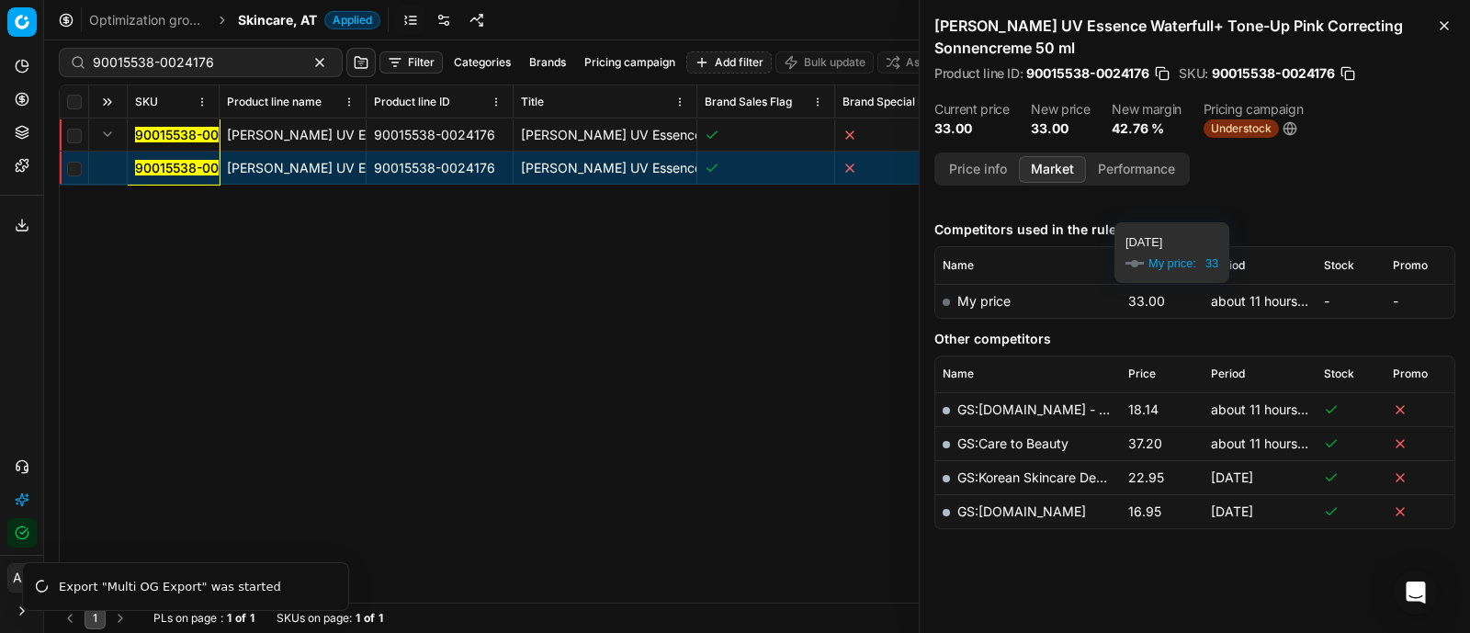
scroll to position [211, 0]
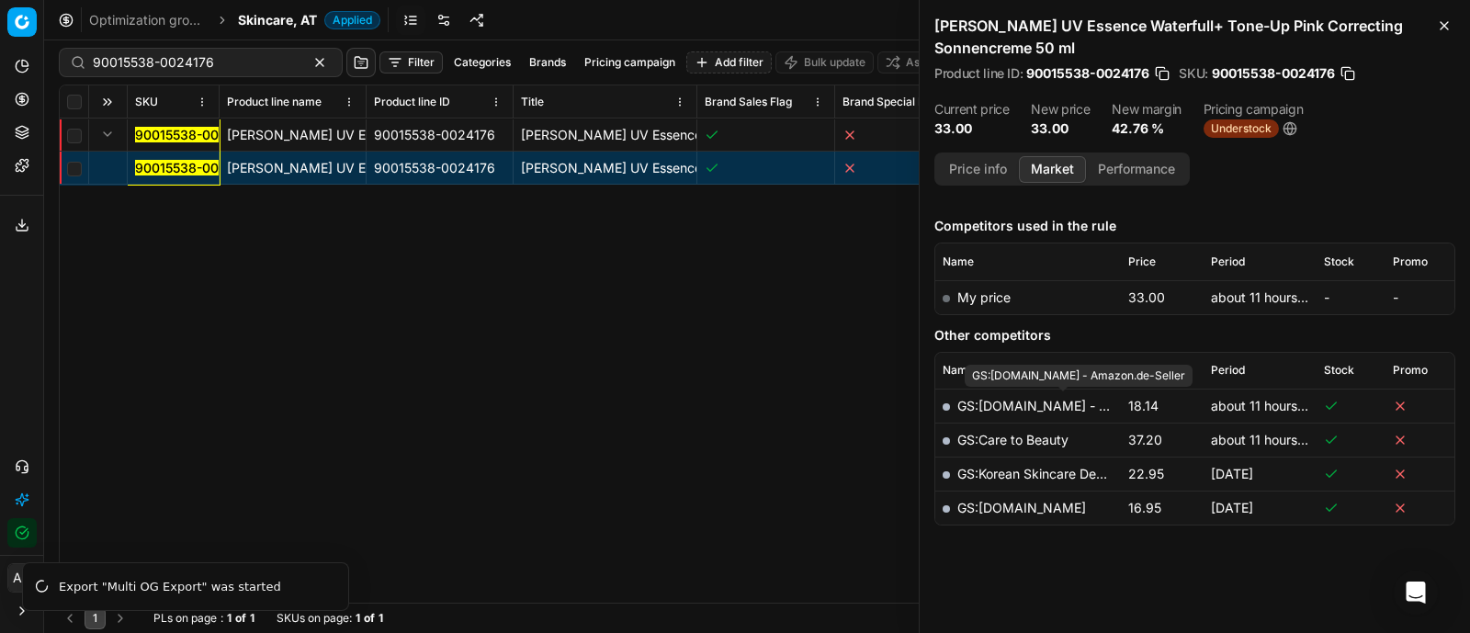
click at [1061, 402] on link "GS:[DOMAIN_NAME] - Amazon.de-Seller" at bounding box center [1081, 406] width 249 height 16
click at [880, 528] on div "90015538-0024176 [PERSON_NAME] UV Essence Waterfull+ Tone-Up Pink Correcting So…" at bounding box center [757, 361] width 1395 height 484
click at [21, 219] on icon at bounding box center [22, 225] width 15 height 15
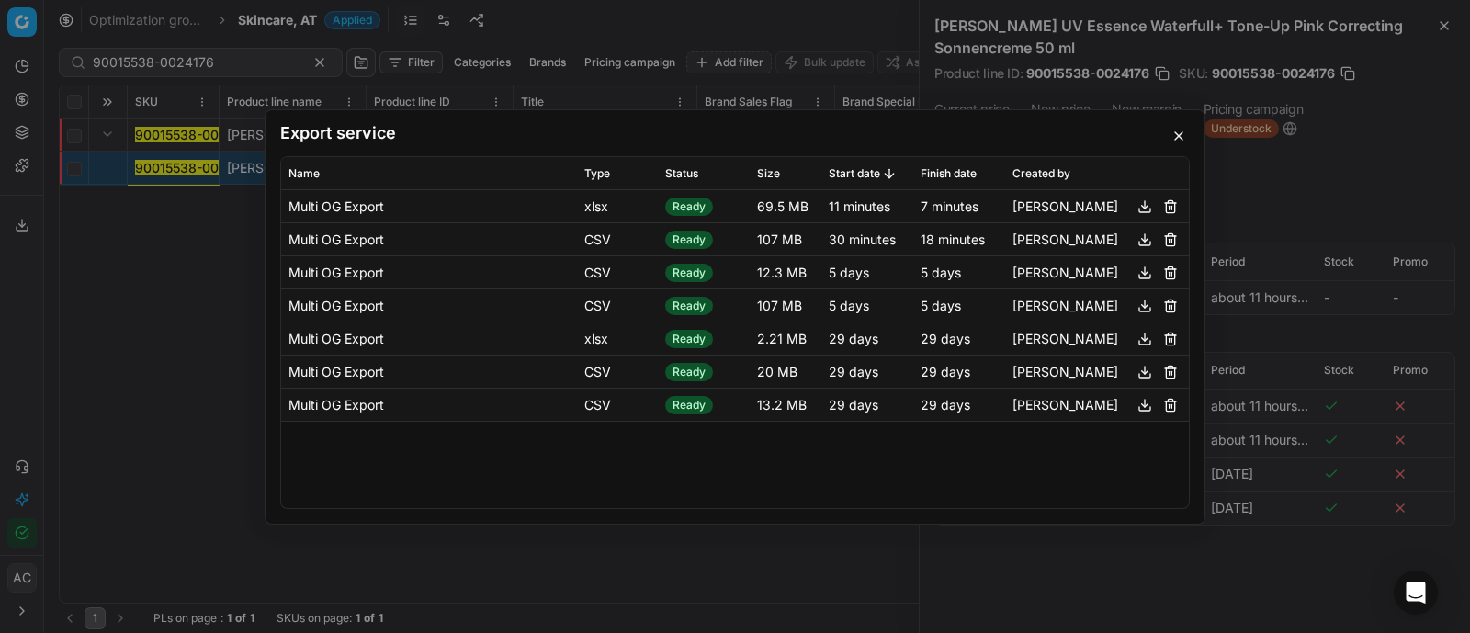
click at [1174, 130] on button "button" at bounding box center [1179, 136] width 22 height 22
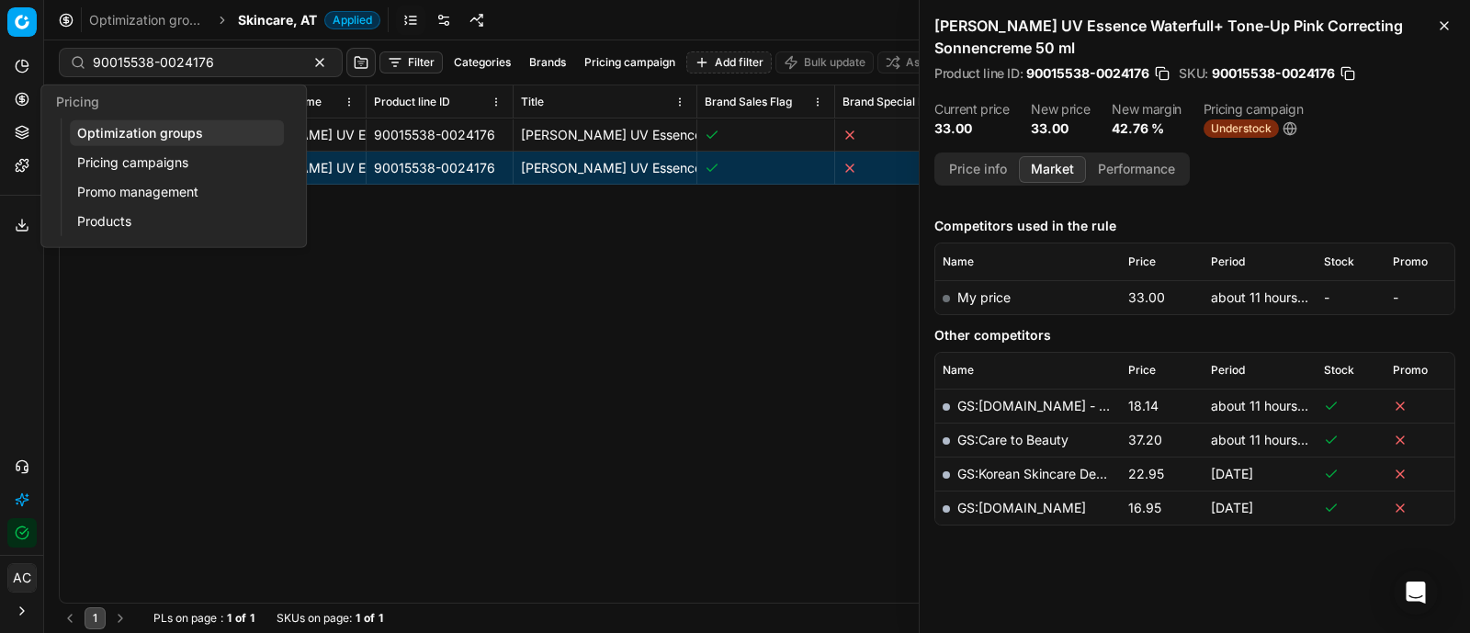
click at [20, 94] on circle at bounding box center [22, 99] width 12 height 12
click at [119, 132] on link "Optimization groups" at bounding box center [177, 133] width 214 height 26
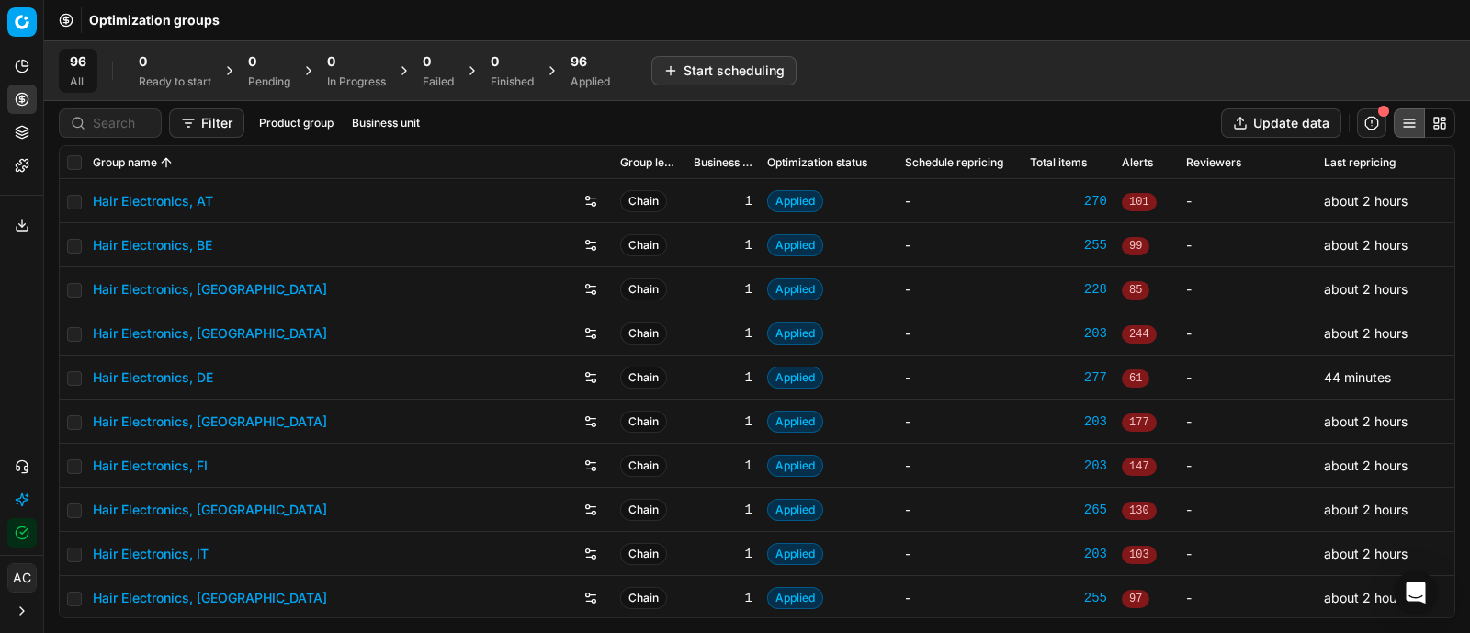
click at [604, 61] on div "96" at bounding box center [591, 61] width 40 height 18
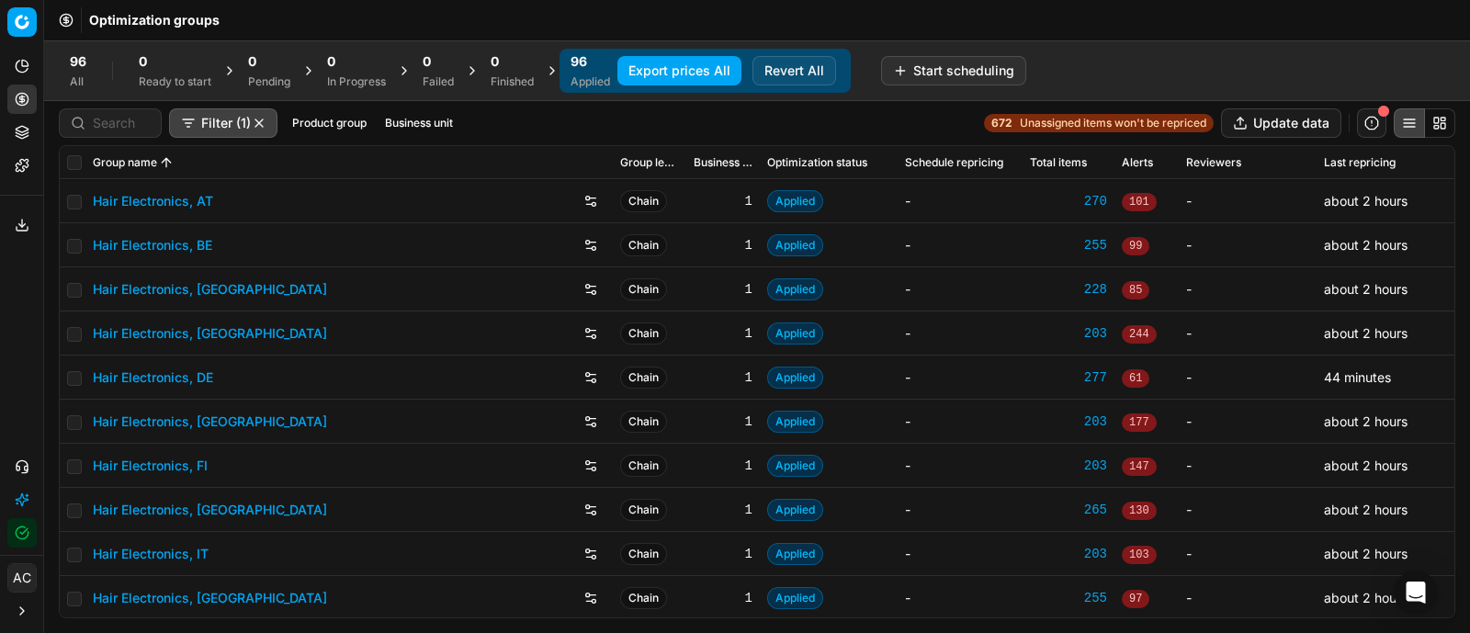
click at [723, 73] on button "Export prices All" at bounding box center [679, 70] width 124 height 29
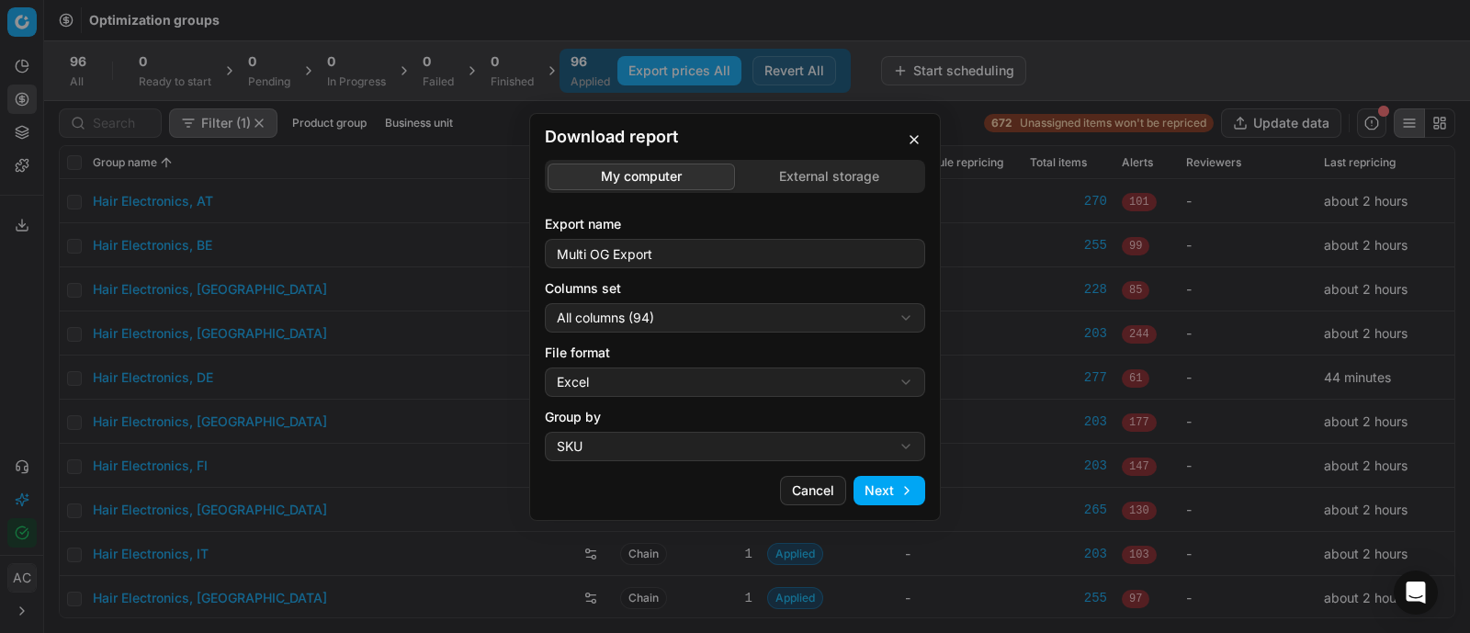
click at [806, 306] on div "Download report My computer External storage Export name Multi OG Export Column…" at bounding box center [735, 316] width 1470 height 633
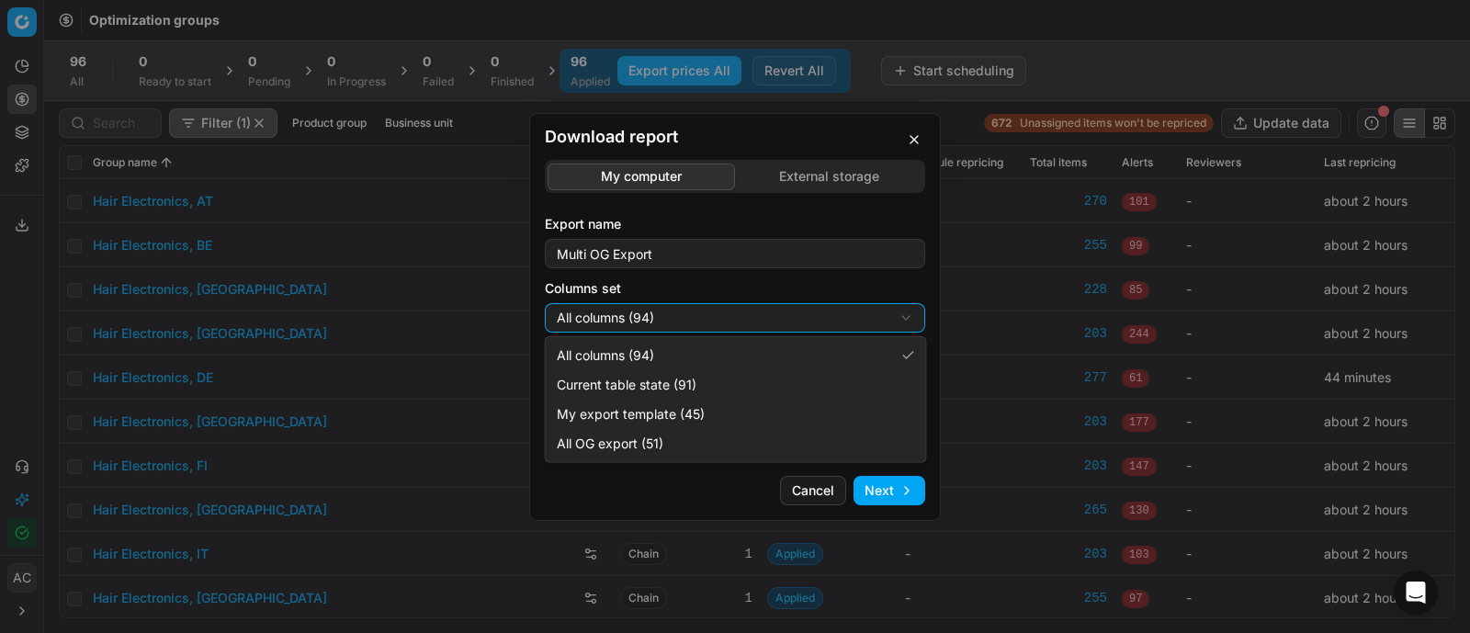
select select "custom"
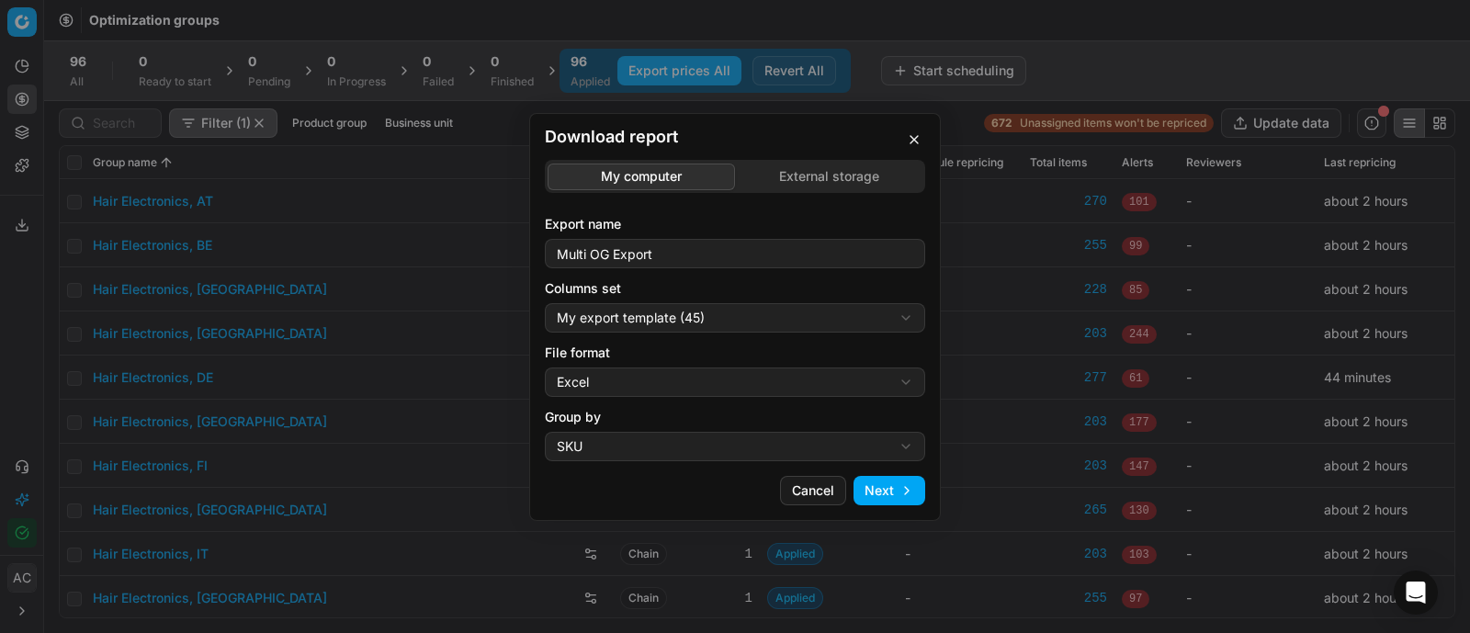
click at [680, 372] on div "Download report My computer External storage Export name Multi OG Export Column…" at bounding box center [735, 316] width 1470 height 633
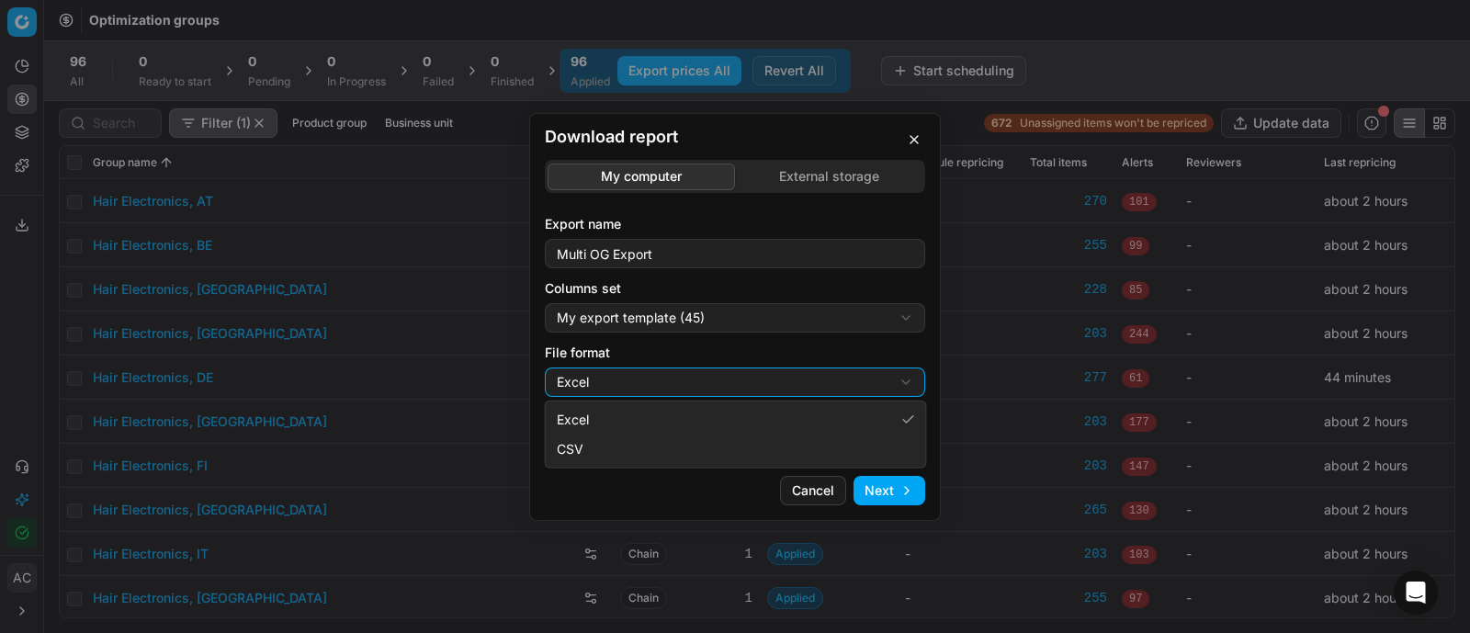
select select "csv"
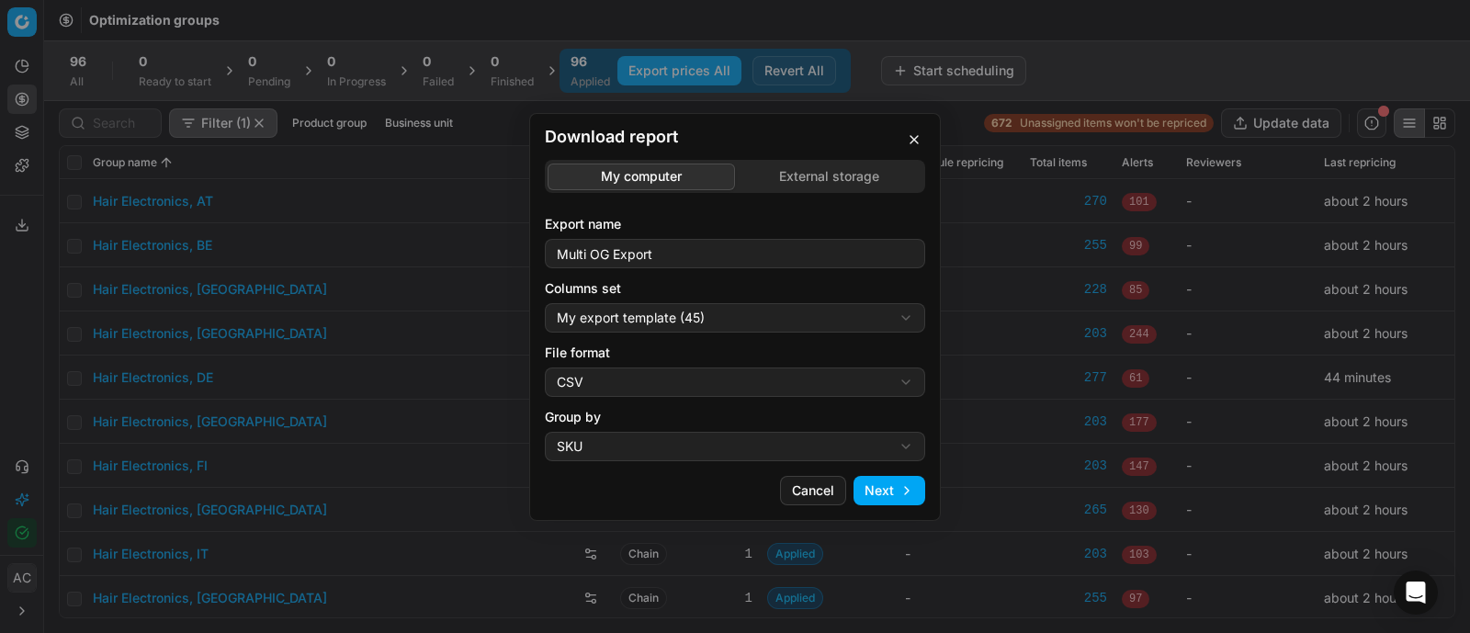
click at [910, 493] on button "Next" at bounding box center [890, 490] width 72 height 29
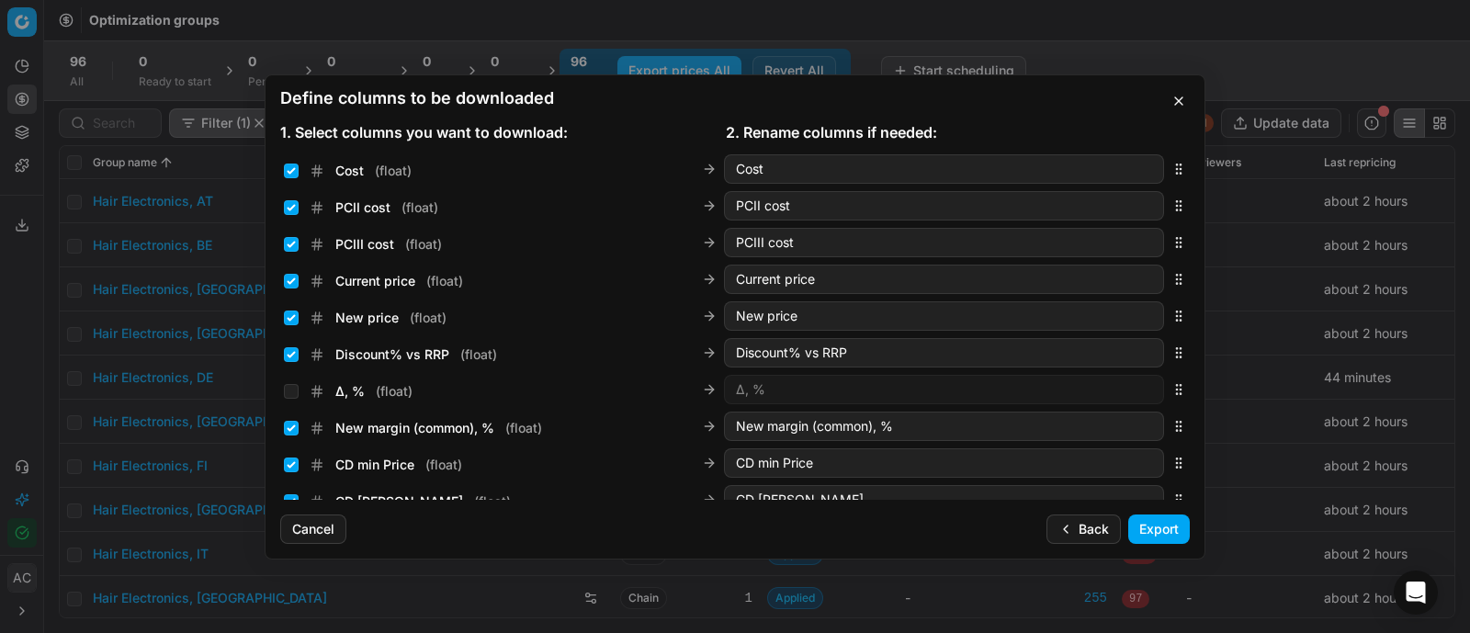
scroll to position [331, 0]
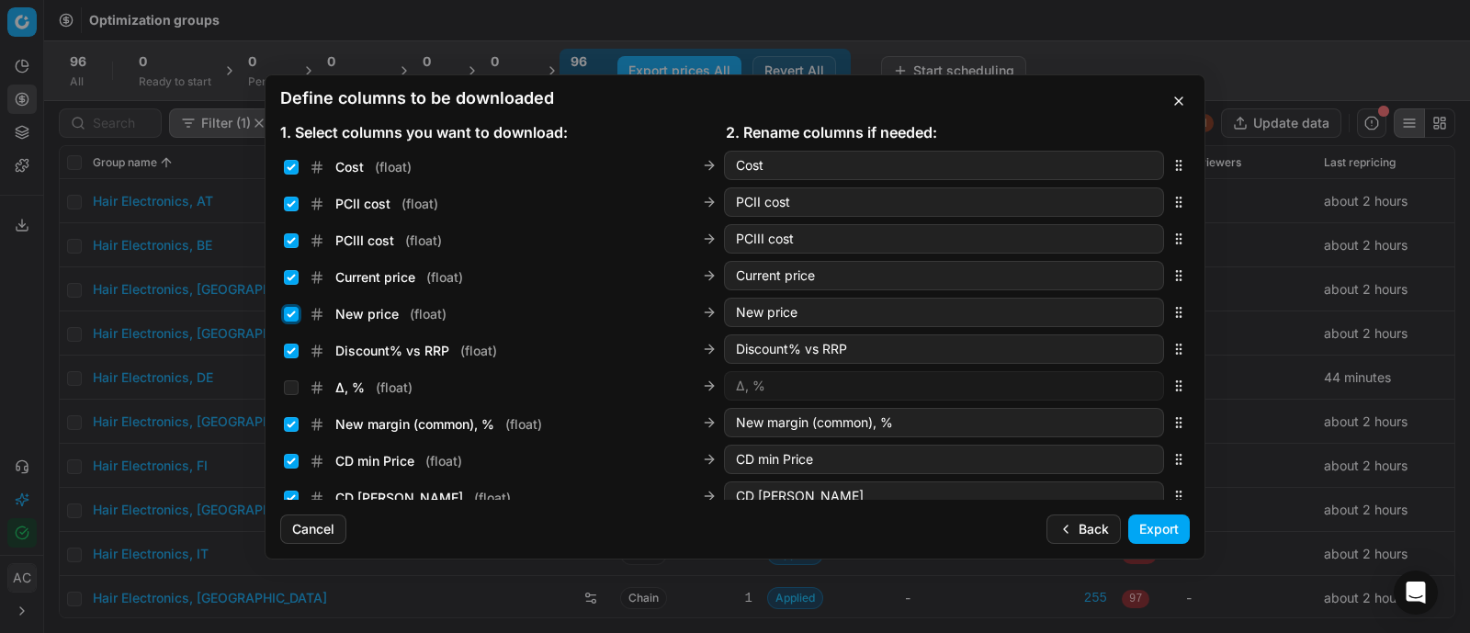
click at [289, 312] on input "New price ( float )" at bounding box center [291, 314] width 15 height 15
checkbox input "false"
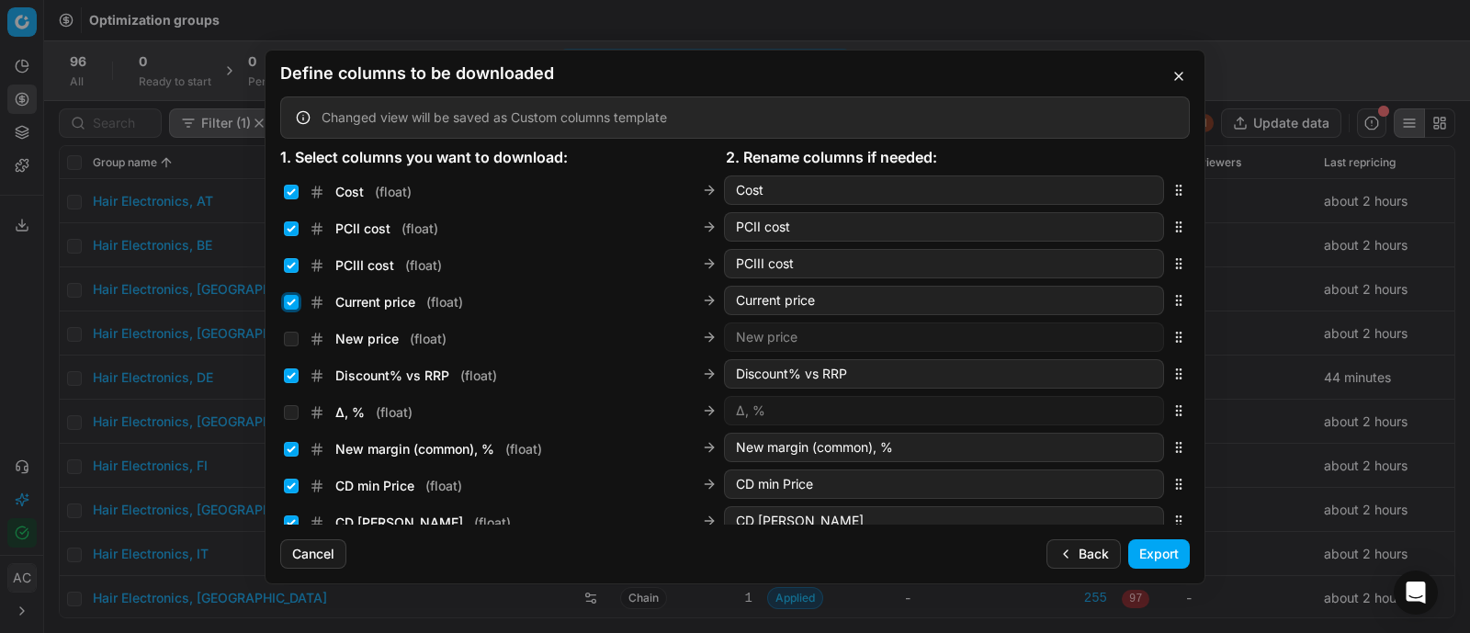
click at [289, 304] on input "Current price ( float )" at bounding box center [291, 302] width 15 height 15
checkbox input "false"
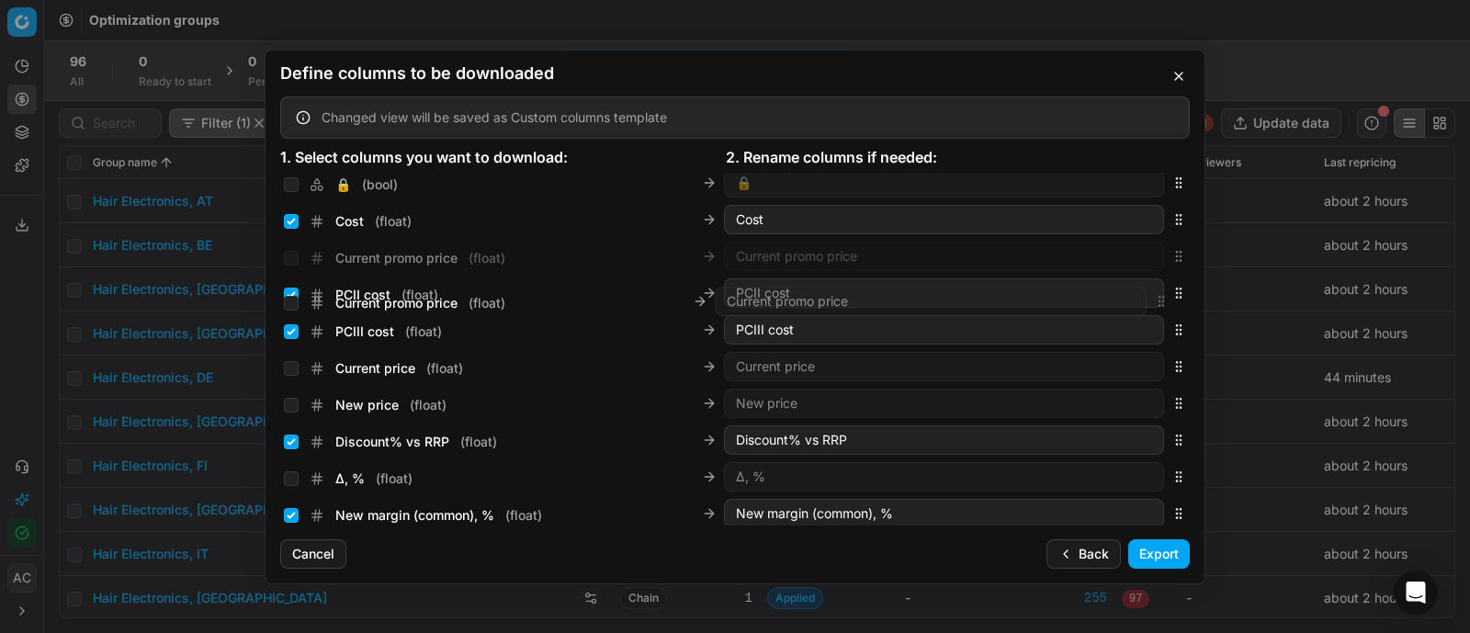
scroll to position [285, 0]
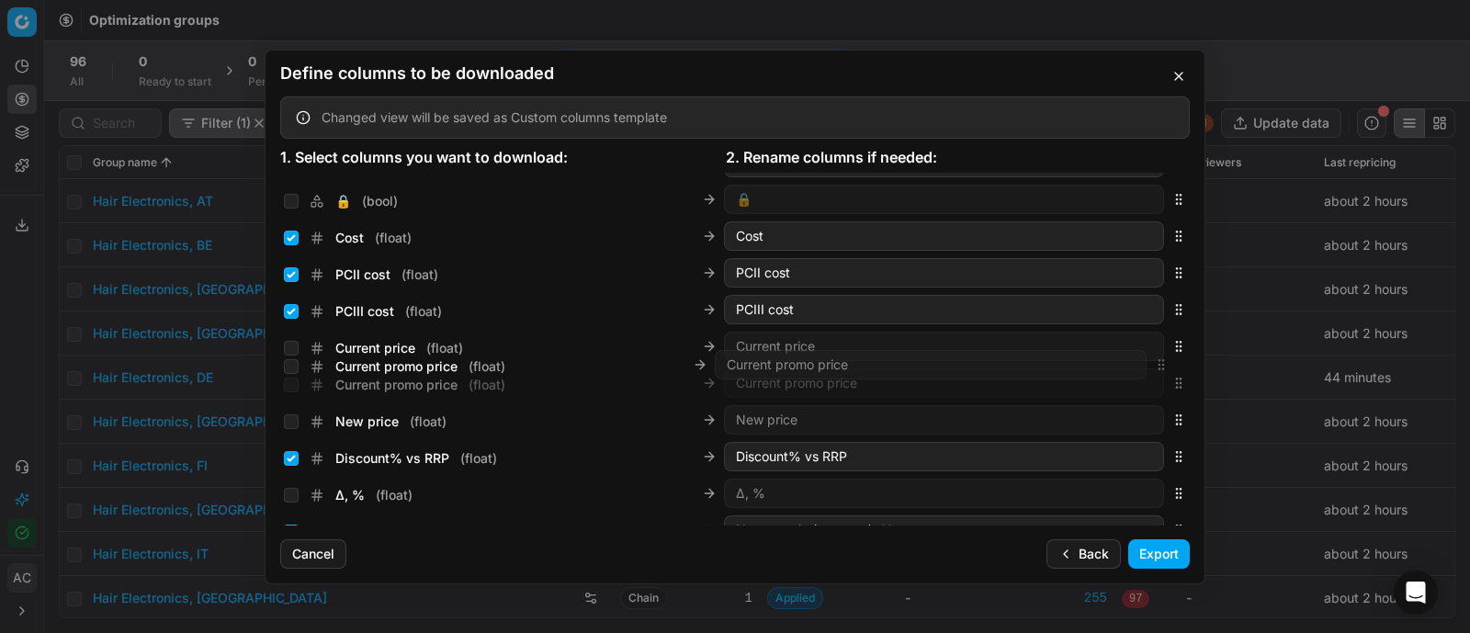
drag, startPoint x: 1160, startPoint y: 346, endPoint x: 1128, endPoint y: 362, distance: 35.7
click at [1128, 365] on div "Current promo price ( float ) Current promo price" at bounding box center [735, 383] width 910 height 37
click at [291, 346] on input "Current promo price ( float )" at bounding box center [291, 348] width 15 height 15
checkbox input "true"
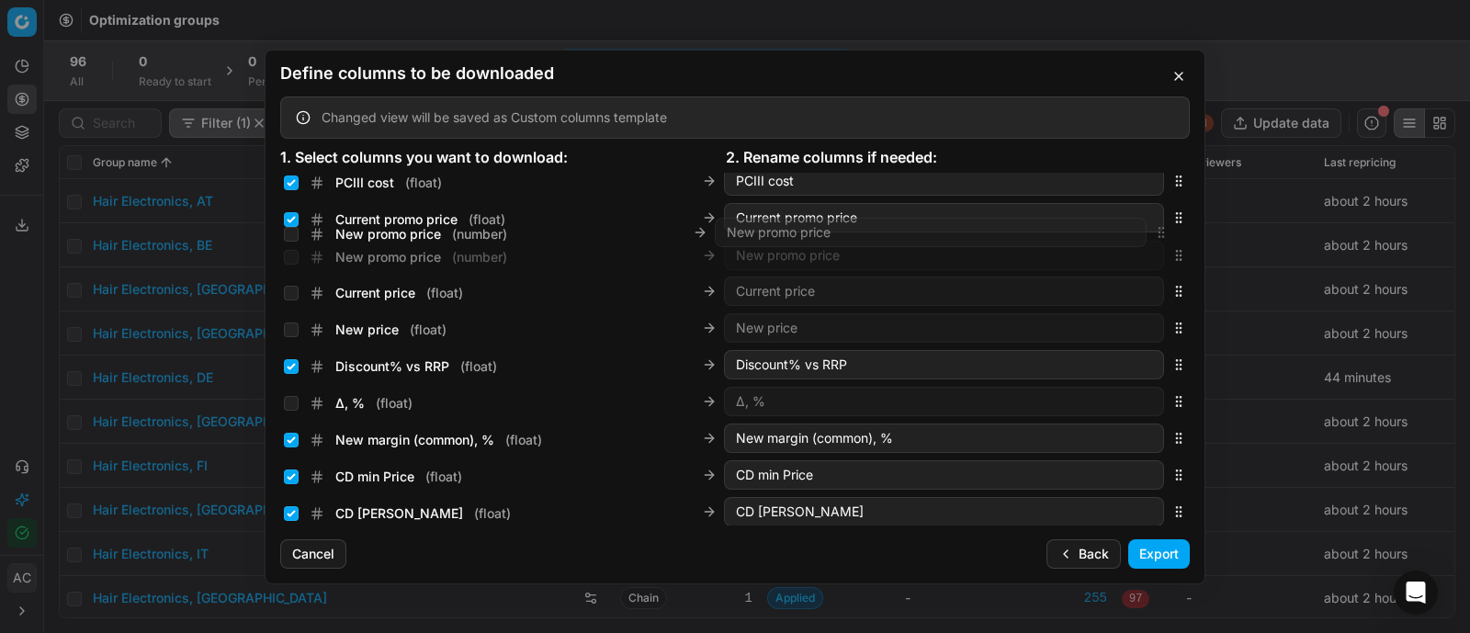
scroll to position [396, 0]
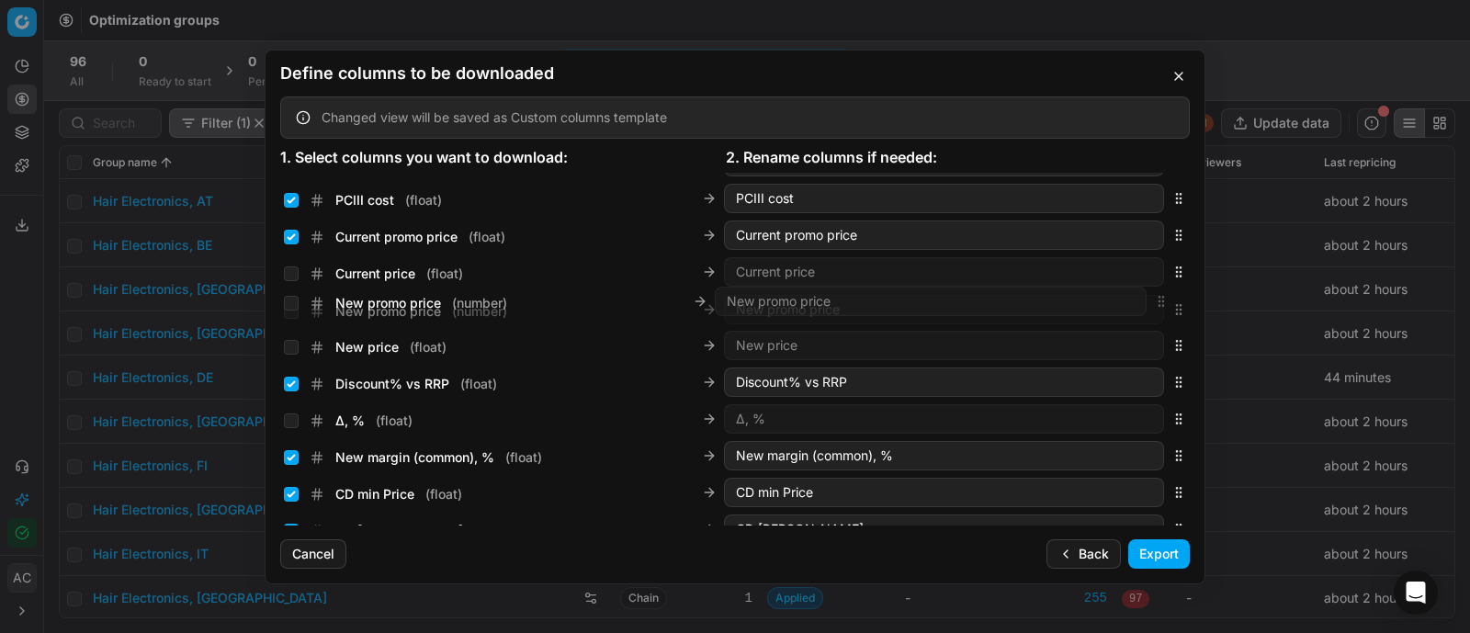
drag, startPoint x: 1162, startPoint y: 351, endPoint x: 1126, endPoint y: 303, distance: 59.7
click at [1126, 303] on div "New promo price ( number ) New promo price" at bounding box center [735, 309] width 910 height 37
click at [290, 307] on input "New promo price ( number )" at bounding box center [291, 310] width 15 height 15
checkbox input "true"
click at [1154, 557] on button "Export" at bounding box center [1159, 553] width 62 height 29
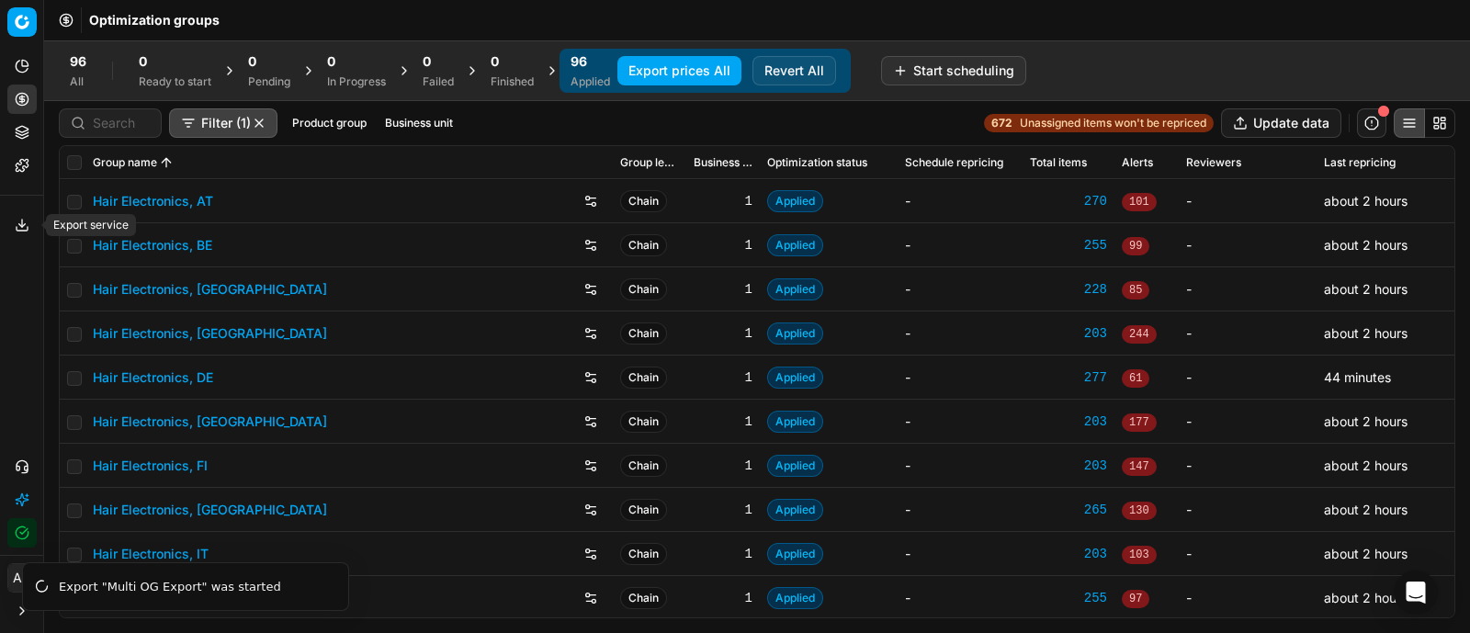
click at [23, 227] on icon at bounding box center [22, 225] width 15 height 15
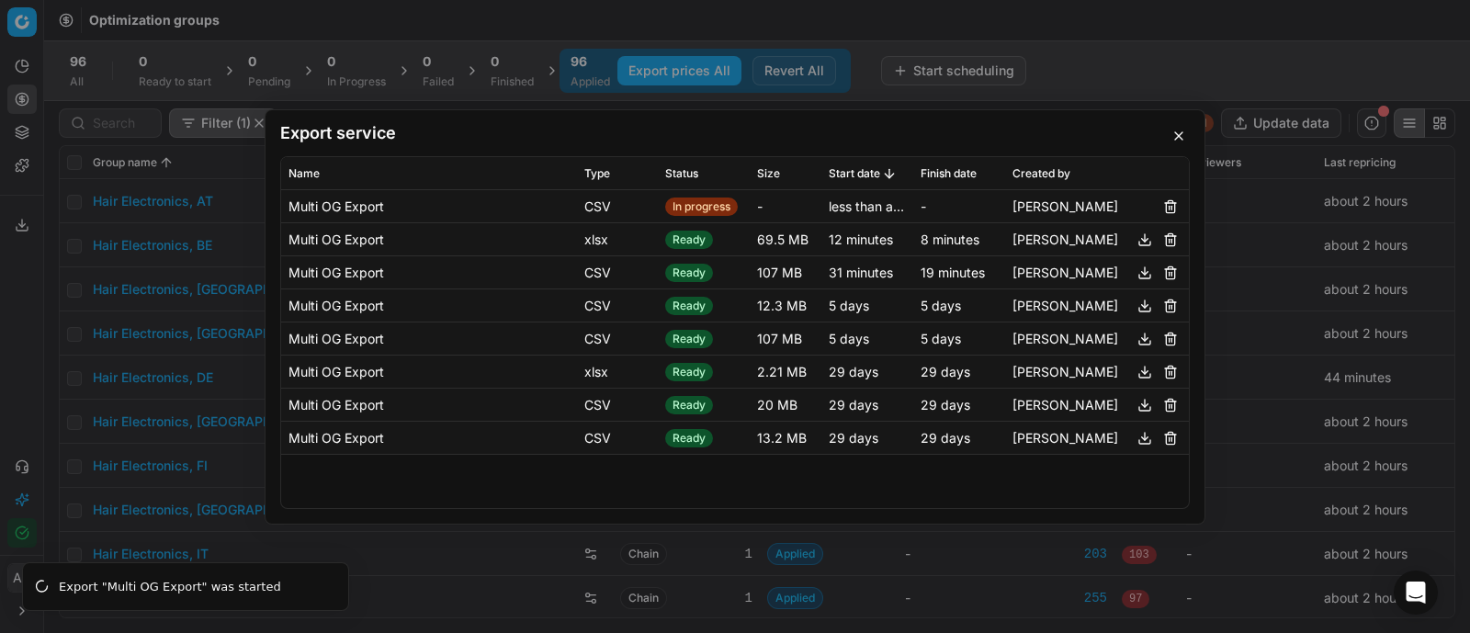
click at [370, 500] on div "Multi OG Export CSV In progress - less than a minute - [PERSON_NAME] Multi OG E…" at bounding box center [735, 349] width 908 height 318
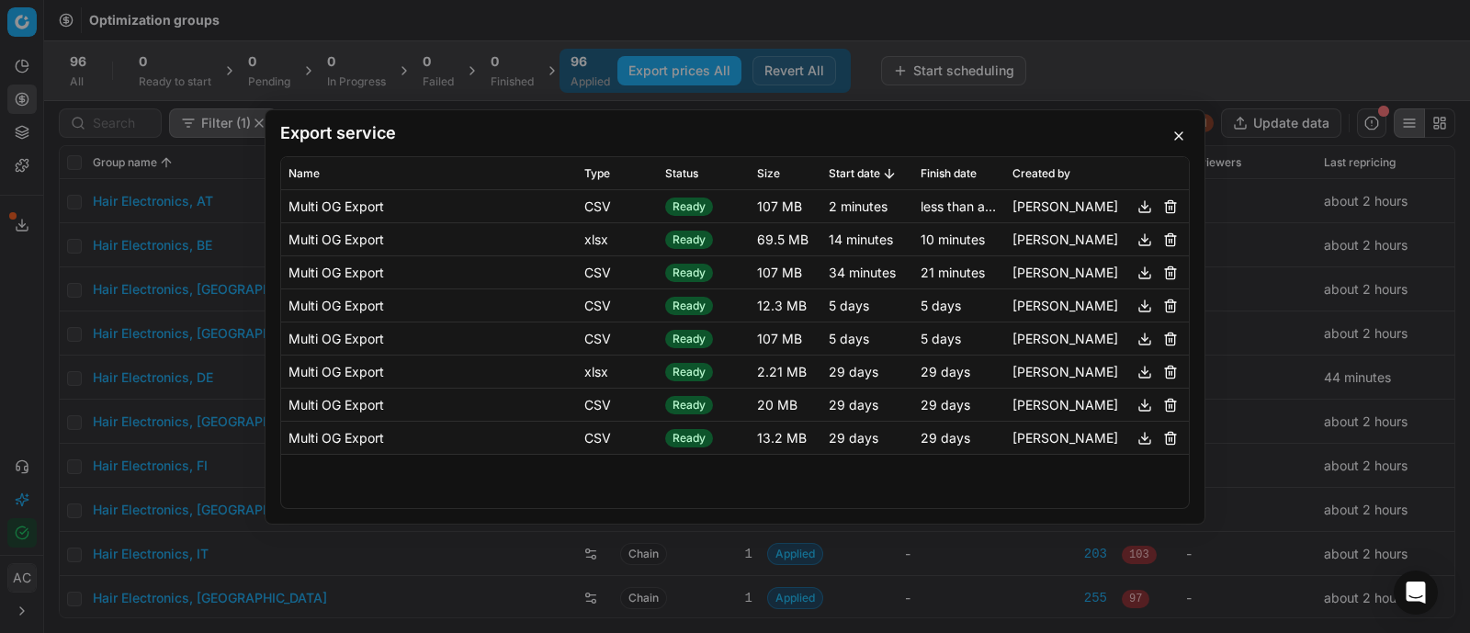
click at [1144, 268] on button "button" at bounding box center [1145, 272] width 22 height 22
click at [1155, 57] on div "Export service Name Type Status Size Start date Finish date Created by Multi OG…" at bounding box center [735, 316] width 1470 height 633
